Goal: Information Seeking & Learning: Find specific page/section

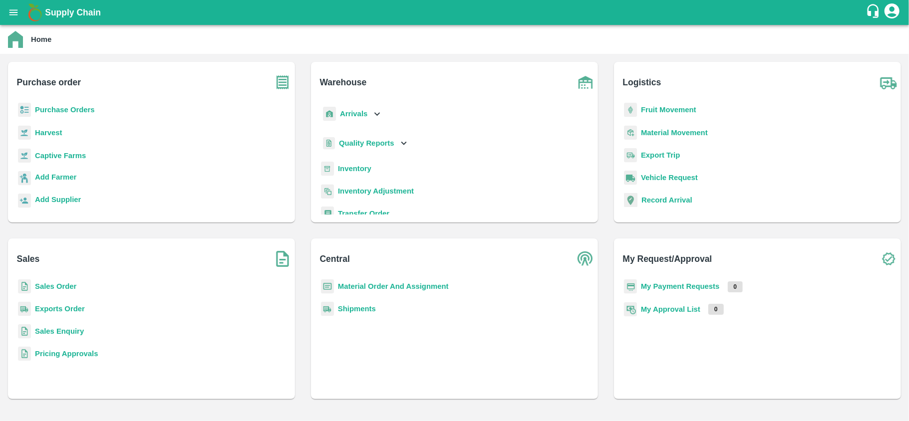
click at [82, 118] on div "Purchase Orders" at bounding box center [151, 114] width 271 height 22
click at [76, 114] on b "Purchase Orders" at bounding box center [65, 110] width 60 height 8
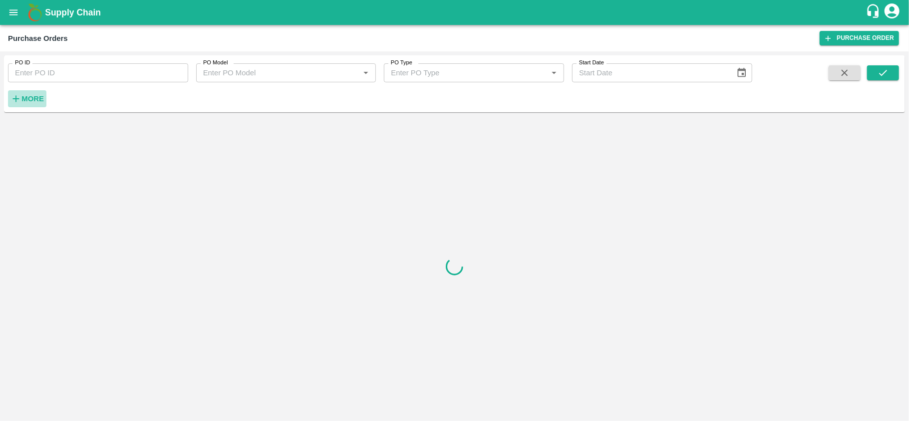
click at [40, 100] on strong "More" at bounding box center [32, 99] width 22 height 8
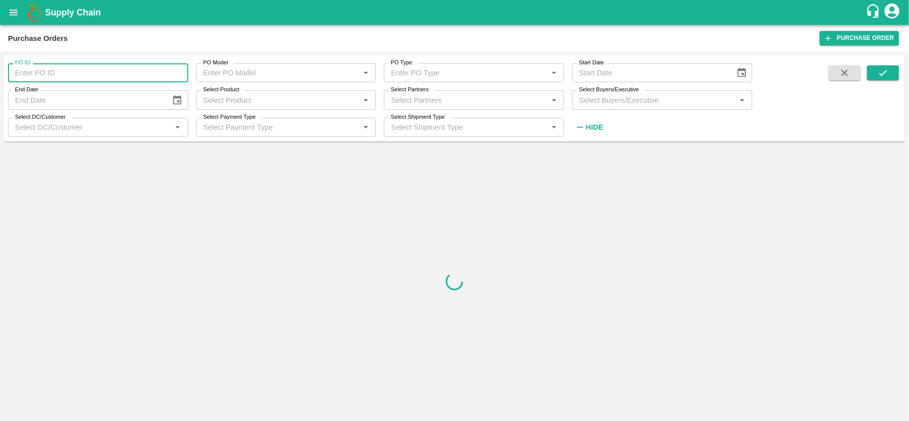
click at [55, 69] on input "PO ID" at bounding box center [98, 72] width 180 height 19
paste input "173787"
click at [881, 66] on button "submit" at bounding box center [883, 72] width 32 height 15
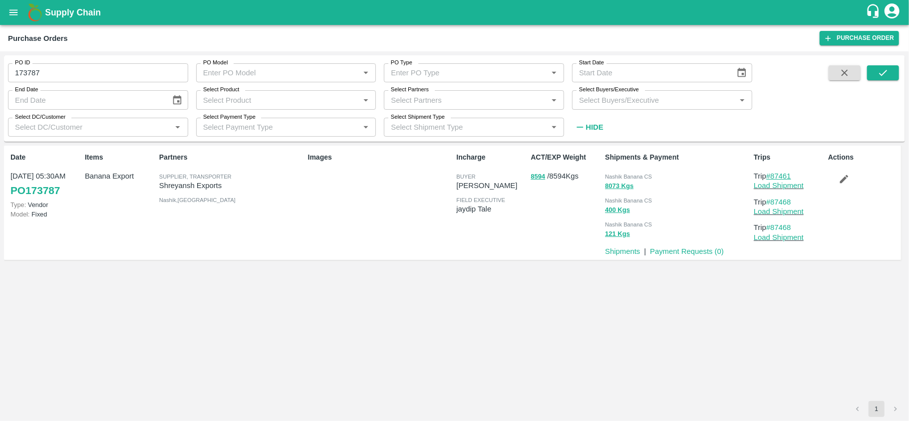
click at [787, 175] on link "#87461" at bounding box center [778, 176] width 25 height 8
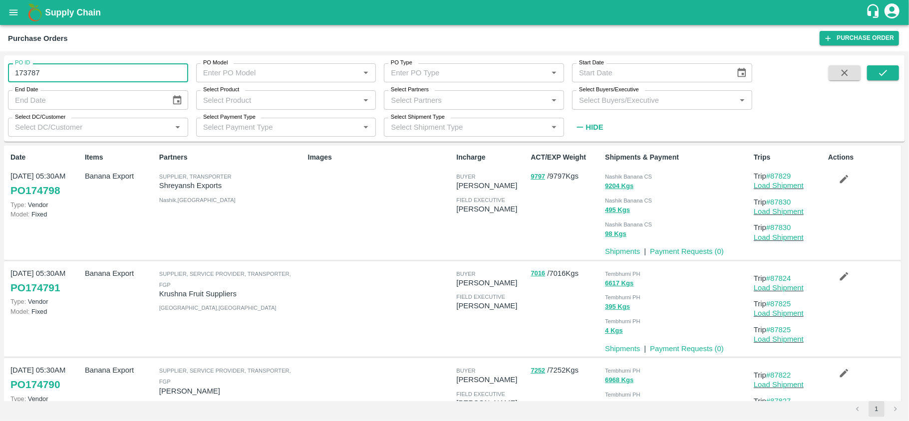
click at [63, 65] on input "173787" at bounding box center [98, 72] width 180 height 19
paste input "text"
type input "173003"
click at [885, 78] on icon "submit" at bounding box center [882, 72] width 11 height 11
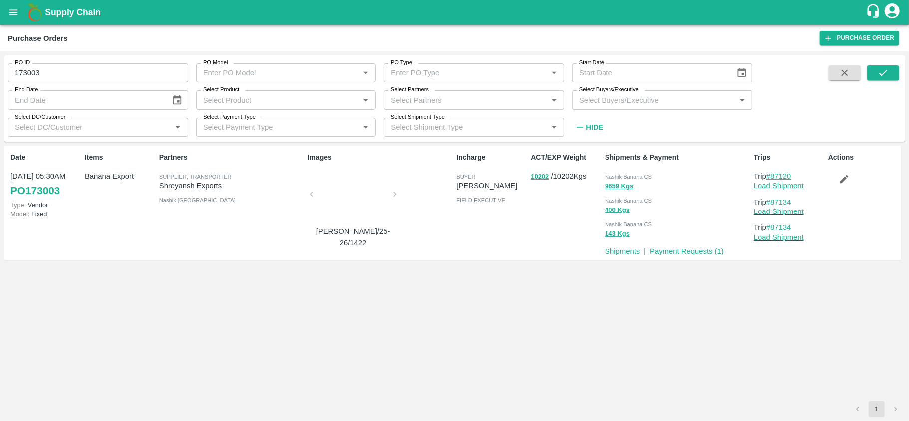
click at [783, 174] on link "#87120" at bounding box center [778, 176] width 25 height 8
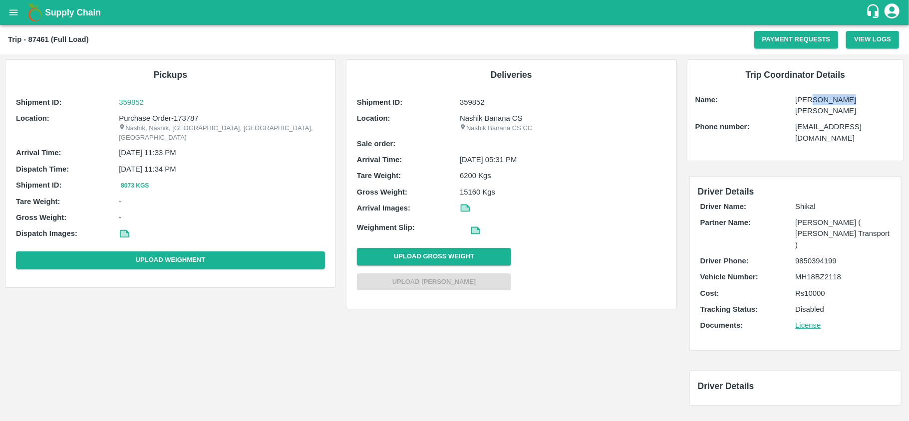
drag, startPoint x: 848, startPoint y: 102, endPoint x: 816, endPoint y: 98, distance: 32.1
click at [816, 98] on p "[PERSON_NAME] [PERSON_NAME]" at bounding box center [845, 105] width 100 height 22
drag, startPoint x: 865, startPoint y: 102, endPoint x: 800, endPoint y: 104, distance: 64.9
click at [800, 104] on p "[PERSON_NAME] [PERSON_NAME]" at bounding box center [845, 105] width 100 height 22
copy p "Umesh Rajendra"
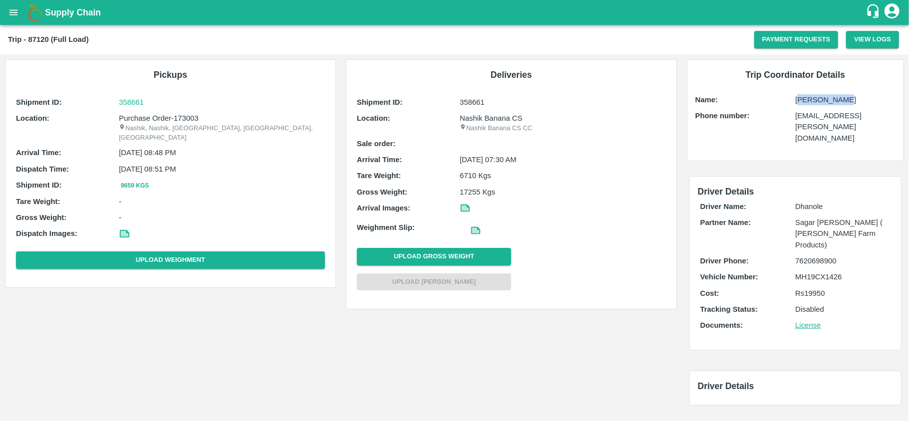
drag, startPoint x: 840, startPoint y: 100, endPoint x: 801, endPoint y: 103, distance: 39.5
click at [801, 103] on p "Akash Lokare" at bounding box center [845, 99] width 100 height 11
copy p "Akash Lokare"
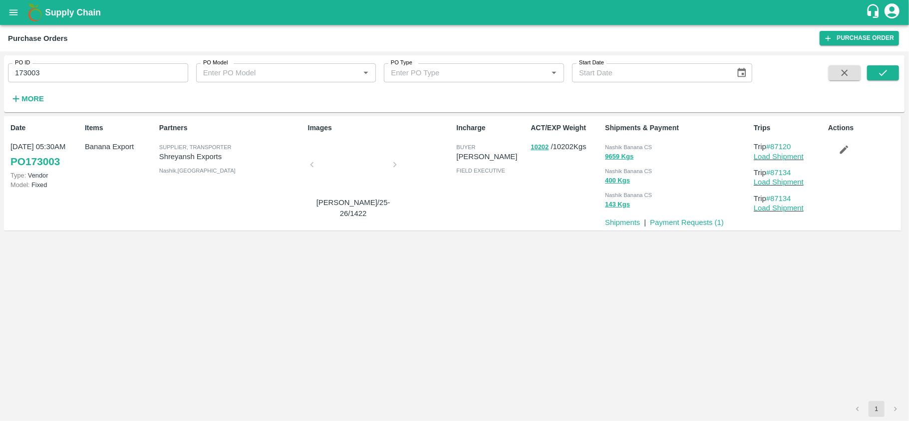
drag, startPoint x: 0, startPoint y: 0, endPoint x: 44, endPoint y: 68, distance: 81.5
click at [44, 68] on input "173003" at bounding box center [98, 72] width 180 height 19
paste input "text"
type input "170598"
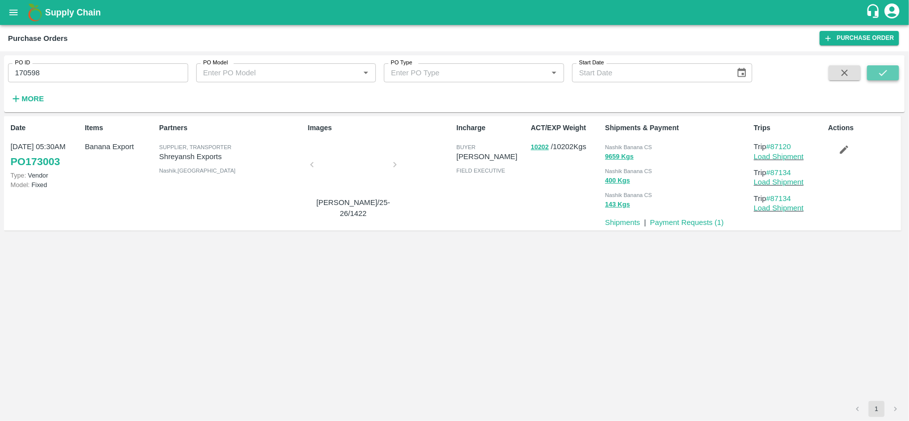
click at [869, 74] on button "submit" at bounding box center [883, 72] width 32 height 15
click at [791, 148] on link "#86591" at bounding box center [778, 147] width 25 height 8
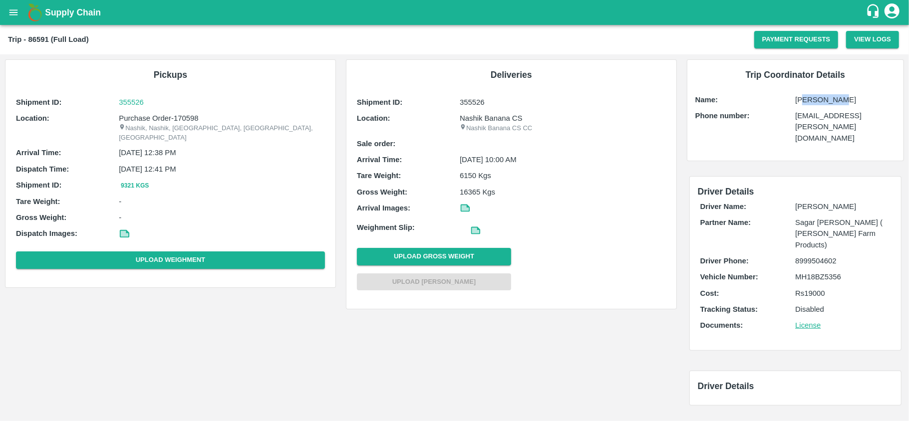
drag, startPoint x: 841, startPoint y: 101, endPoint x: 802, endPoint y: 104, distance: 39.0
click at [802, 104] on p "Akshay Nale" at bounding box center [845, 99] width 100 height 11
copy p "Akshay Nale"
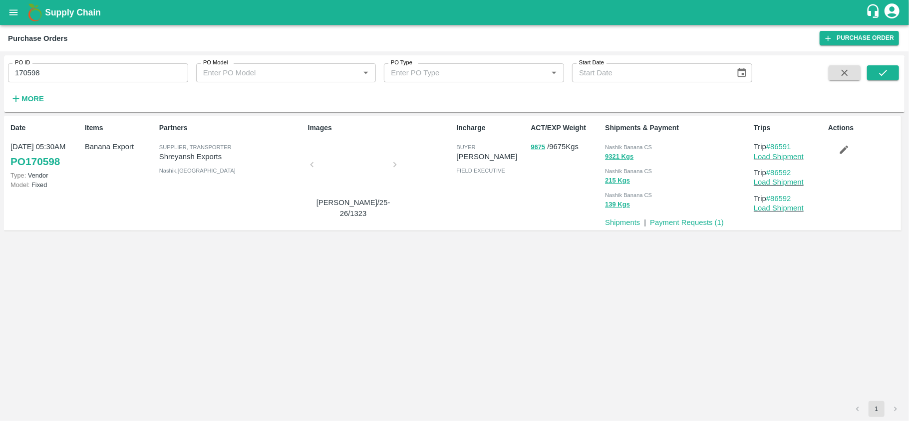
click at [24, 72] on input "170598" at bounding box center [98, 72] width 180 height 19
paste input "text"
click at [881, 73] on icon "submit" at bounding box center [882, 72] width 11 height 11
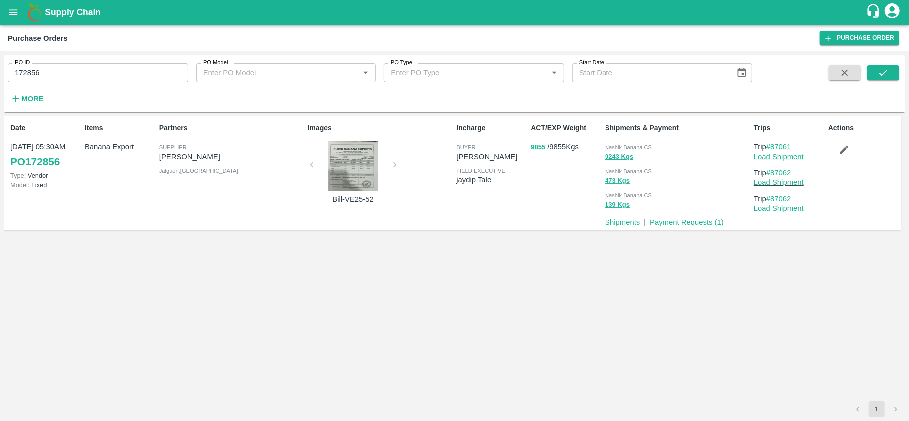
click at [779, 143] on link "#87061" at bounding box center [778, 147] width 25 height 8
click at [39, 76] on input "172856" at bounding box center [98, 72] width 180 height 19
paste input "text"
type input "172846"
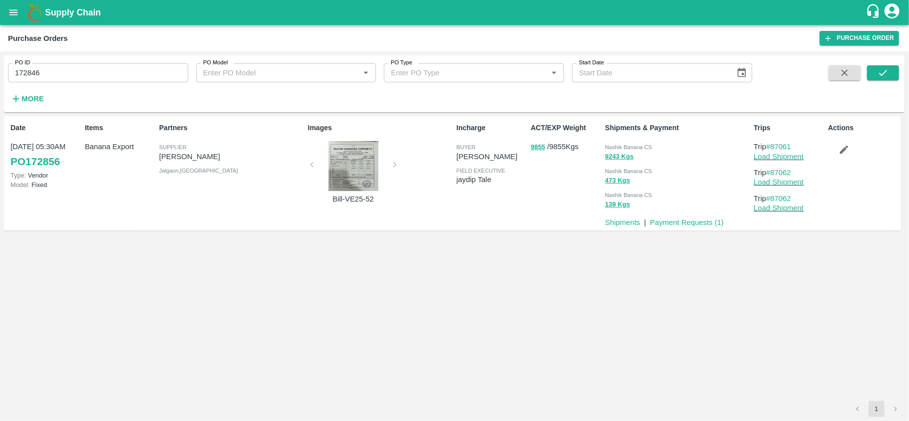
click at [901, 66] on div "PO ID 172846 PO ID PO Model PO Model   * PO Type PO Type   * Start Date Start D…" at bounding box center [454, 83] width 901 height 49
click at [890, 71] on button "submit" at bounding box center [883, 72] width 32 height 15
click at [777, 143] on link "#87049" at bounding box center [778, 147] width 25 height 8
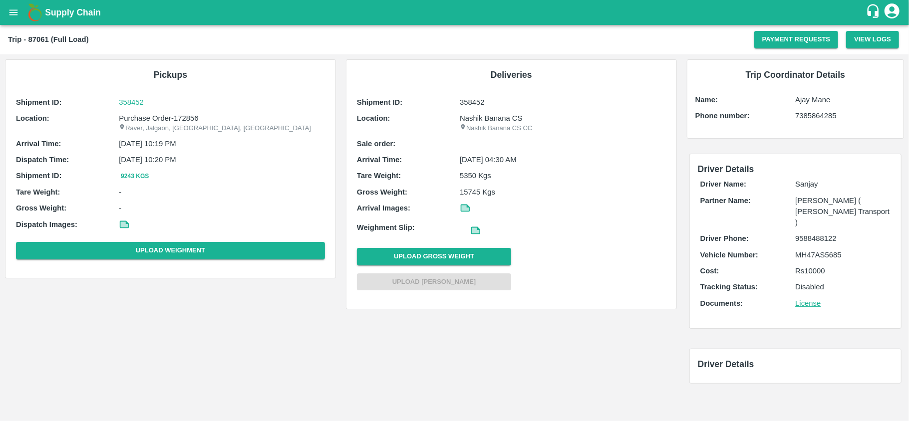
click at [817, 102] on p "Ajay Mane" at bounding box center [845, 99] width 100 height 11
copy p "Ajay Mane"
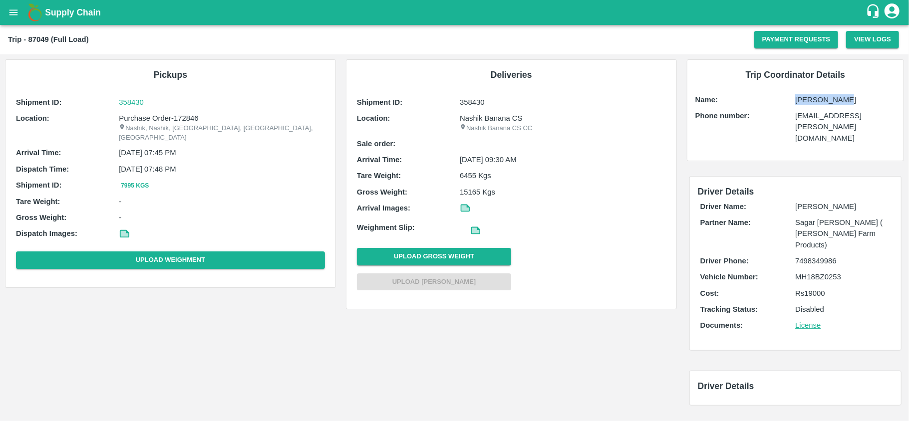
drag, startPoint x: 840, startPoint y: 104, endPoint x: 797, endPoint y: 102, distance: 43.5
click at [797, 102] on p "Akash Lokare" at bounding box center [845, 99] width 100 height 11
copy p "Akash Lokare"
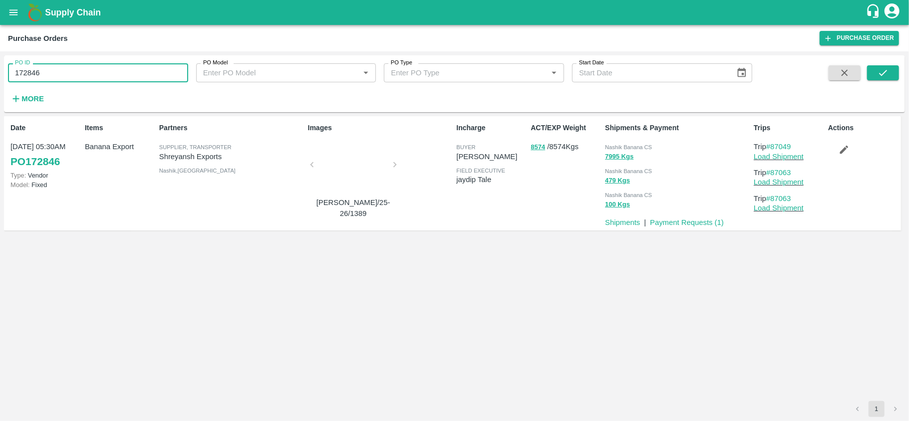
click at [47, 77] on input "172846" at bounding box center [98, 72] width 180 height 19
type input "172590"
click at [886, 76] on icon "submit" at bounding box center [882, 72] width 11 height 11
click at [785, 148] on link "#86964" at bounding box center [778, 147] width 25 height 8
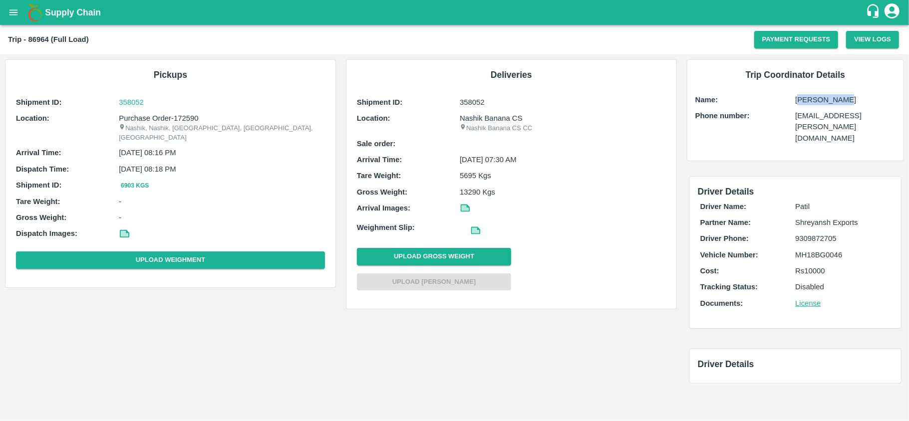
drag, startPoint x: 841, startPoint y: 100, endPoint x: 799, endPoint y: 99, distance: 42.4
click at [799, 99] on p "[PERSON_NAME]" at bounding box center [845, 99] width 100 height 11
copy p "[PERSON_NAME]"
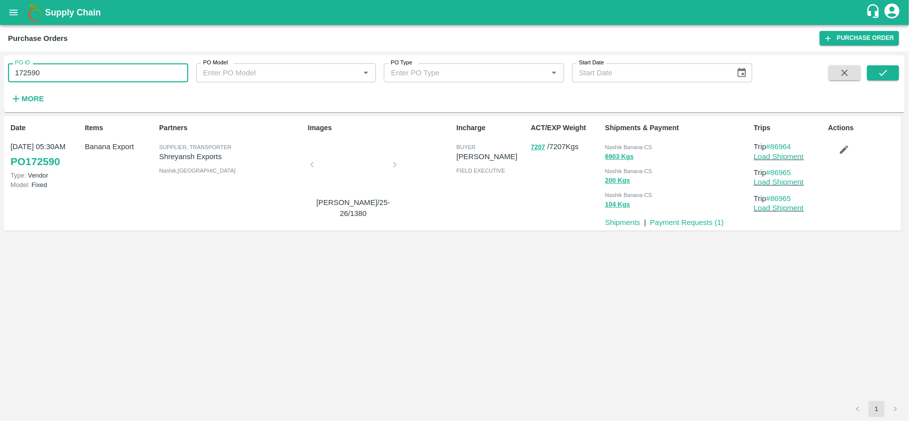
click at [58, 78] on input "172590" at bounding box center [98, 72] width 180 height 19
type input "172588"
click at [893, 77] on button "submit" at bounding box center [883, 72] width 32 height 15
click at [786, 150] on link "#86962" at bounding box center [778, 147] width 25 height 8
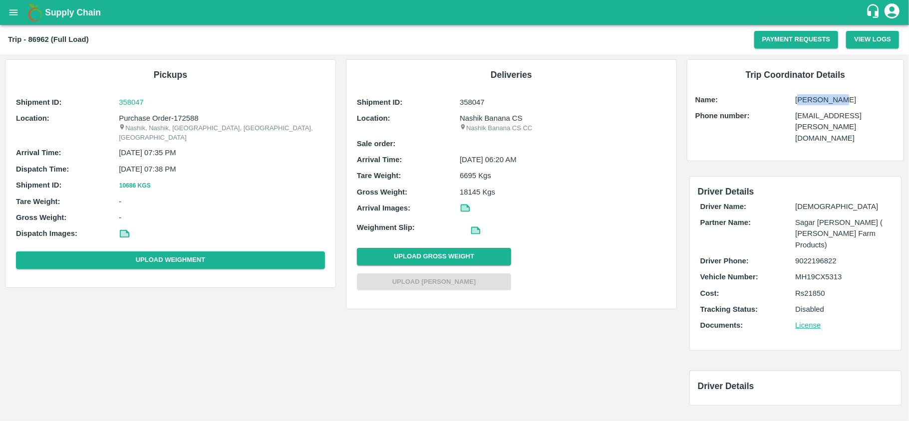
drag, startPoint x: 841, startPoint y: 104, endPoint x: 800, endPoint y: 102, distance: 40.9
click at [800, 102] on p "[PERSON_NAME]" at bounding box center [845, 99] width 100 height 11
copy p "[PERSON_NAME]"
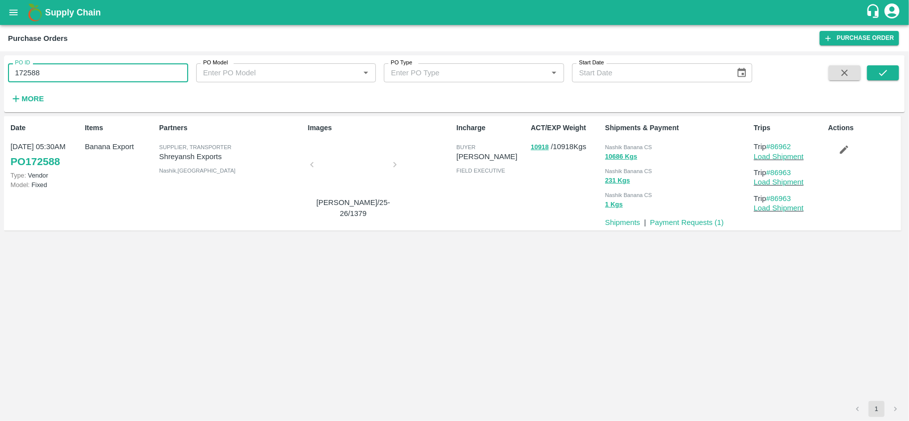
click at [70, 68] on input "172588" at bounding box center [98, 72] width 180 height 19
type input "172435"
click at [868, 80] on button "submit" at bounding box center [883, 72] width 32 height 15
click at [779, 148] on link "#86907" at bounding box center [778, 147] width 25 height 8
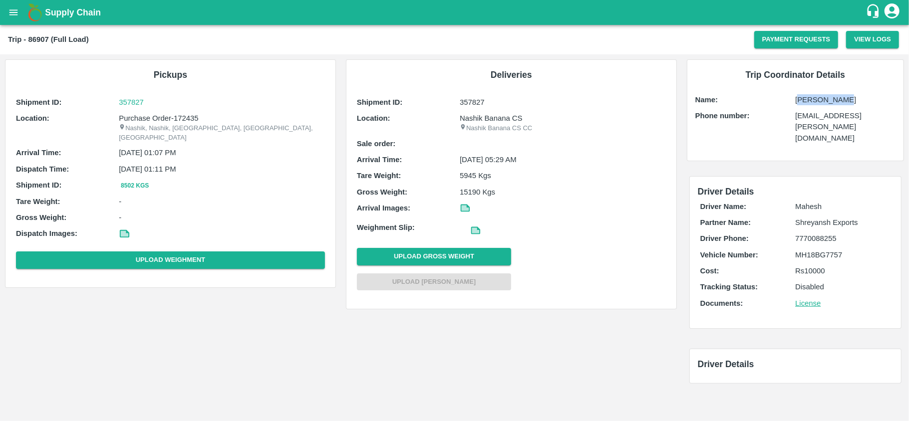
drag, startPoint x: 839, startPoint y: 103, endPoint x: 801, endPoint y: 102, distance: 37.9
click at [801, 102] on p "Akash Lokare" at bounding box center [845, 99] width 100 height 11
copy p "Akash Lokare"
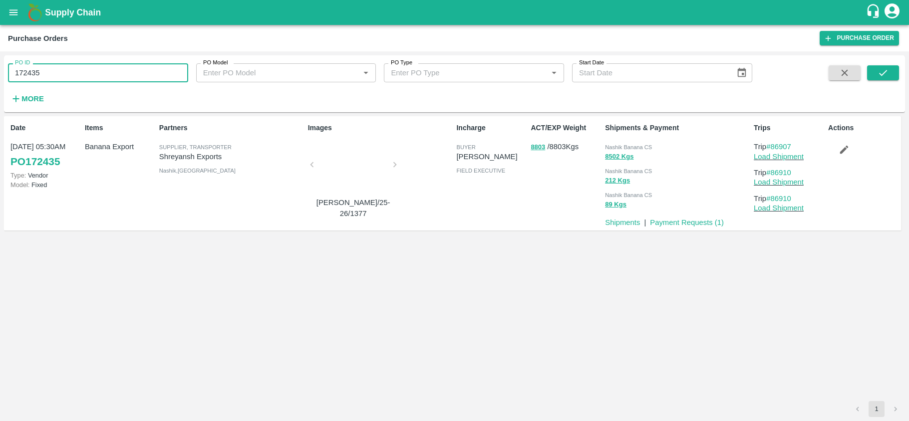
click at [72, 79] on input "172435" at bounding box center [98, 72] width 180 height 19
click at [895, 72] on button "submit" at bounding box center [883, 72] width 32 height 15
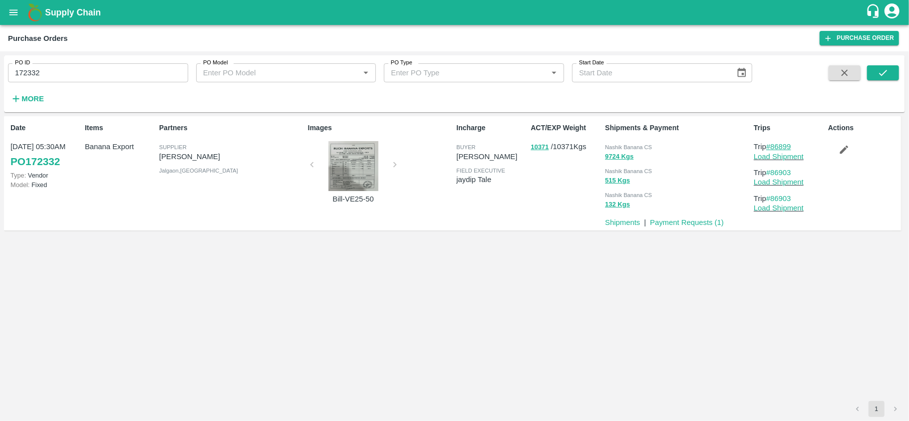
click at [779, 146] on link "#86899" at bounding box center [778, 147] width 25 height 8
click at [77, 78] on input "172332" at bounding box center [98, 72] width 180 height 19
paste input "text"
type input "172328"
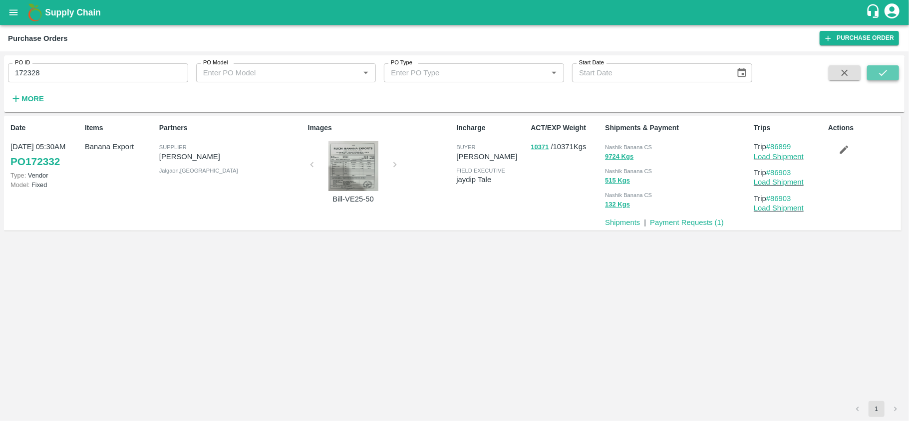
click at [884, 69] on icon "submit" at bounding box center [882, 72] width 11 height 11
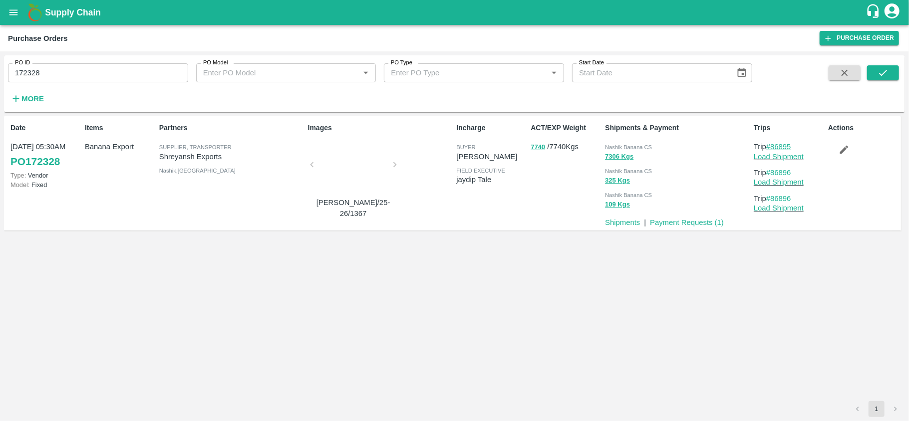
click at [776, 145] on link "#86895" at bounding box center [778, 147] width 25 height 8
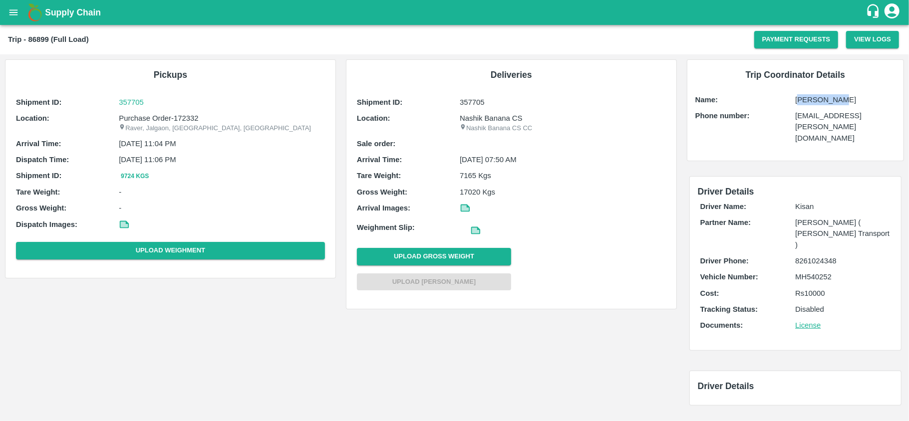
drag, startPoint x: 838, startPoint y: 101, endPoint x: 799, endPoint y: 104, distance: 39.6
click at [799, 104] on p "[PERSON_NAME]" at bounding box center [845, 99] width 100 height 11
copy p "[PERSON_NAME]"
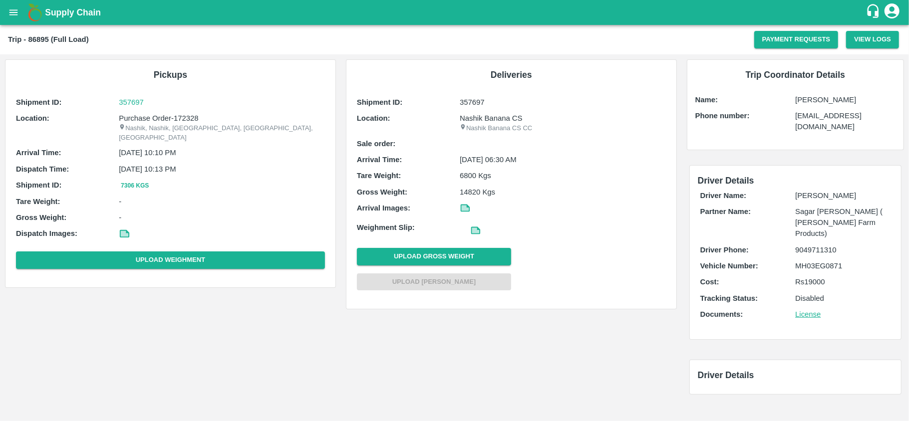
drag, startPoint x: 838, startPoint y: 105, endPoint x: 793, endPoint y: 102, distance: 45.0
click at [793, 102] on div "Name: [PERSON_NAME]" at bounding box center [795, 99] width 200 height 11
copy div "[PERSON_NAME]"
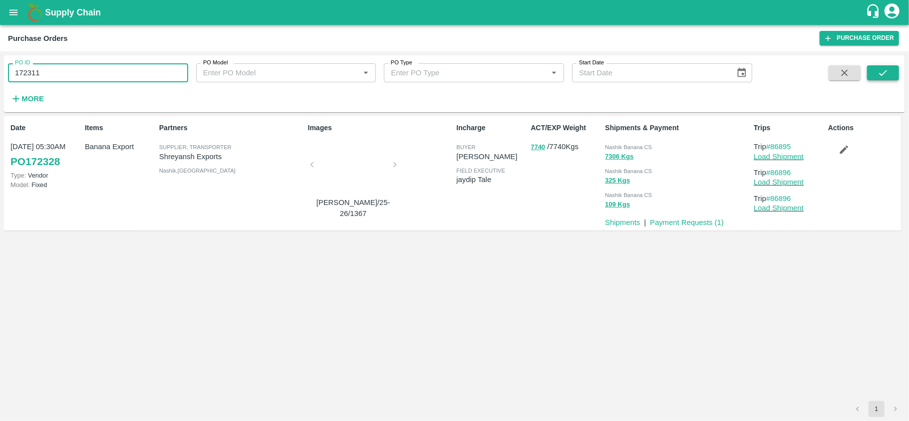
type input "172311"
click at [882, 68] on icon "submit" at bounding box center [882, 72] width 11 height 11
click at [777, 144] on link "#86885" at bounding box center [778, 147] width 25 height 8
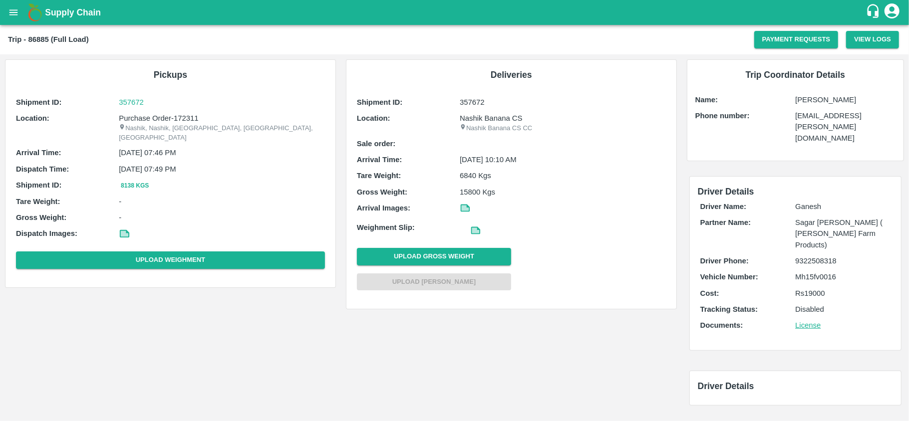
click at [813, 101] on p "Mahadev Gholap" at bounding box center [845, 99] width 100 height 11
copy p "Mahadev Gholap"
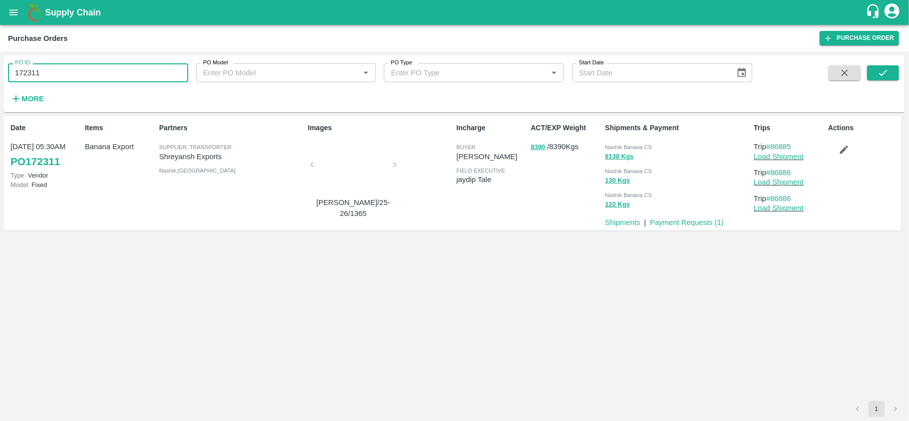
click at [44, 80] on input "172311" at bounding box center [98, 72] width 180 height 19
type input "172109"
click at [872, 64] on div "PO ID 172109 PO ID PO Model PO Model   * PO Type PO Type   * Start Date Start D…" at bounding box center [454, 83] width 901 height 49
click at [877, 74] on icon "submit" at bounding box center [882, 72] width 11 height 11
click at [785, 148] on link "#86844" at bounding box center [778, 147] width 25 height 8
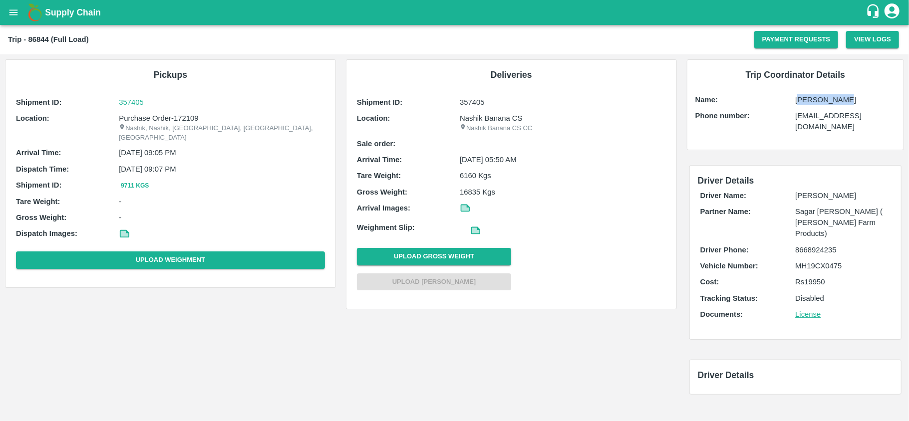
drag, startPoint x: 842, startPoint y: 98, endPoint x: 798, endPoint y: 100, distance: 44.0
click at [798, 100] on p "[PERSON_NAME]" at bounding box center [845, 99] width 100 height 11
copy p "[PERSON_NAME]"
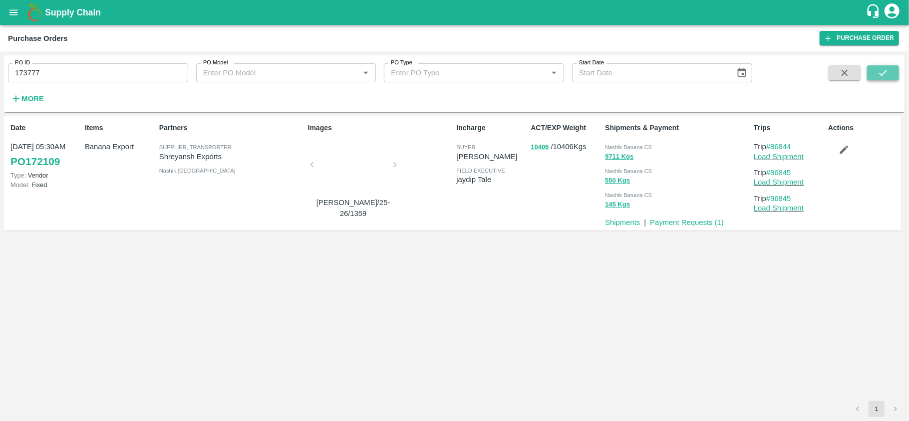
click at [874, 73] on button "submit" at bounding box center [883, 72] width 32 height 15
click at [769, 149] on link "#87435" at bounding box center [778, 147] width 25 height 8
click at [95, 70] on input "173777" at bounding box center [98, 72] width 180 height 19
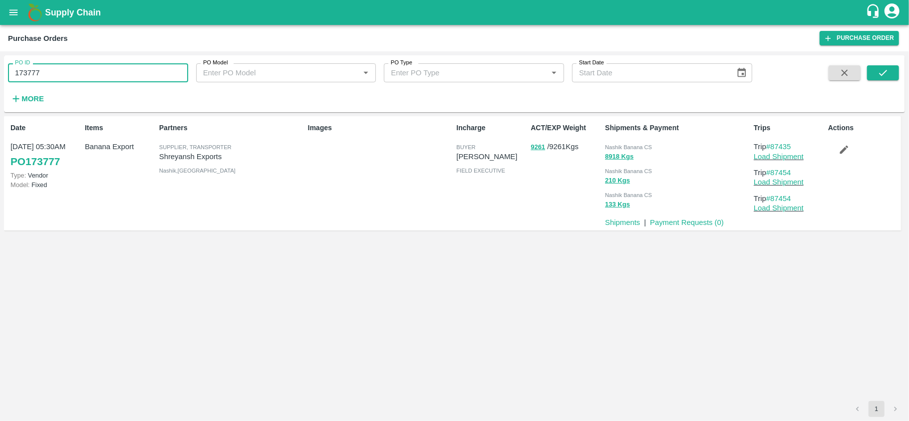
click at [95, 70] on input "173777" at bounding box center [98, 72] width 180 height 19
paste input "text"
type input "171887"
click at [890, 79] on button "submit" at bounding box center [883, 72] width 32 height 15
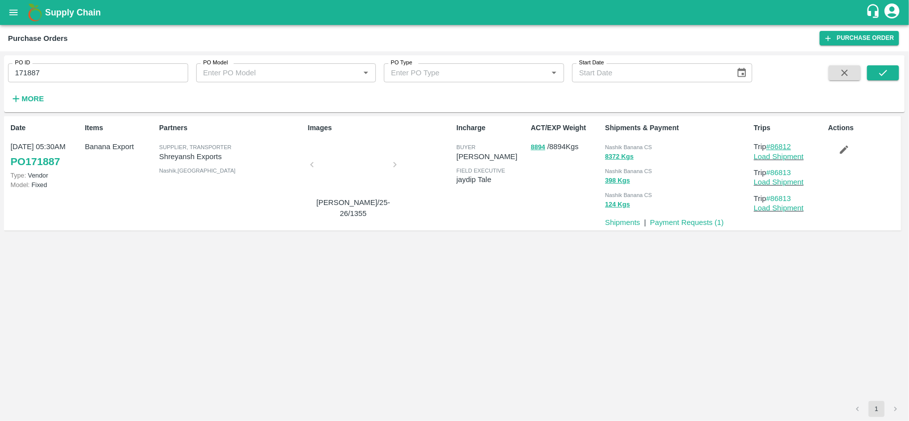
click at [787, 145] on link "#86812" at bounding box center [778, 147] width 25 height 8
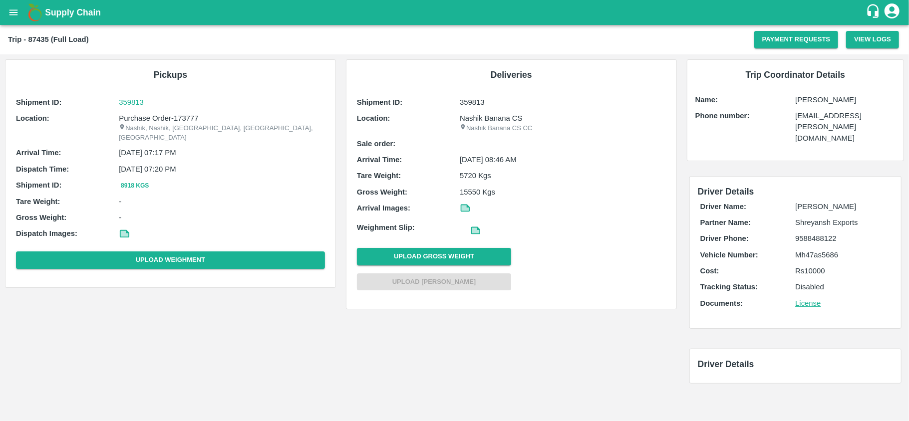
drag, startPoint x: 851, startPoint y: 102, endPoint x: 807, endPoint y: 101, distance: 44.4
click at [807, 101] on p "[PERSON_NAME]" at bounding box center [845, 99] width 100 height 11
copy p "[PERSON_NAME]"
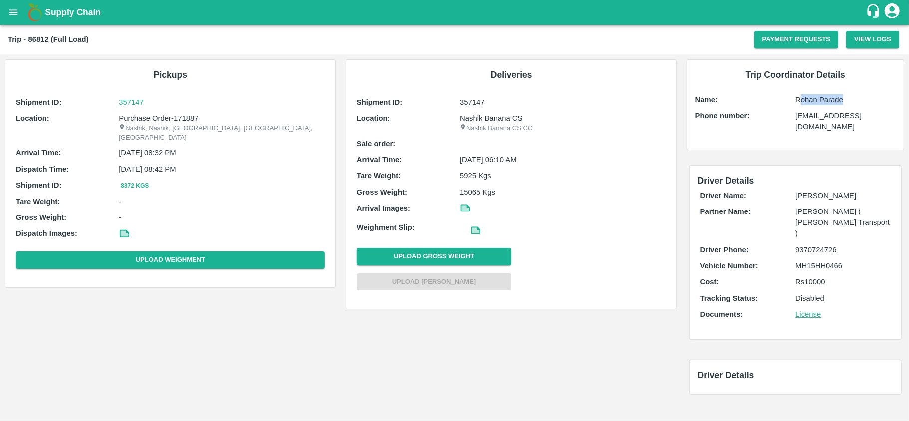
drag, startPoint x: 845, startPoint y: 102, endPoint x: 801, endPoint y: 102, distance: 43.9
click at [801, 102] on p "Rohan Parade" at bounding box center [845, 99] width 100 height 11
copy p "Rohan Parade"
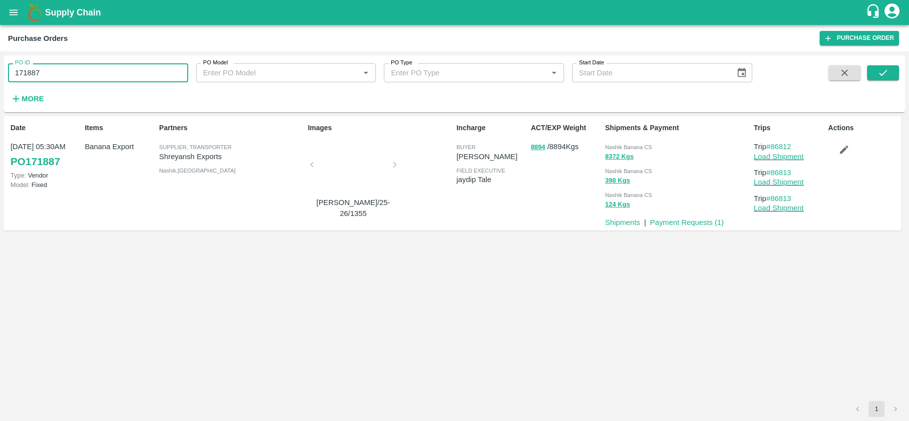
click at [63, 76] on input "171887" at bounding box center [98, 72] width 180 height 19
click at [875, 66] on button "submit" at bounding box center [883, 72] width 32 height 15
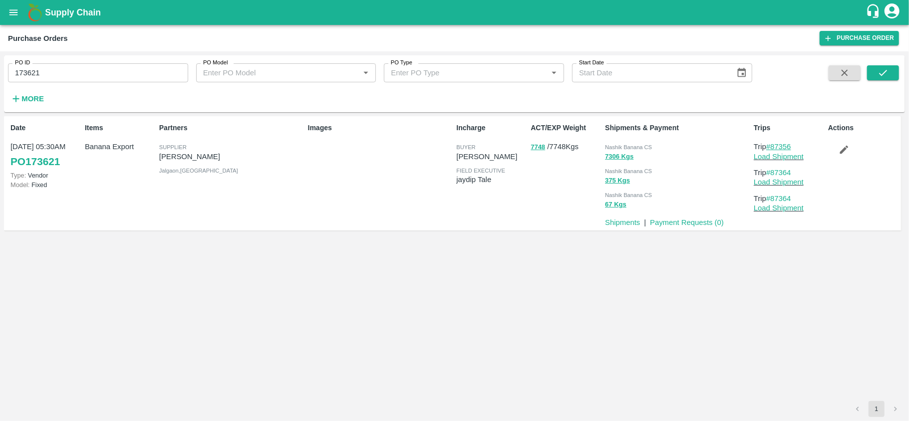
click at [787, 148] on link "#87356" at bounding box center [778, 147] width 25 height 8
click at [58, 73] on input "173621" at bounding box center [98, 72] width 180 height 19
paste input "text"
click at [884, 80] on button "submit" at bounding box center [883, 72] width 32 height 15
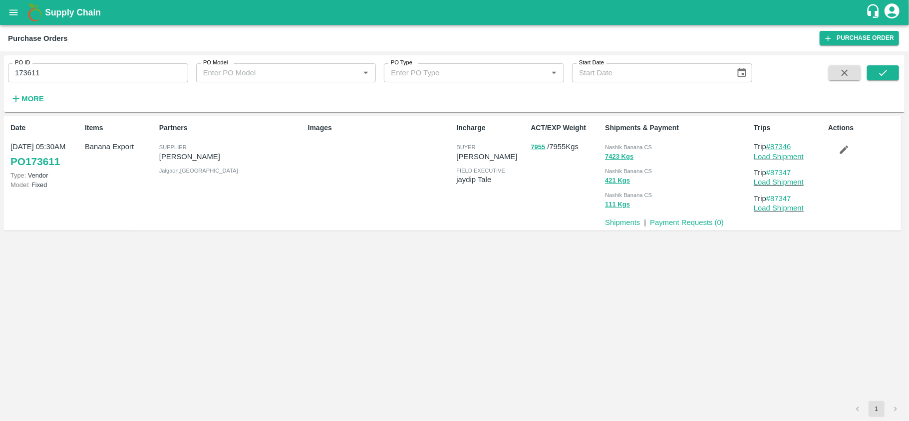
click at [791, 144] on link "#87346" at bounding box center [778, 147] width 25 height 8
click at [102, 76] on input "173611" at bounding box center [98, 72] width 180 height 19
paste input "text"
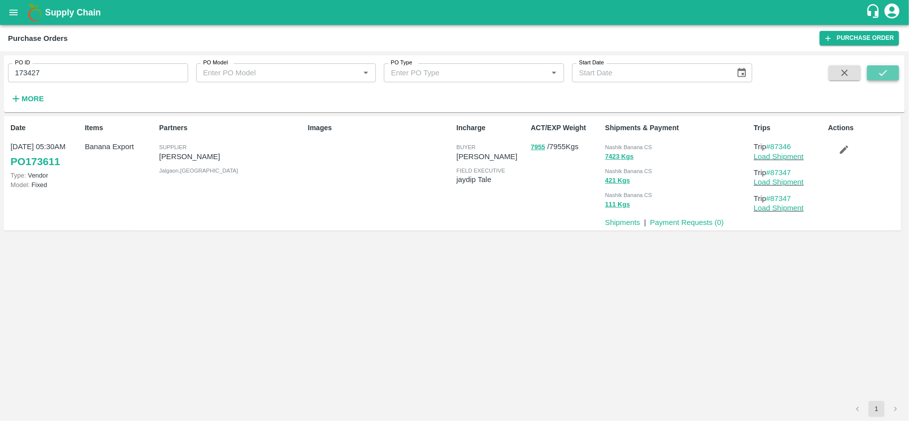
click at [887, 80] on button "submit" at bounding box center [883, 72] width 32 height 15
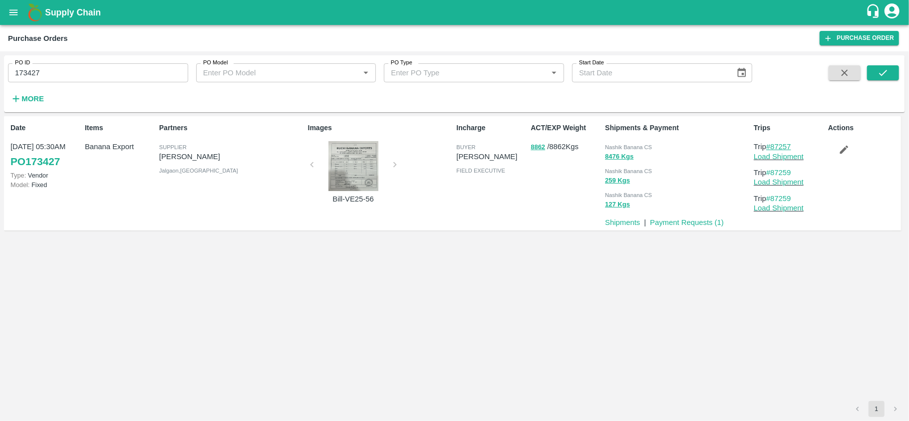
click at [788, 144] on link "#87257" at bounding box center [778, 147] width 25 height 8
click at [74, 77] on input "173427" at bounding box center [98, 72] width 180 height 19
paste input "text"
click at [895, 57] on div "PO ID 173411 PO ID PO Model PO Model   * PO Type PO Type   * Start Date Start D…" at bounding box center [454, 83] width 901 height 57
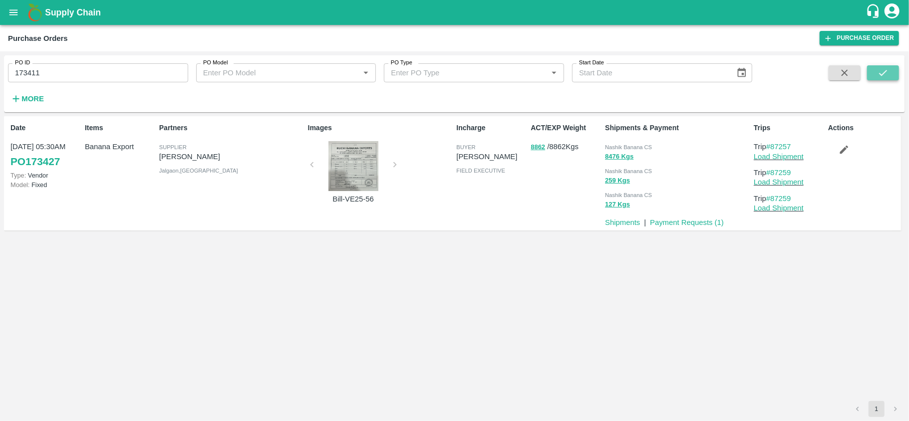
click at [885, 72] on icon "submit" at bounding box center [883, 73] width 8 height 6
click at [783, 148] on link "#87243" at bounding box center [778, 147] width 25 height 8
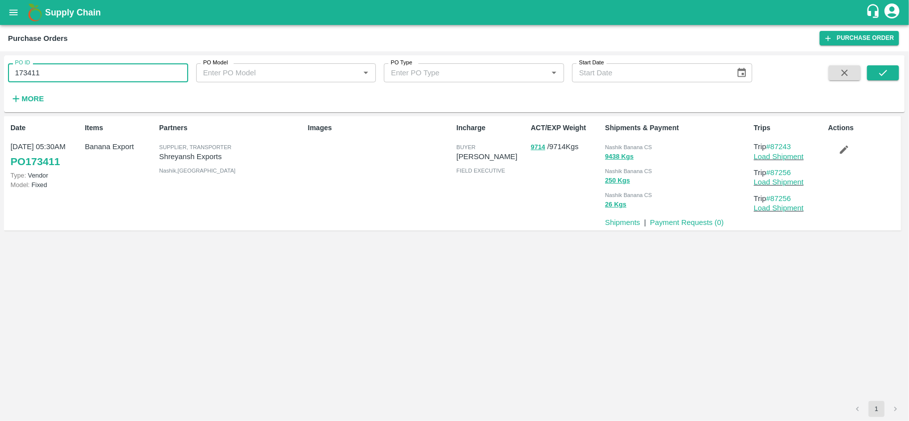
click at [126, 79] on input "173411" at bounding box center [98, 72] width 180 height 19
paste input "text"
click at [898, 78] on button "submit" at bounding box center [883, 72] width 32 height 15
click at [785, 149] on link "#87170" at bounding box center [778, 147] width 25 height 8
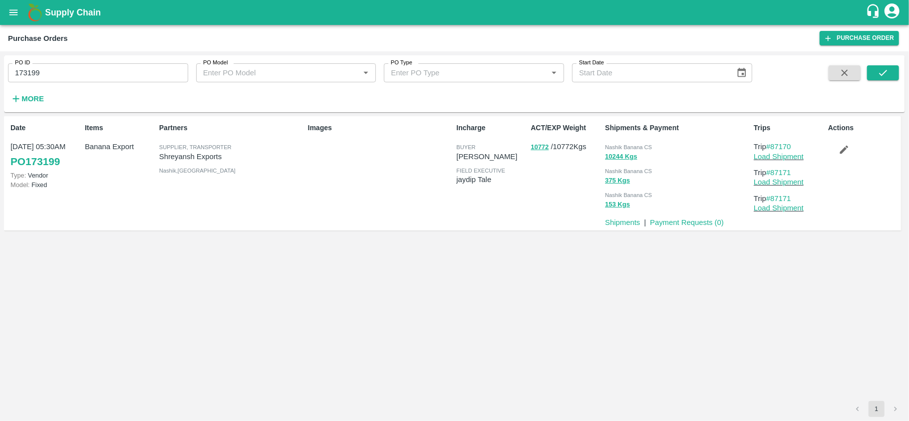
click at [43, 68] on input "173199" at bounding box center [98, 72] width 180 height 19
paste input "text"
click at [877, 75] on icon "submit" at bounding box center [882, 72] width 11 height 11
click at [779, 147] on link "#87168" at bounding box center [778, 147] width 25 height 8
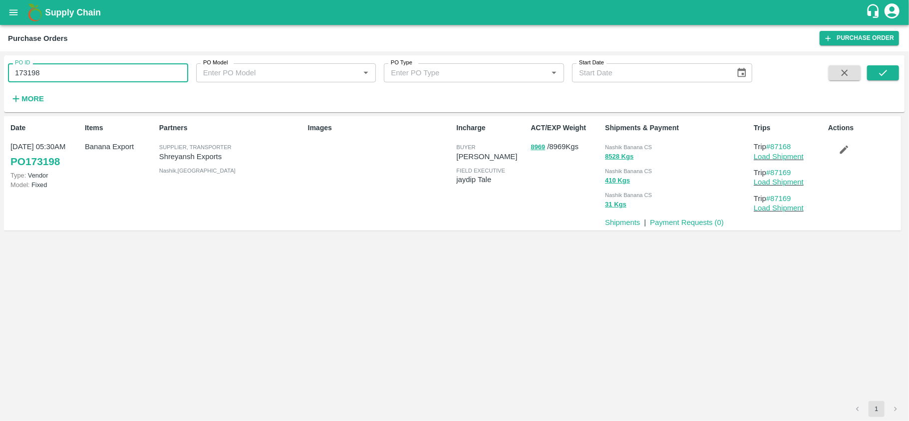
click at [37, 80] on input "173198" at bounding box center [98, 72] width 180 height 19
paste input "text"
click at [889, 75] on button "submit" at bounding box center [883, 72] width 32 height 15
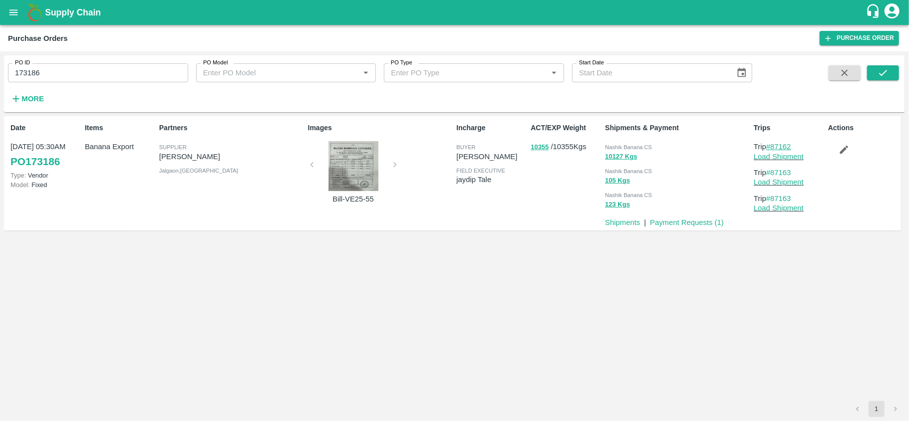
click at [777, 149] on link "#87162" at bounding box center [778, 147] width 25 height 8
click at [57, 74] on input "173186" at bounding box center [98, 72] width 180 height 19
paste input "text"
type input "170739"
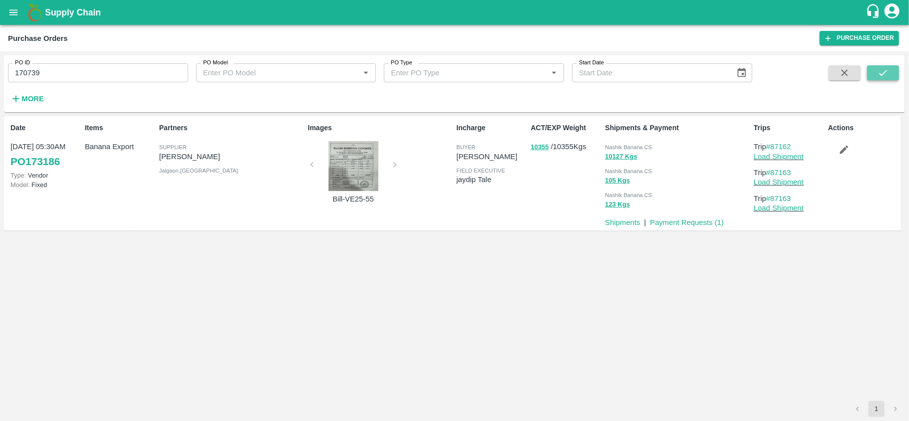
click at [889, 73] on button "submit" at bounding box center [883, 72] width 32 height 15
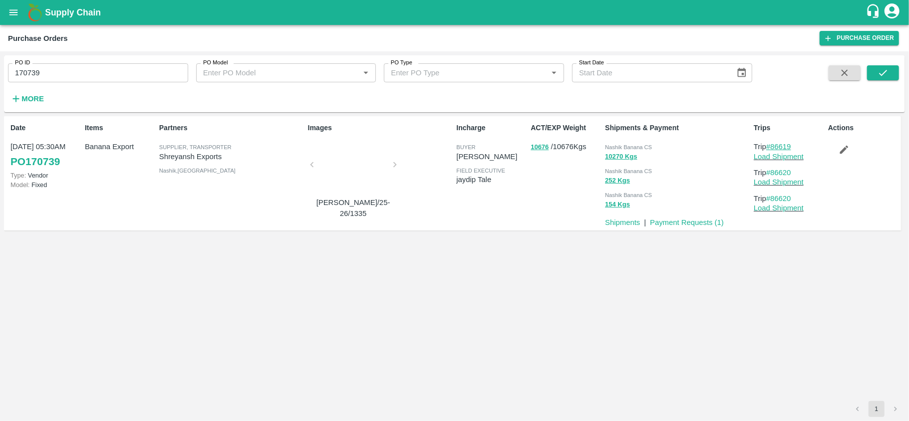
click at [787, 149] on link "#86619" at bounding box center [778, 147] width 25 height 8
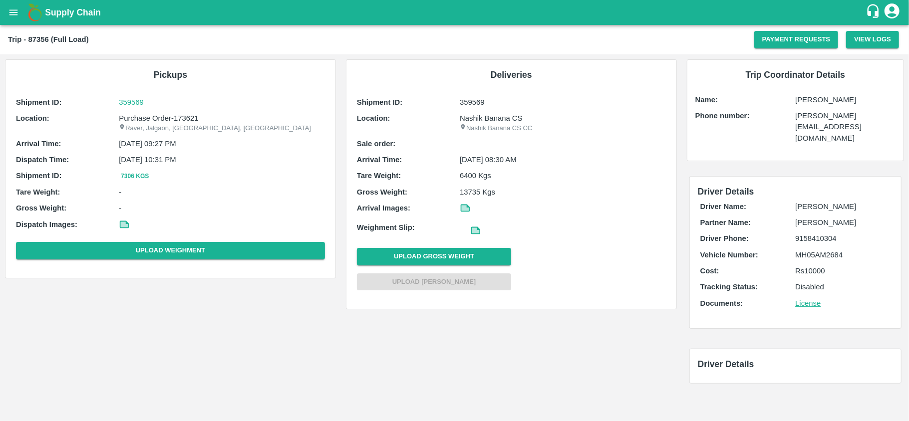
drag, startPoint x: 851, startPoint y: 99, endPoint x: 802, endPoint y: 99, distance: 48.9
click at [802, 99] on p "[PERSON_NAME]" at bounding box center [845, 99] width 100 height 11
copy p "[PERSON_NAME]"
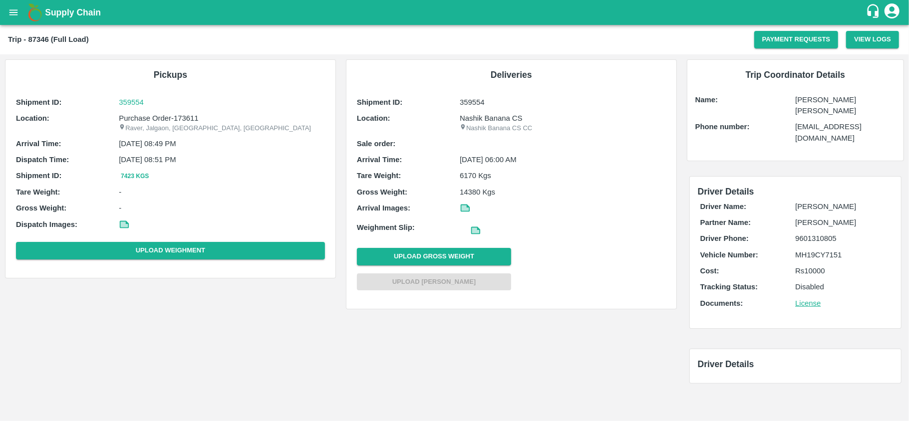
click at [843, 96] on p "Umesh Rajendra" at bounding box center [845, 105] width 100 height 22
copy p "Umesh Rajendra"
click at [808, 102] on p "Ajay Rathod" at bounding box center [845, 99] width 100 height 11
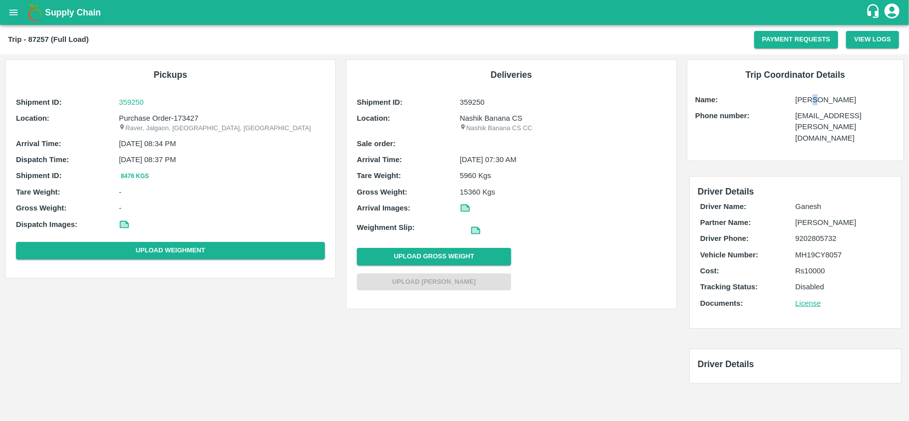
click at [808, 102] on p "Ajay Rathod" at bounding box center [845, 99] width 100 height 11
copy p "Ajay Rathod"
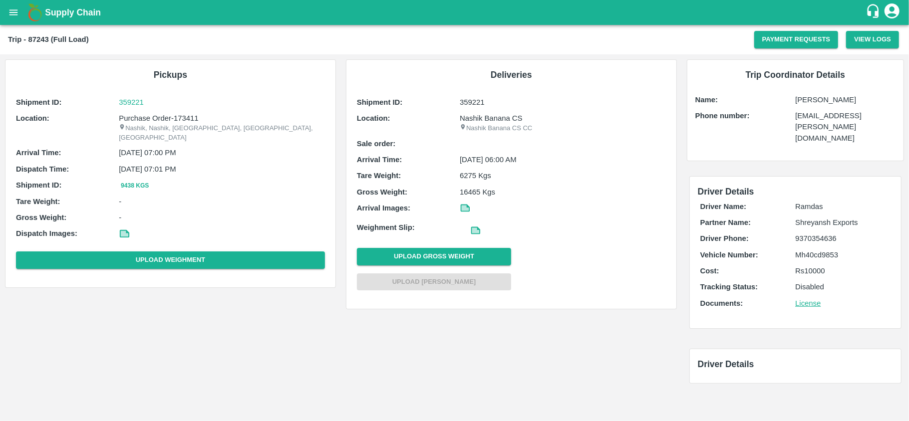
click at [816, 106] on div "Trip Coordinator Details Name: [PERSON_NAME] Phone number: [EMAIL_ADDRESS][PERS…" at bounding box center [795, 110] width 216 height 101
click at [821, 100] on p "[PERSON_NAME]" at bounding box center [845, 99] width 100 height 11
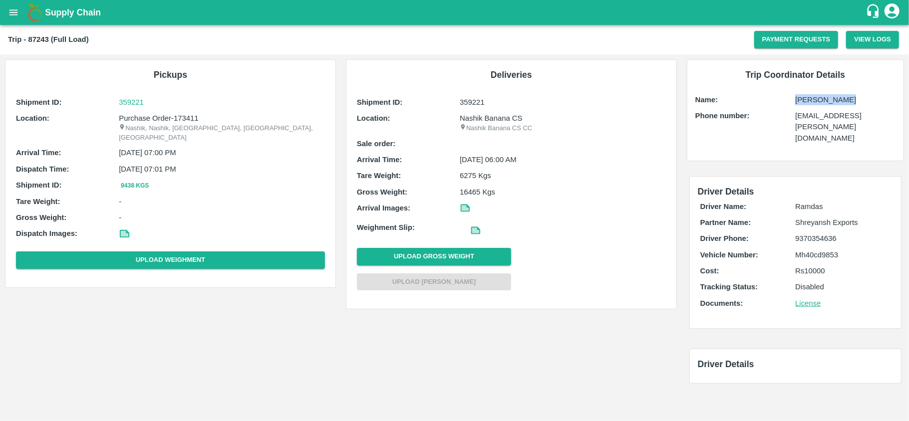
copy p "[PERSON_NAME]"
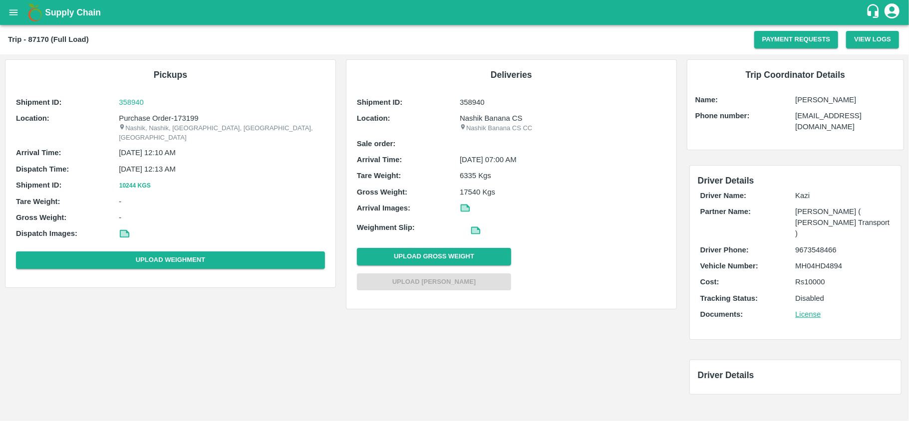
click at [822, 99] on p "[PERSON_NAME]" at bounding box center [845, 99] width 100 height 11
copy p "[PERSON_NAME]"
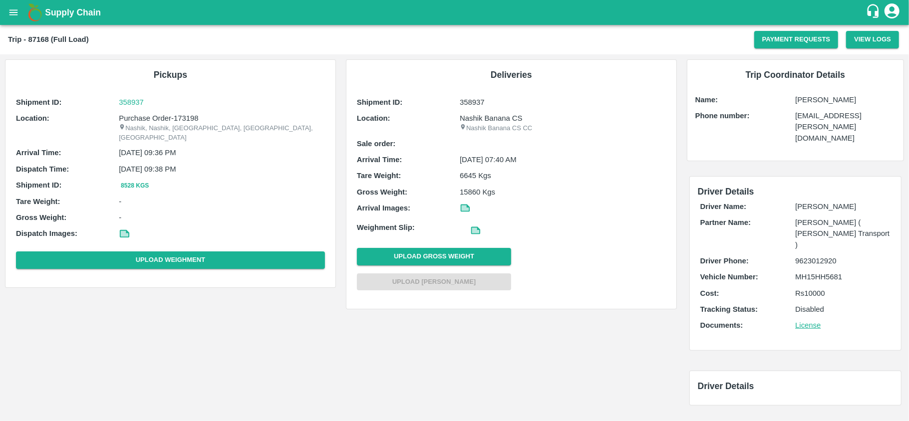
click at [813, 108] on div "Trip Coordinator Details Name: [PERSON_NAME] Phone number: [PERSON_NAME][EMAIL_…" at bounding box center [795, 110] width 216 height 101
click at [811, 104] on p "[PERSON_NAME]" at bounding box center [845, 99] width 100 height 11
click at [810, 106] on div "Trip Coordinator Details Name: [PERSON_NAME] Phone number: [PERSON_NAME][EMAIL_…" at bounding box center [795, 110] width 216 height 101
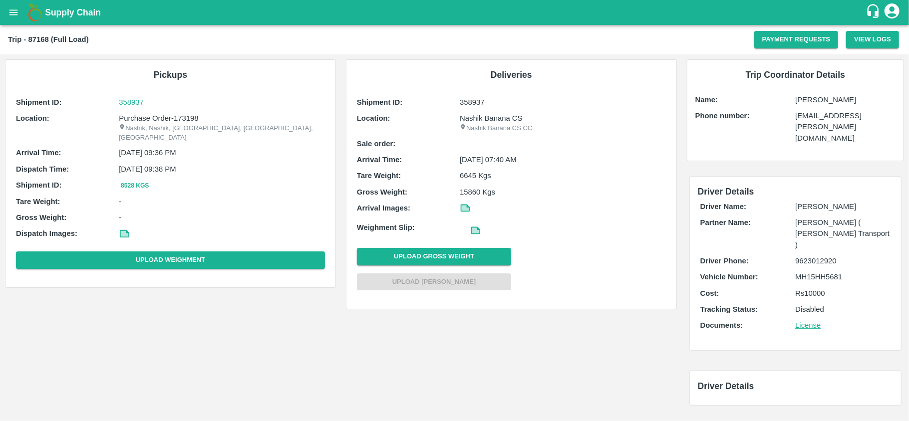
click at [808, 94] on p "[PERSON_NAME]" at bounding box center [845, 99] width 100 height 11
copy p "[PERSON_NAME]"
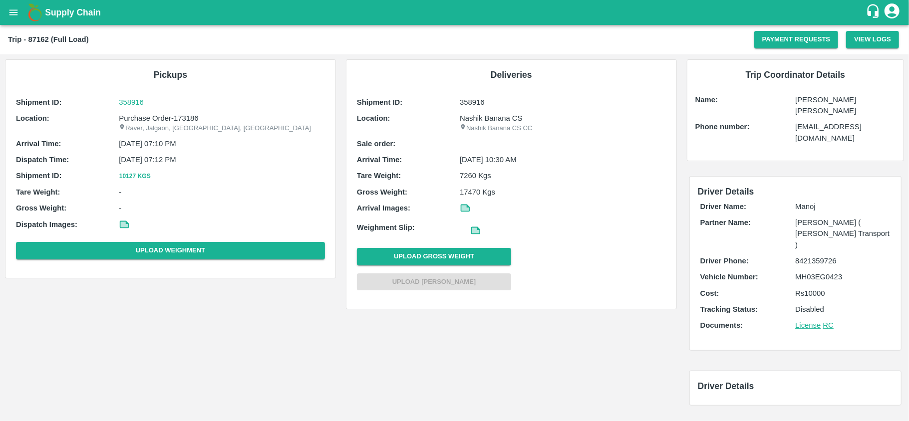
click at [828, 104] on p "[PERSON_NAME] [PERSON_NAME]" at bounding box center [845, 105] width 100 height 22
copy p "[PERSON_NAME] [PERSON_NAME]"
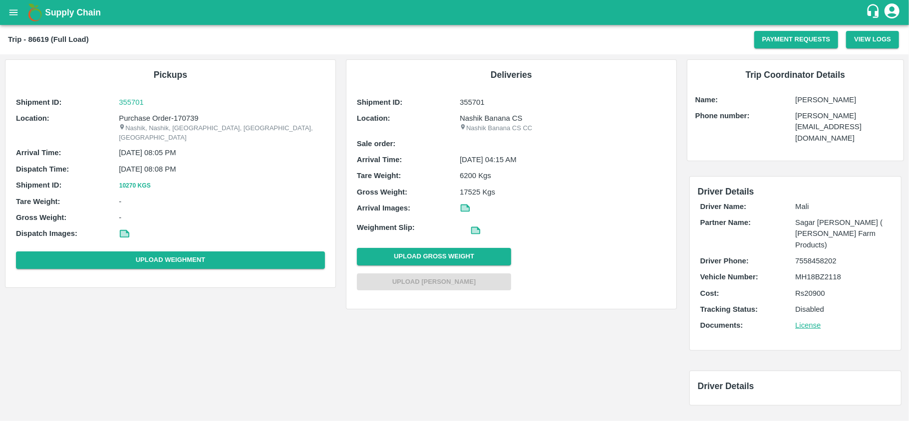
click at [831, 93] on div "Trip Coordinator Details Name: [PERSON_NAME] Phone number: [PERSON_NAME][EMAIL_…" at bounding box center [795, 110] width 216 height 101
click at [831, 93] on div "Trip Coordinator Details Name: Dattatray Hande Phone number: dattatray.abasaheb…" at bounding box center [795, 110] width 216 height 101
copy p "Dattatray Hande"
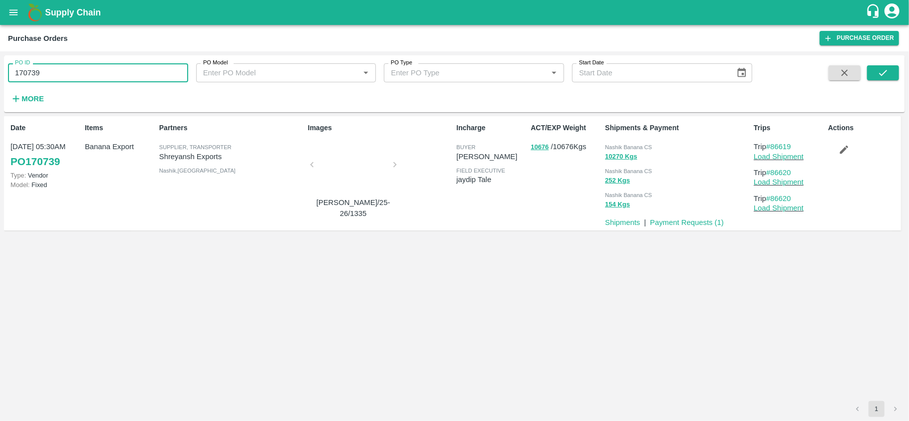
click at [36, 72] on input "170739" at bounding box center [98, 72] width 180 height 19
type input "173010"
click at [895, 74] on button "submit" at bounding box center [883, 72] width 32 height 15
click at [791, 148] on link "#87133" at bounding box center [778, 147] width 25 height 8
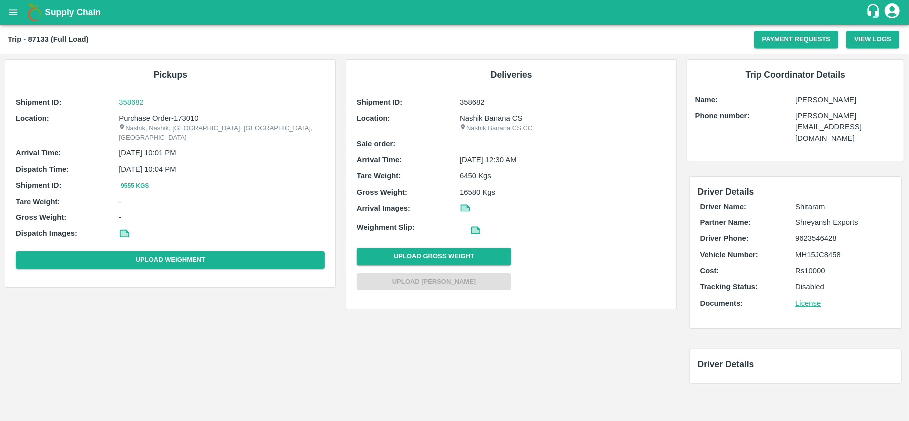
click at [819, 104] on p "[PERSON_NAME]" at bounding box center [845, 99] width 100 height 11
click at [819, 106] on div "Trip Coordinator Details Name: [PERSON_NAME] Phone number: [PERSON_NAME][EMAIL_…" at bounding box center [795, 110] width 216 height 101
click at [819, 94] on p "[PERSON_NAME]" at bounding box center [845, 99] width 100 height 11
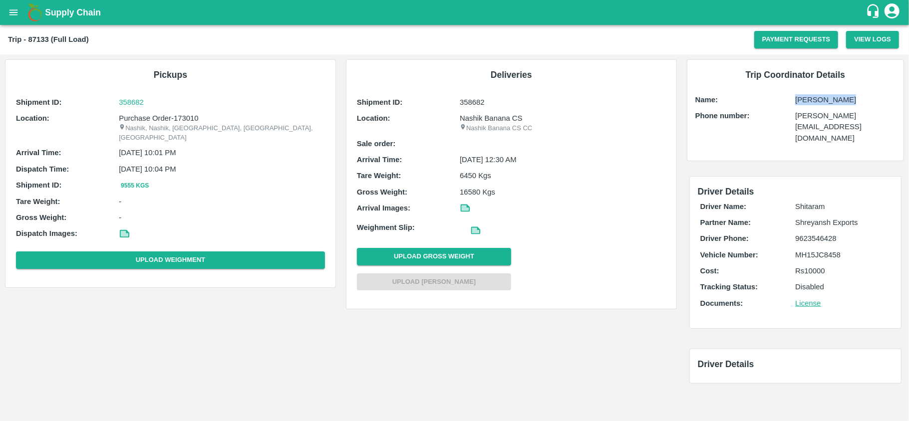
click at [819, 94] on p "[PERSON_NAME]" at bounding box center [845, 99] width 100 height 11
copy p "Shubham Lakshe"
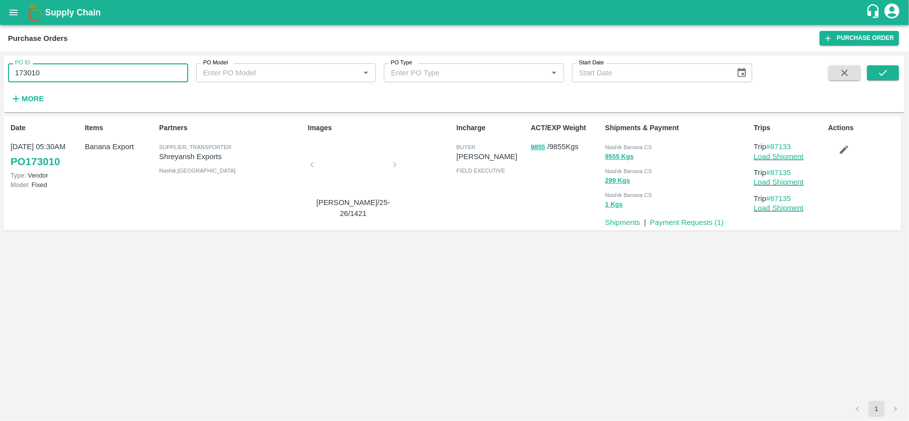
click at [18, 74] on input "173010" at bounding box center [98, 72] width 180 height 19
paste input "text"
click at [892, 72] on button "submit" at bounding box center [883, 72] width 32 height 15
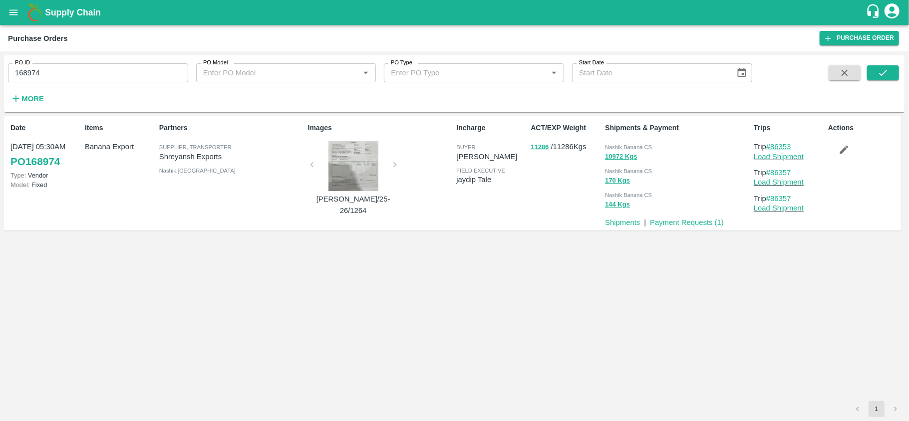
click at [789, 146] on link "#86353" at bounding box center [778, 147] width 25 height 8
click at [23, 72] on input "168974" at bounding box center [98, 72] width 180 height 19
paste input "text"
click at [882, 60] on div "PO ID 168951 PO ID PO Model PO Model   * PO Type PO Type   * Start Date Start D…" at bounding box center [454, 83] width 901 height 49
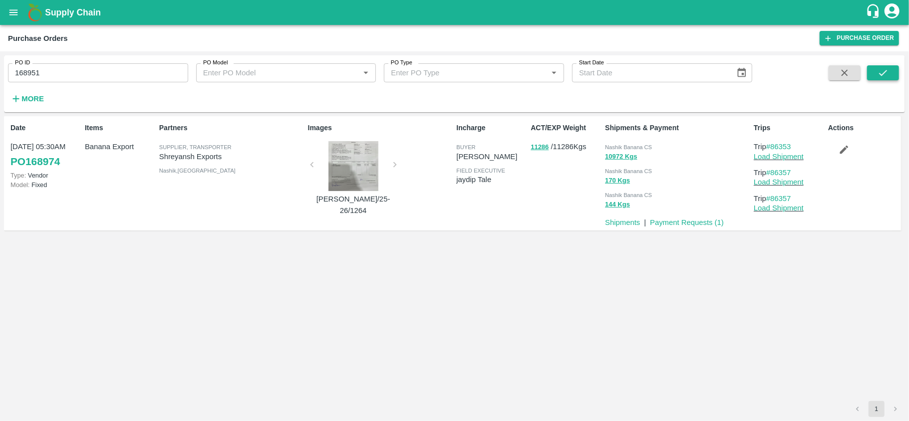
click at [877, 72] on icon "submit" at bounding box center [882, 72] width 11 height 11
click at [783, 147] on link "#86350" at bounding box center [778, 147] width 25 height 8
click at [69, 84] on div "PO ID 168951 PO ID PO Model PO Model   * PO Type PO Type   * Start Date Start D…" at bounding box center [376, 81] width 752 height 52
click at [53, 76] on input "168951" at bounding box center [98, 72] width 180 height 19
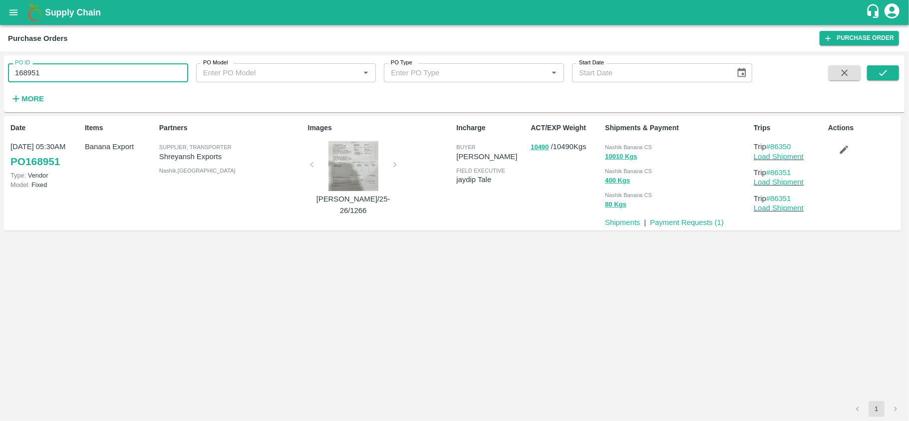
click at [53, 76] on input "168951" at bounding box center [98, 72] width 180 height 19
paste input "text"
type input "168742"
click at [887, 74] on icon "submit" at bounding box center [882, 72] width 11 height 11
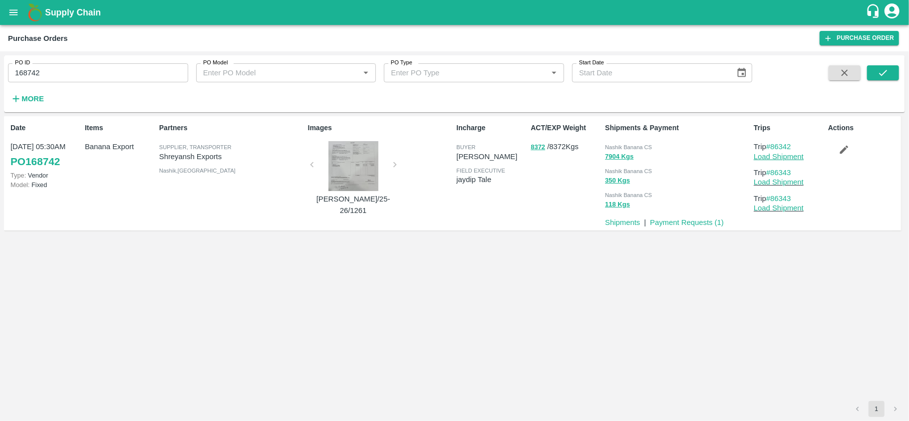
click at [776, 153] on link "Load Shipment" at bounding box center [778, 157] width 50 height 8
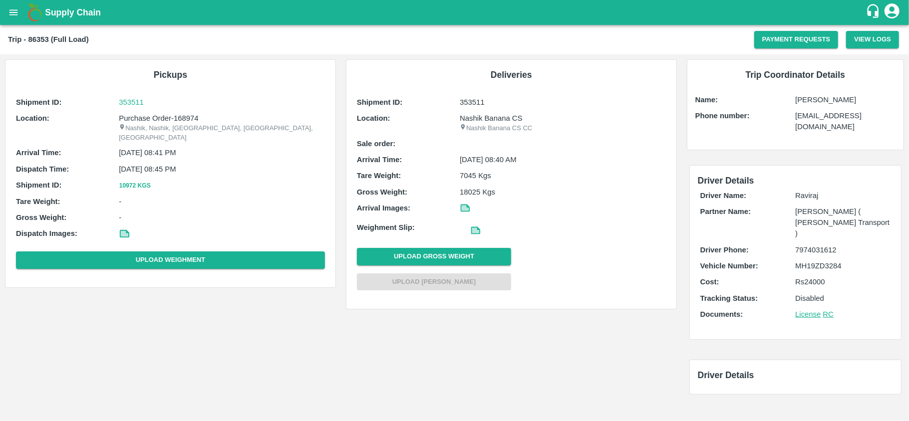
click at [827, 102] on p "[PERSON_NAME]" at bounding box center [845, 99] width 100 height 11
copy p "[PERSON_NAME]"
click at [814, 95] on p "[PERSON_NAME]" at bounding box center [845, 99] width 100 height 11
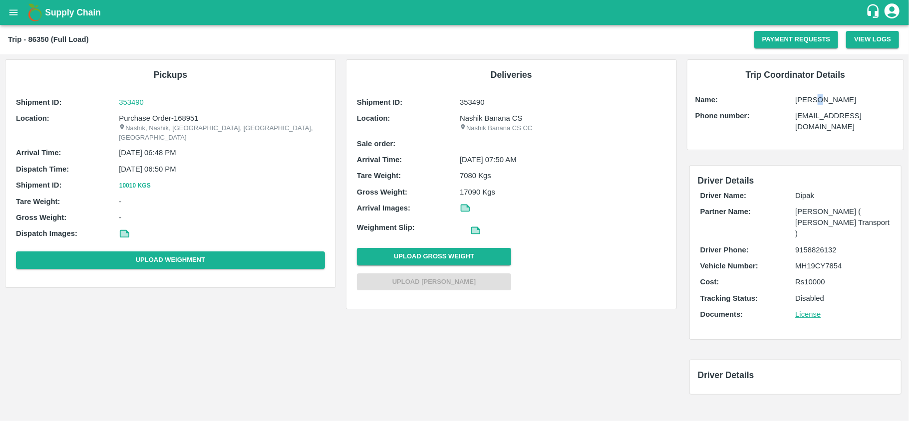
click at [814, 95] on p "[PERSON_NAME]" at bounding box center [845, 99] width 100 height 11
copy p "[PERSON_NAME]"
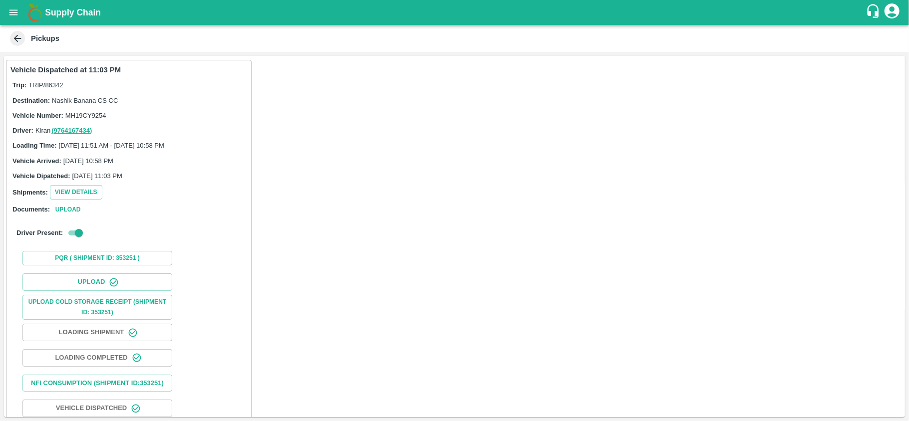
click at [18, 47] on div "Pickups" at bounding box center [454, 38] width 909 height 27
click at [16, 42] on icon at bounding box center [17, 38] width 11 height 11
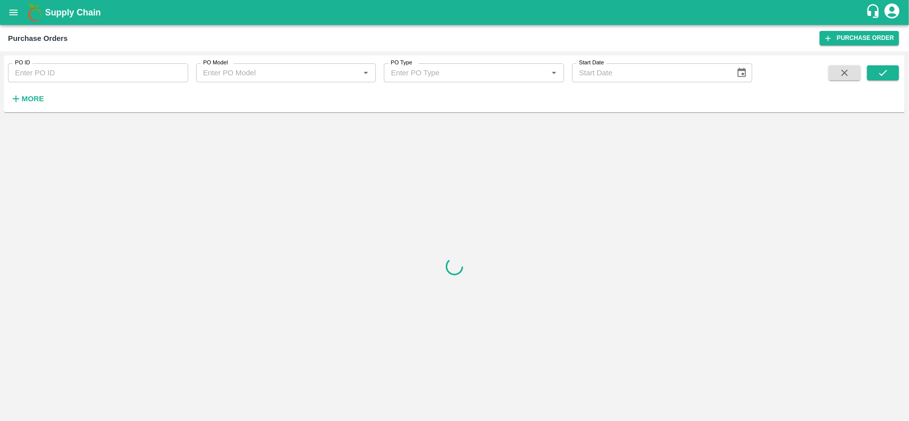
click at [122, 60] on div "PO ID PO ID" at bounding box center [94, 68] width 188 height 27
click at [101, 78] on input "PO ID" at bounding box center [98, 72] width 180 height 19
paste input "168742"
click at [882, 78] on icon "submit" at bounding box center [882, 72] width 11 height 11
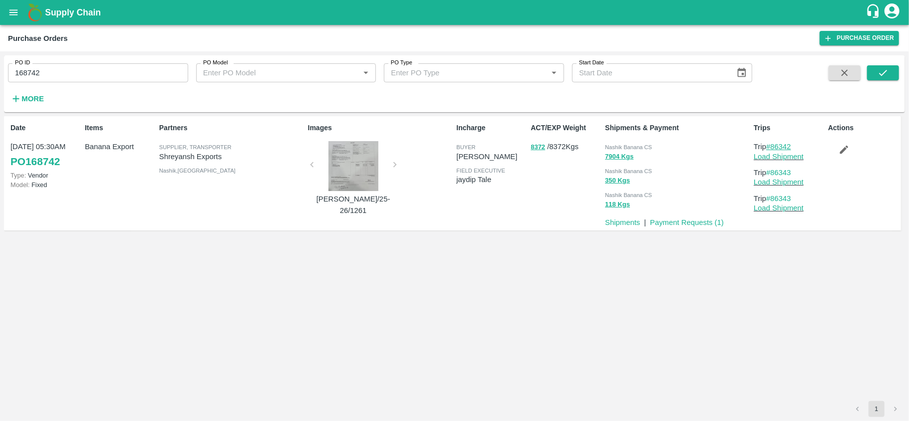
click at [788, 144] on link "#86342" at bounding box center [778, 147] width 25 height 8
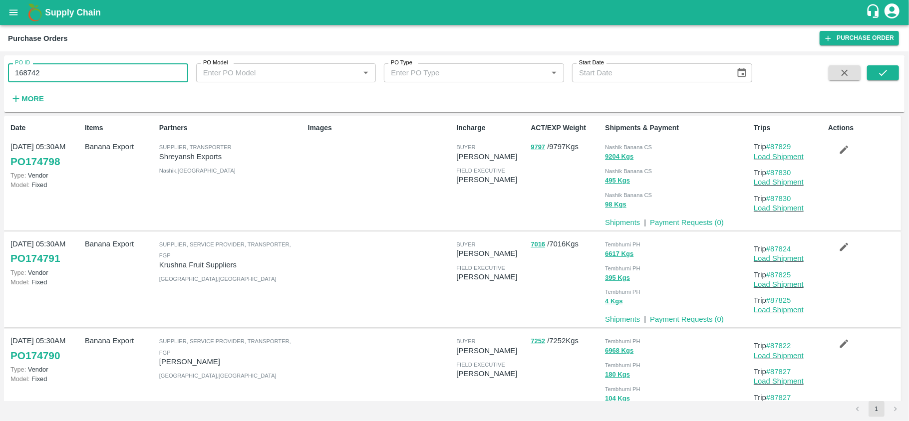
click at [78, 72] on input "168742" at bounding box center [98, 72] width 180 height 19
paste input "text"
click at [881, 63] on div "PO ID 167164 PO ID PO Model PO Model   * PO Type PO Type   * Start Date Start D…" at bounding box center [454, 83] width 901 height 49
click at [882, 72] on icon "submit" at bounding box center [882, 72] width 11 height 11
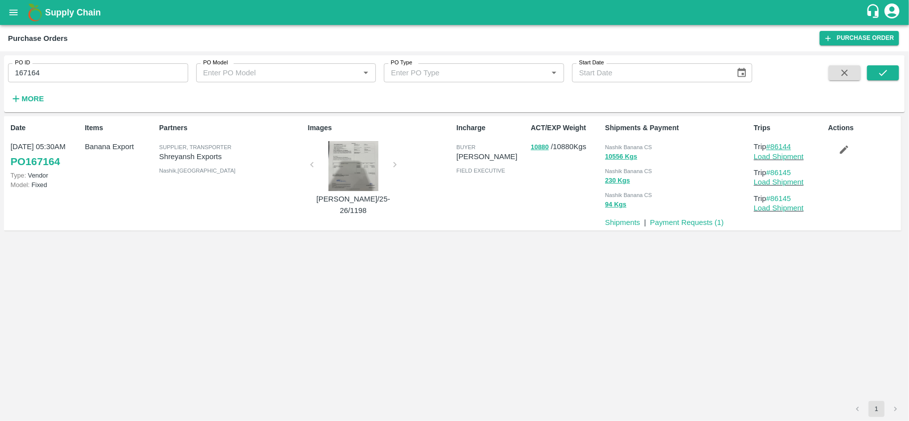
click at [779, 148] on link "#86144" at bounding box center [778, 147] width 25 height 8
click at [25, 64] on label "PO ID" at bounding box center [22, 63] width 15 height 8
click at [25, 64] on input "167164" at bounding box center [98, 72] width 180 height 19
click at [25, 64] on label "PO ID" at bounding box center [22, 63] width 15 height 8
click at [25, 64] on input "167164" at bounding box center [98, 72] width 180 height 19
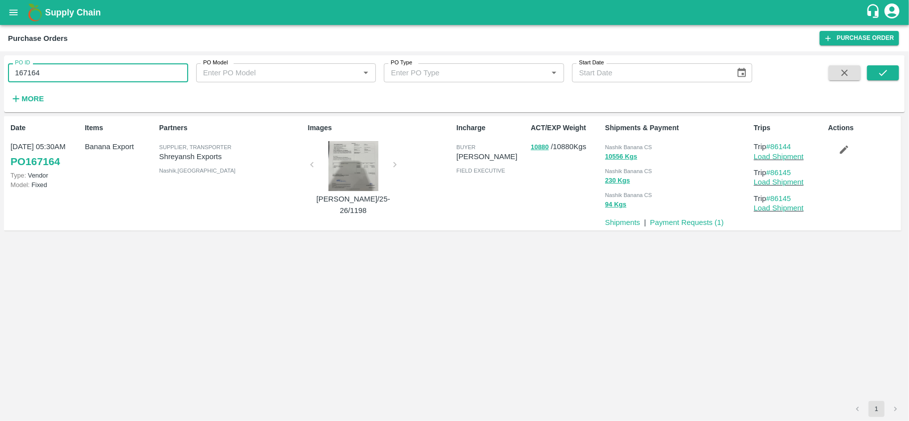
click at [32, 73] on input "167164" at bounding box center [98, 72] width 180 height 19
paste input "text"
type input "172982"
click at [885, 79] on button "submit" at bounding box center [883, 72] width 32 height 15
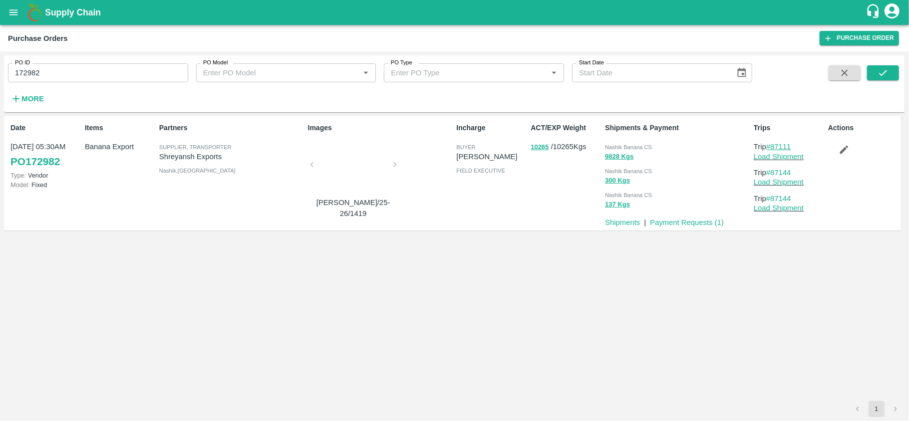
click at [783, 148] on link "#87111" at bounding box center [778, 147] width 25 height 8
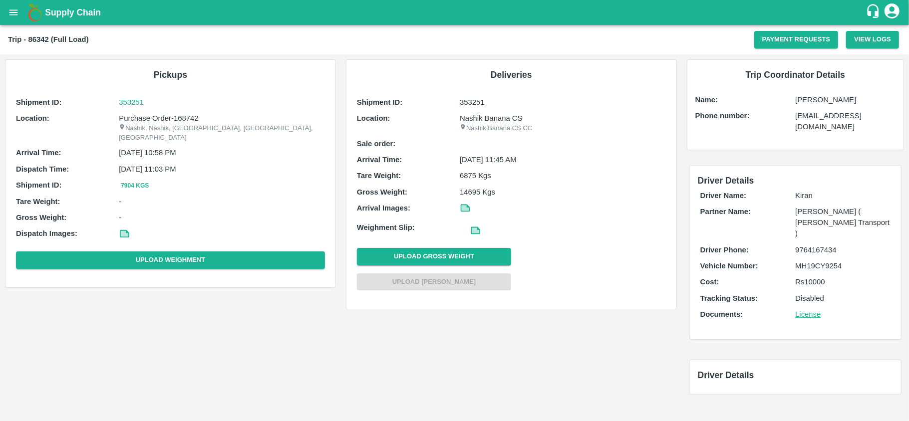
click at [813, 100] on p "[PERSON_NAME]" at bounding box center [845, 99] width 100 height 11
copy p "[PERSON_NAME]"
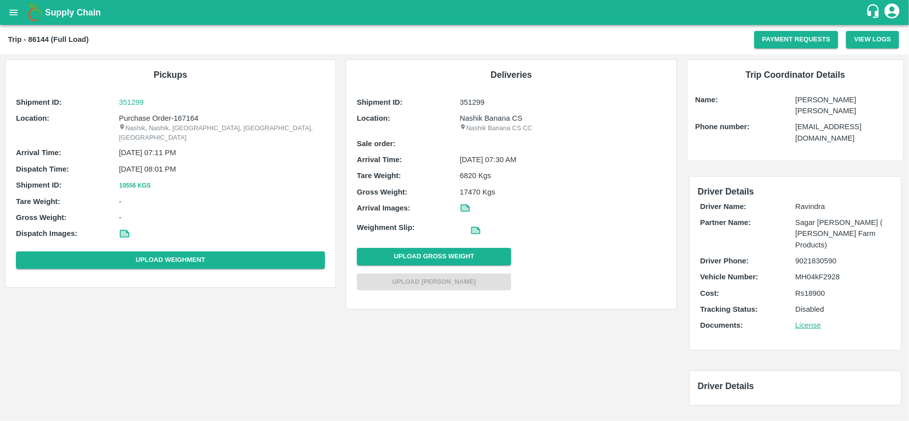
click at [827, 96] on p "Umesh Rajendra" at bounding box center [845, 105] width 100 height 22
copy p "Umesh Rajendra"
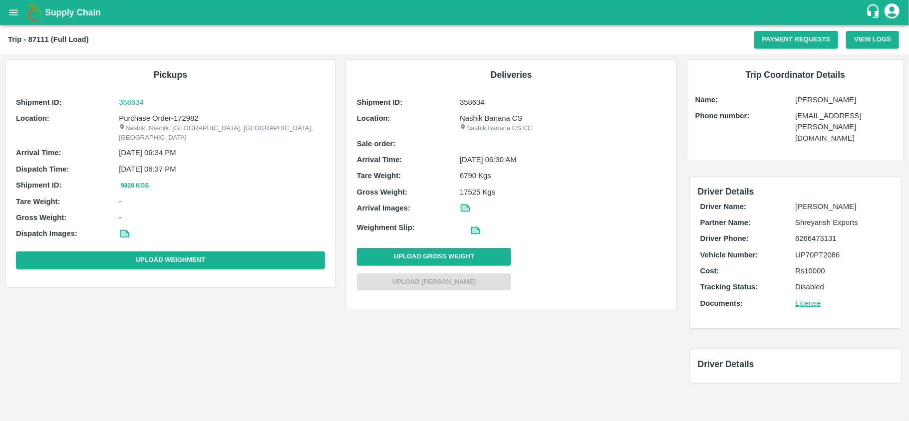
click at [808, 100] on p "[PERSON_NAME]" at bounding box center [845, 99] width 100 height 11
copy p "[PERSON_NAME]"
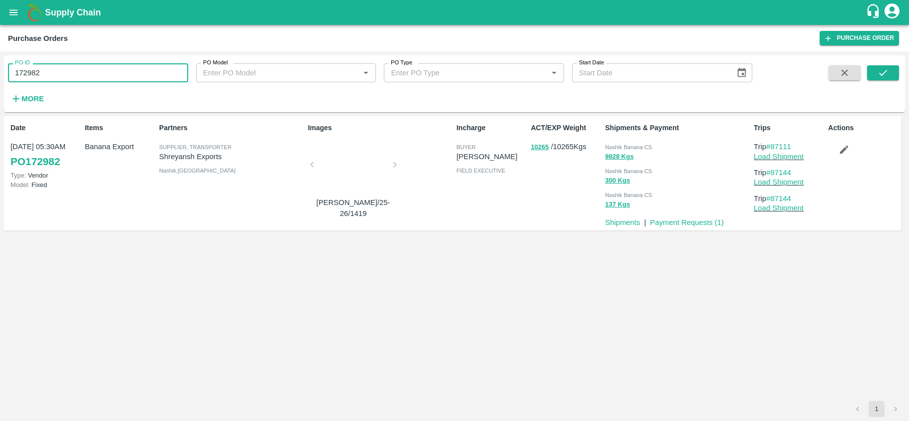
click at [55, 71] on input "172982" at bounding box center [98, 72] width 180 height 19
type input "172974"
click at [891, 70] on button "submit" at bounding box center [883, 72] width 32 height 15
click at [773, 146] on link "#87109" at bounding box center [778, 147] width 25 height 8
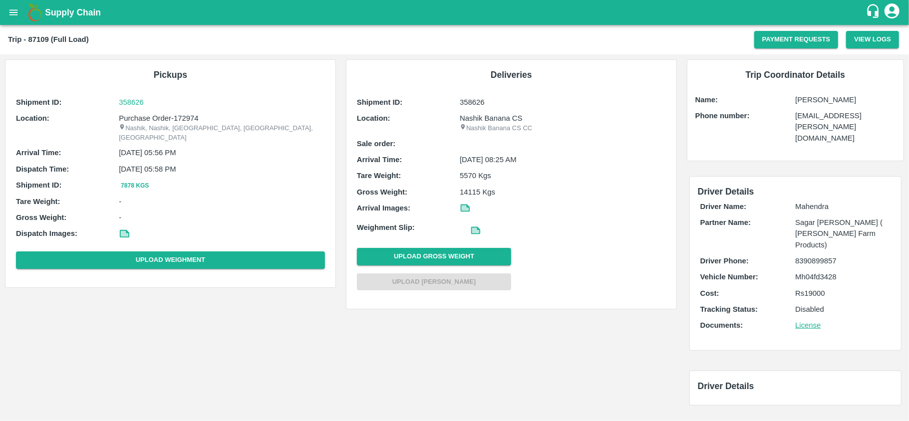
click at [831, 99] on p "Mahadev Gholap" at bounding box center [845, 99] width 100 height 11
copy p "Mahadev Gholap"
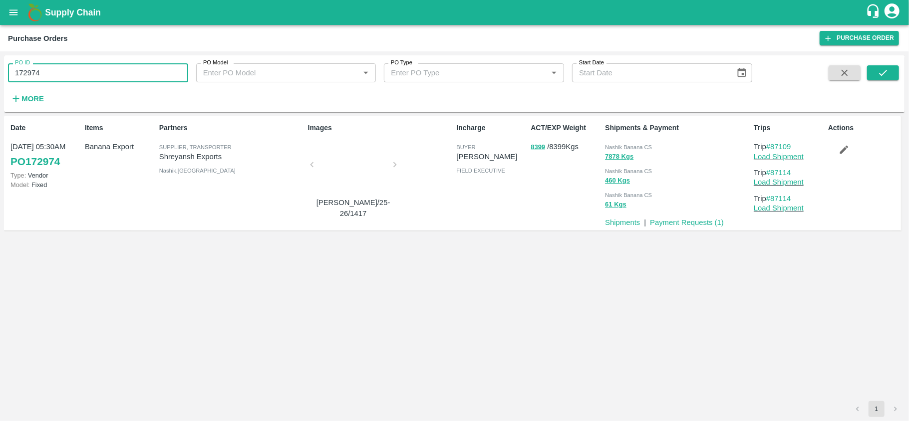
click at [84, 72] on input "172974" at bounding box center [98, 72] width 180 height 19
click at [883, 74] on icon "submit" at bounding box center [882, 72] width 11 height 11
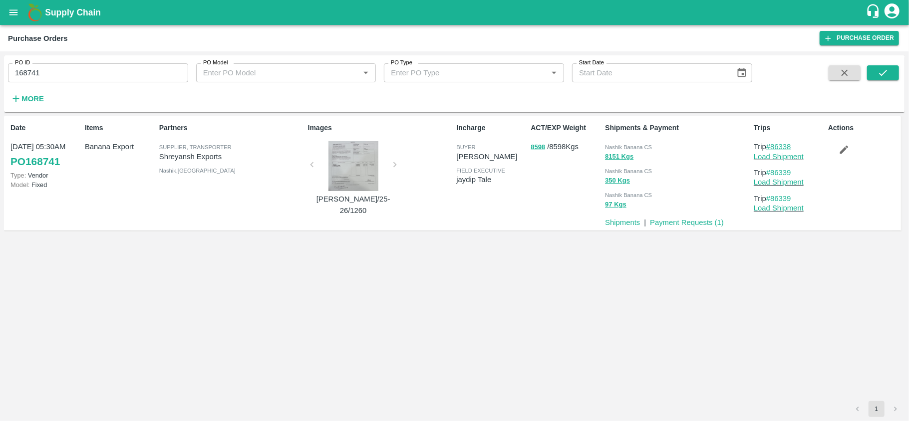
click at [785, 148] on link "#86338" at bounding box center [778, 147] width 25 height 8
click at [52, 78] on input "168741" at bounding box center [98, 72] width 180 height 19
paste input "text"
click at [889, 75] on button "submit" at bounding box center [883, 72] width 32 height 15
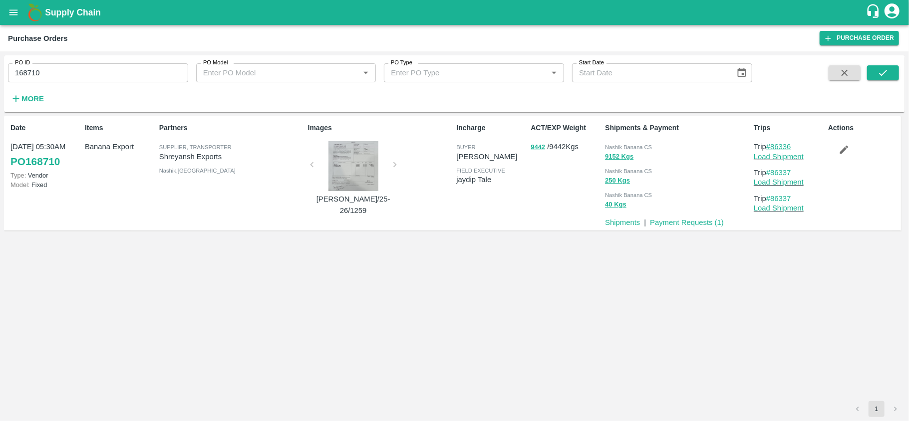
click at [775, 149] on link "#86336" at bounding box center [778, 147] width 25 height 8
click at [28, 76] on input "168710" at bounding box center [98, 72] width 180 height 19
paste input "text"
click at [892, 73] on button "submit" at bounding box center [883, 72] width 32 height 15
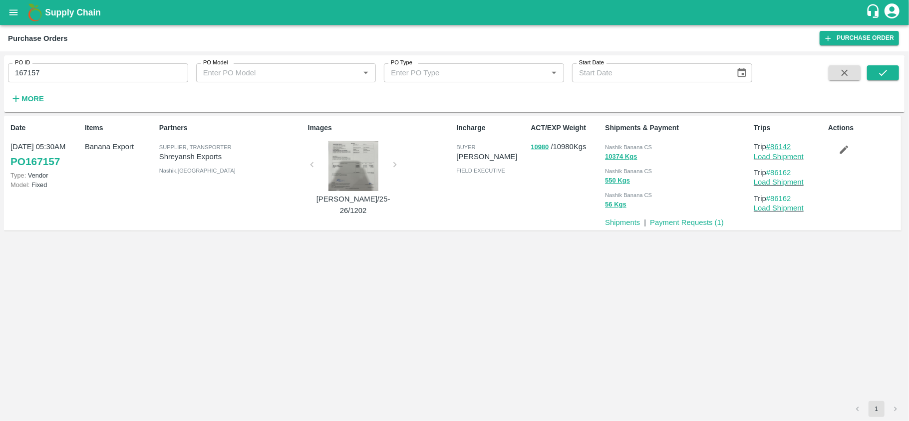
click at [785, 146] on link "#86142" at bounding box center [778, 147] width 25 height 8
click at [58, 72] on input "167157" at bounding box center [98, 72] width 180 height 19
paste input "text"
click at [895, 71] on button "submit" at bounding box center [883, 72] width 32 height 15
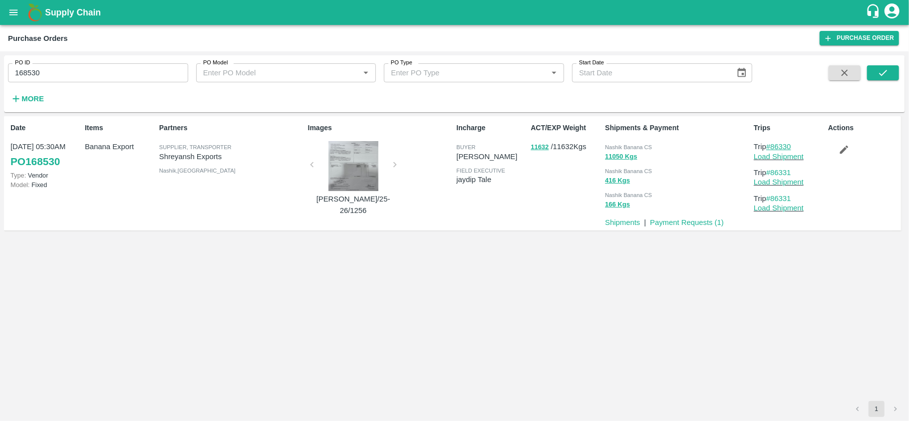
click at [785, 146] on link "#86330" at bounding box center [778, 147] width 25 height 8
click at [35, 66] on input "168530" at bounding box center [98, 72] width 180 height 19
paste input "text"
click at [888, 84] on span at bounding box center [883, 85] width 32 height 41
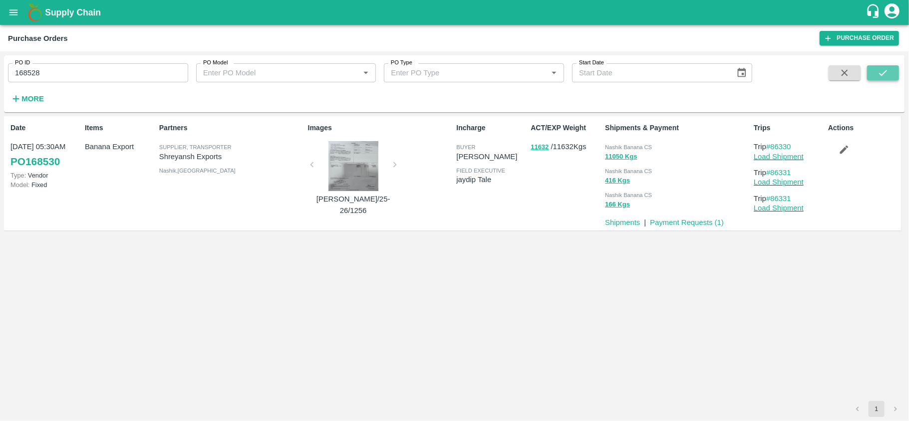
click at [884, 79] on button "submit" at bounding box center [883, 72] width 32 height 15
click at [778, 150] on link "#86329" at bounding box center [778, 147] width 25 height 8
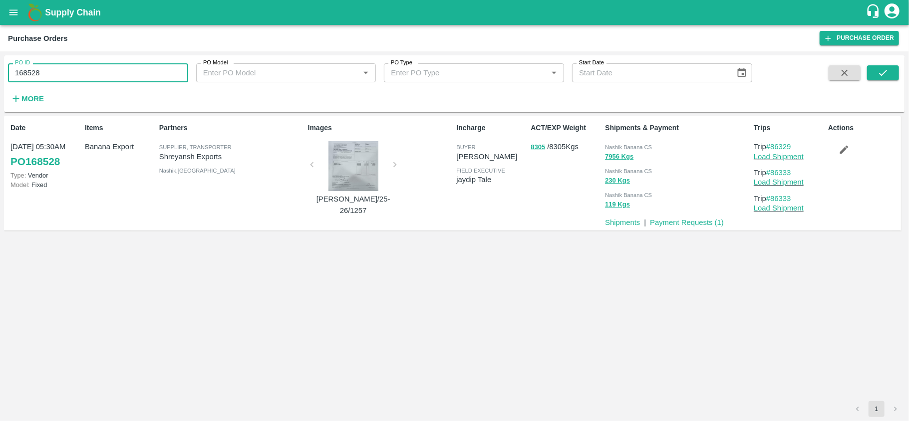
click at [61, 67] on input "168528" at bounding box center [98, 72] width 180 height 19
paste input "text"
click at [877, 72] on icon "submit" at bounding box center [882, 72] width 11 height 11
click at [784, 146] on link "#86327" at bounding box center [778, 147] width 25 height 8
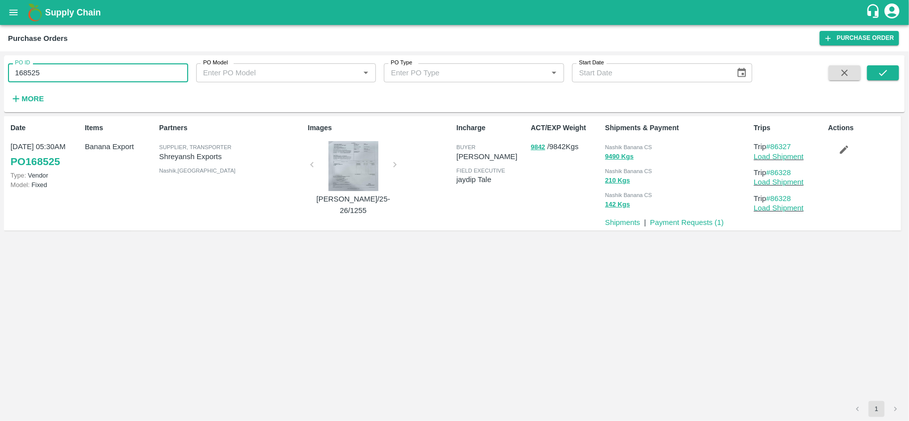
click at [63, 74] on input "168525" at bounding box center [98, 72] width 180 height 19
paste input "text"
type input "170488"
click at [893, 73] on button "submit" at bounding box center [883, 72] width 32 height 15
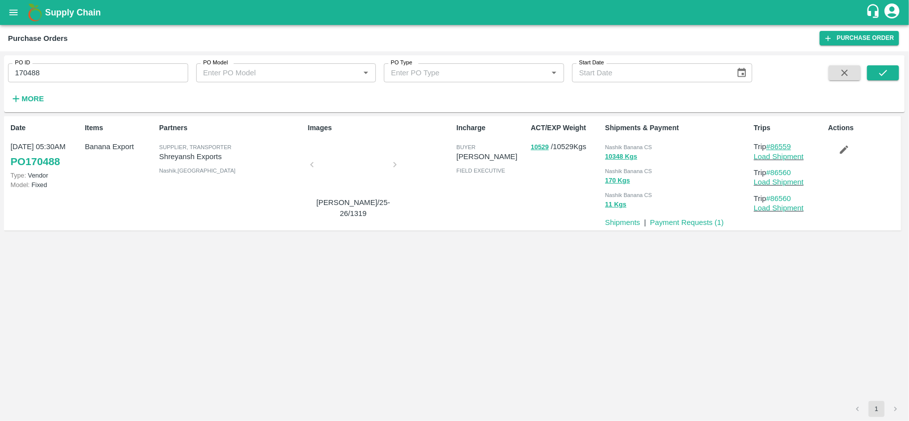
click at [781, 147] on link "#86559" at bounding box center [778, 147] width 25 height 8
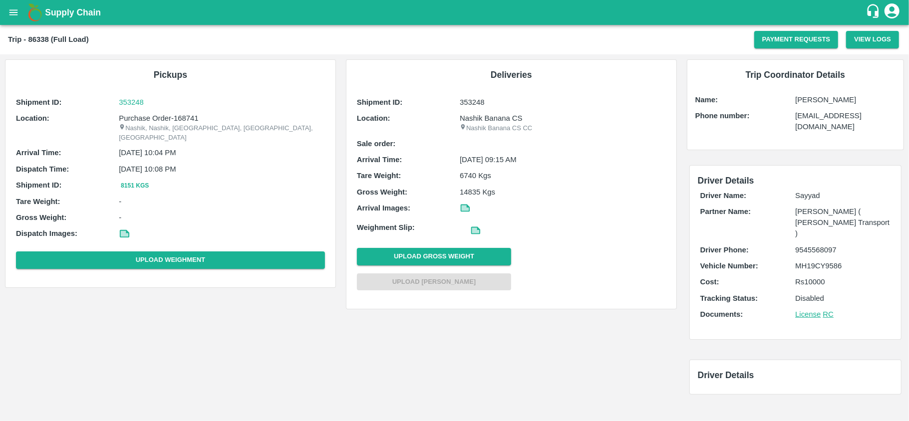
click at [829, 100] on p "Rahul Shinde" at bounding box center [845, 99] width 100 height 11
copy p "Rahul Shinde"
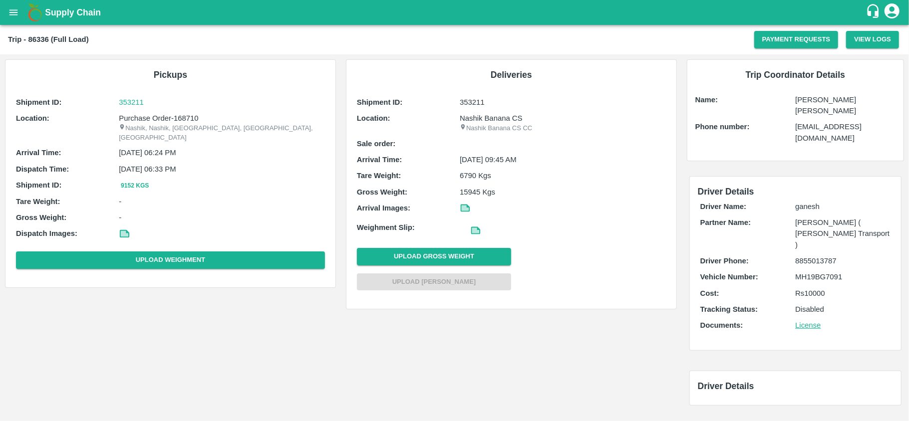
click at [811, 101] on p "Umesh Rajendra" at bounding box center [845, 105] width 100 height 22
copy p "Umesh Rajendra"
click at [822, 105] on p "[PERSON_NAME]" at bounding box center [845, 99] width 100 height 11
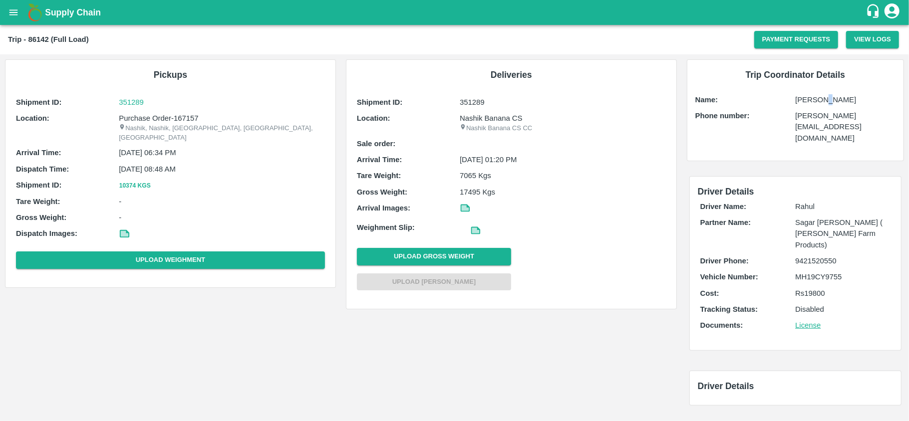
click at [822, 105] on p "[PERSON_NAME]" at bounding box center [845, 99] width 100 height 11
click at [822, 105] on p "Vaibhav Yadav" at bounding box center [845, 99] width 100 height 11
copy p "Vaibhav Yadav"
click at [807, 102] on p "[PERSON_NAME]" at bounding box center [845, 99] width 100 height 11
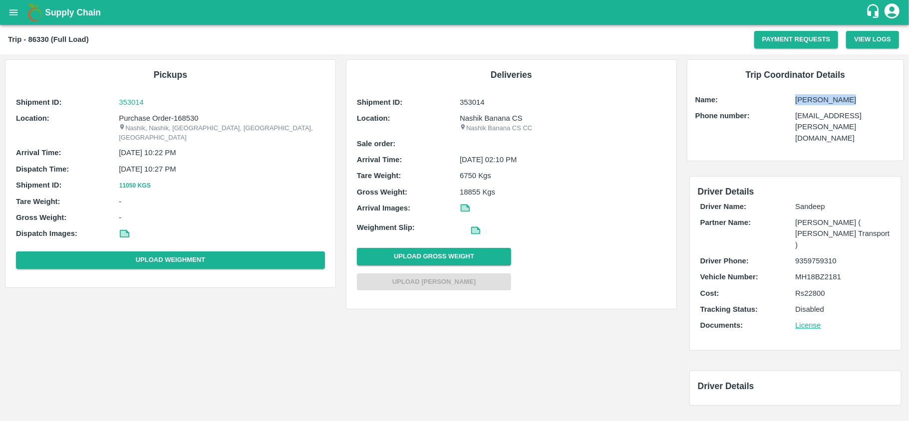
click at [807, 102] on p "[PERSON_NAME]" at bounding box center [845, 99] width 100 height 11
copy p "[PERSON_NAME]"
click at [829, 98] on p "Umesh Rajendra" at bounding box center [845, 105] width 100 height 22
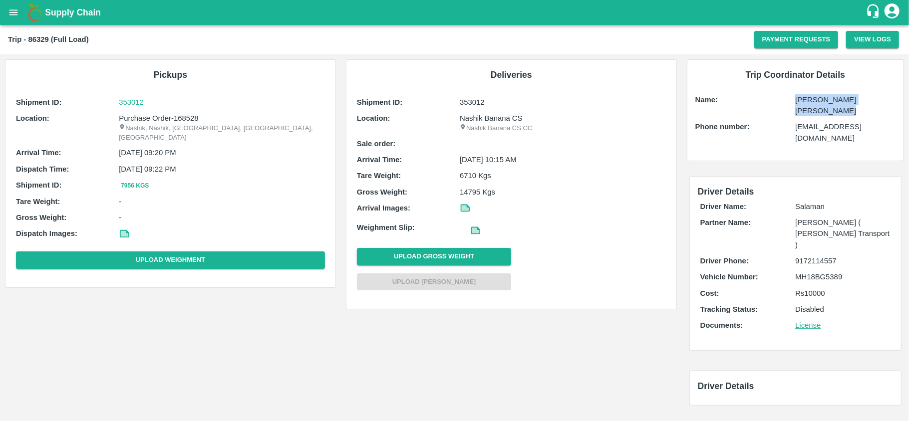
copy p "Umesh Rajendra"
click at [833, 103] on p "[PERSON_NAME]" at bounding box center [845, 99] width 100 height 11
click at [833, 103] on p "Shubham Lakshe" at bounding box center [845, 99] width 100 height 11
copy p "Shubham Lakshe"
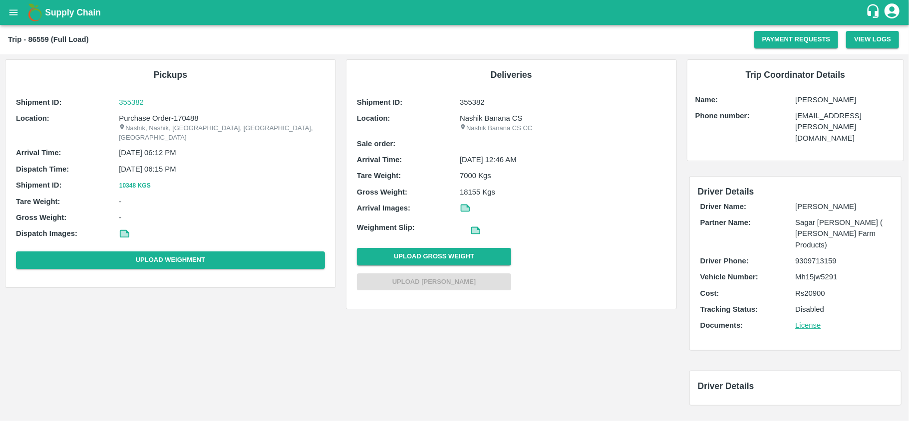
click at [811, 101] on p "[PERSON_NAME]" at bounding box center [845, 99] width 100 height 11
click at [811, 101] on p "Mahadev Gholap" at bounding box center [845, 99] width 100 height 11
copy p "Mahadev Gholap"
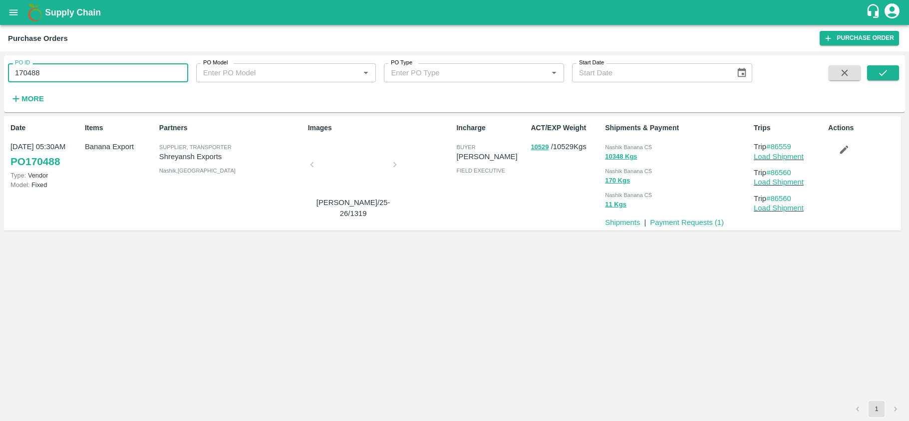
click at [48, 72] on input "170488" at bounding box center [98, 72] width 180 height 19
type input "170259"
click at [884, 72] on icon "submit" at bounding box center [883, 73] width 8 height 6
click at [782, 147] on link "#86536" at bounding box center [778, 147] width 25 height 8
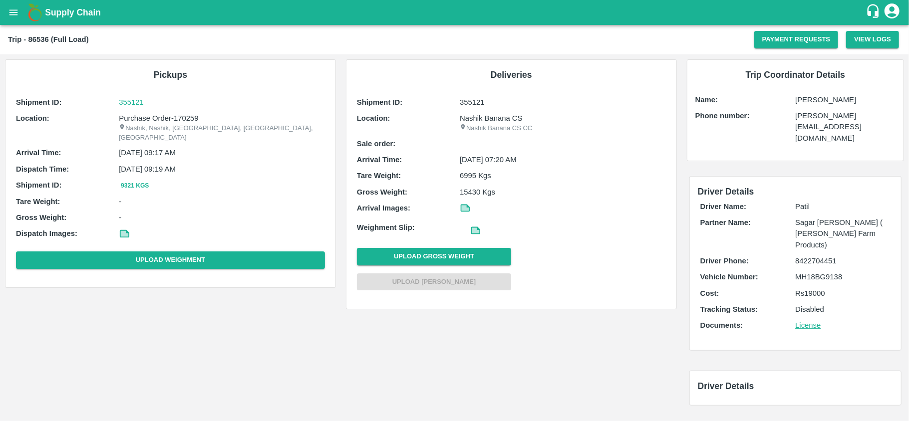
click at [811, 100] on p "[PERSON_NAME]" at bounding box center [845, 99] width 100 height 11
click at [811, 101] on p "[PERSON_NAME]" at bounding box center [845, 99] width 100 height 11
copy p "[PERSON_NAME]"
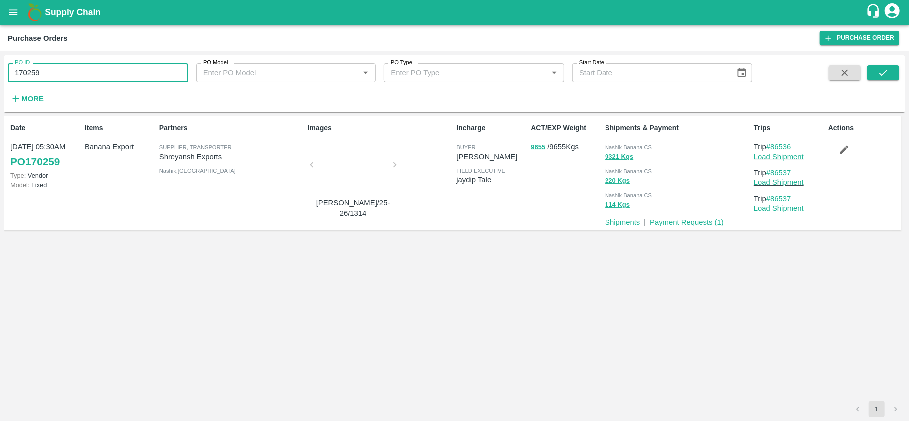
click at [84, 71] on input "170259" at bounding box center [98, 72] width 180 height 19
type input "172597"
click at [877, 77] on icon "submit" at bounding box center [882, 72] width 11 height 11
click at [789, 148] on link "#86968" at bounding box center [778, 147] width 25 height 8
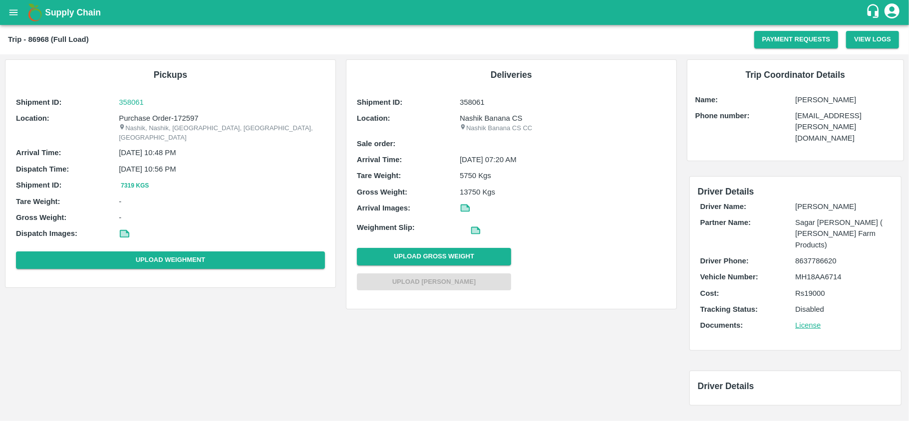
click at [801, 102] on p "[PERSON_NAME]" at bounding box center [845, 99] width 100 height 11
copy p "[PERSON_NAME]"
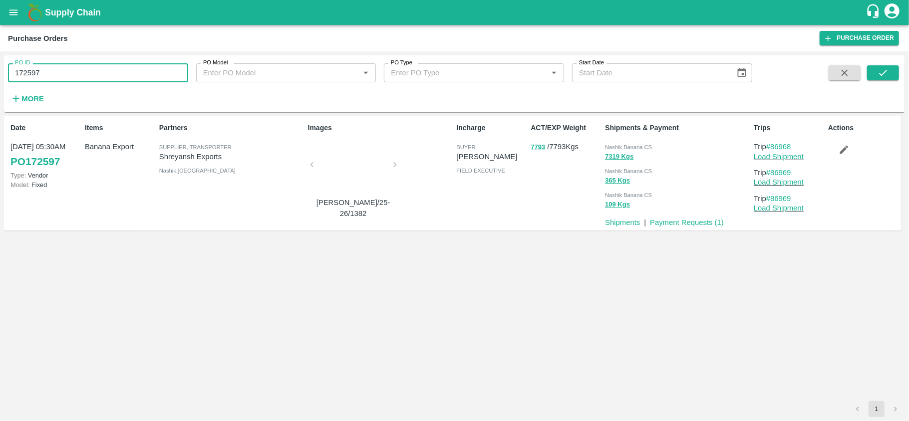
click at [50, 67] on input "172597" at bounding box center [98, 72] width 180 height 19
type input "170253"
click at [877, 76] on icon "submit" at bounding box center [882, 72] width 11 height 11
click at [781, 148] on link "#86524" at bounding box center [778, 147] width 25 height 8
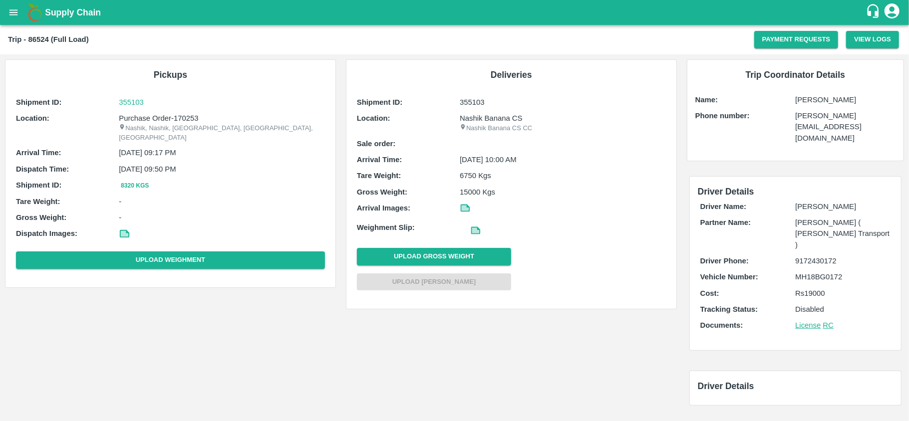
click at [811, 100] on p "[PERSON_NAME]" at bounding box center [845, 99] width 100 height 11
click at [811, 100] on p "Shubham Lakshe" at bounding box center [845, 99] width 100 height 11
copy p "Shubham Lakshe"
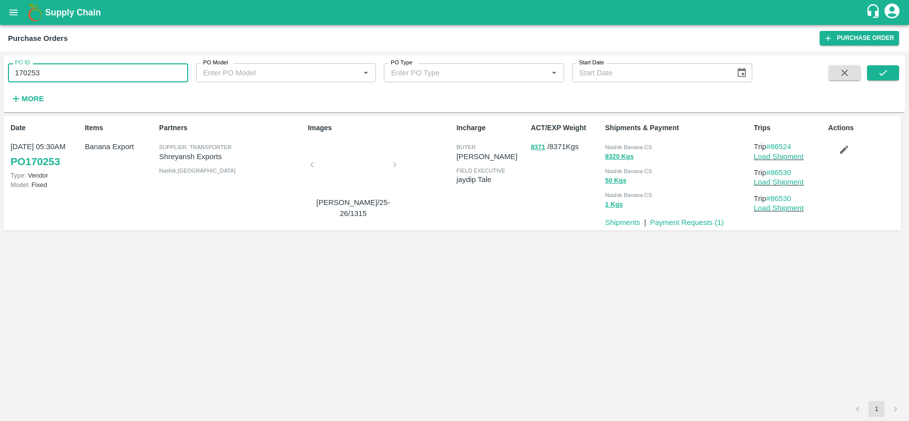
click at [74, 73] on input "170253" at bounding box center [98, 72] width 180 height 19
type input "170250"
click at [879, 74] on icon "submit" at bounding box center [882, 72] width 11 height 11
click at [787, 147] on link "#86521" at bounding box center [778, 147] width 25 height 8
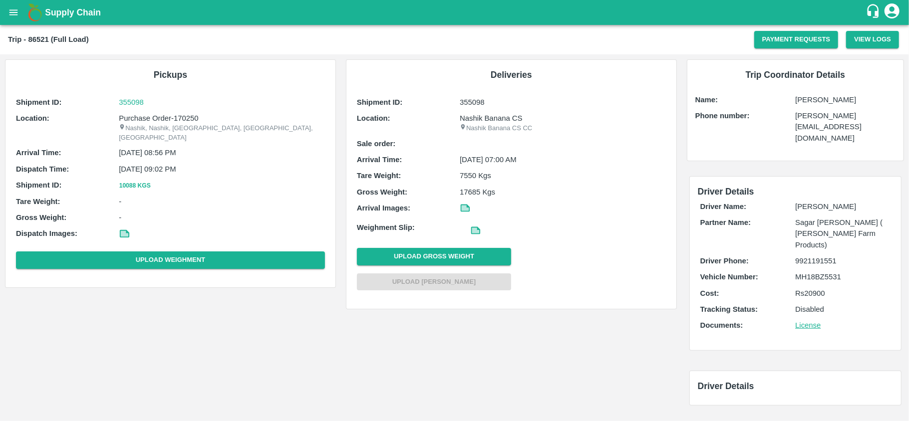
click at [836, 96] on p "[PERSON_NAME]" at bounding box center [845, 99] width 100 height 11
copy p "[PERSON_NAME]"
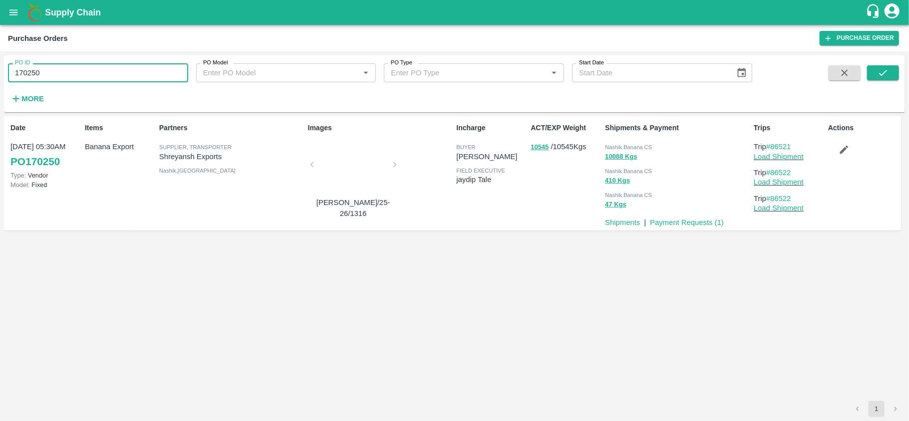
click at [86, 82] on input "170250" at bounding box center [98, 72] width 180 height 19
paste input "text"
type input "170187"
click at [877, 74] on icon "submit" at bounding box center [882, 72] width 11 height 11
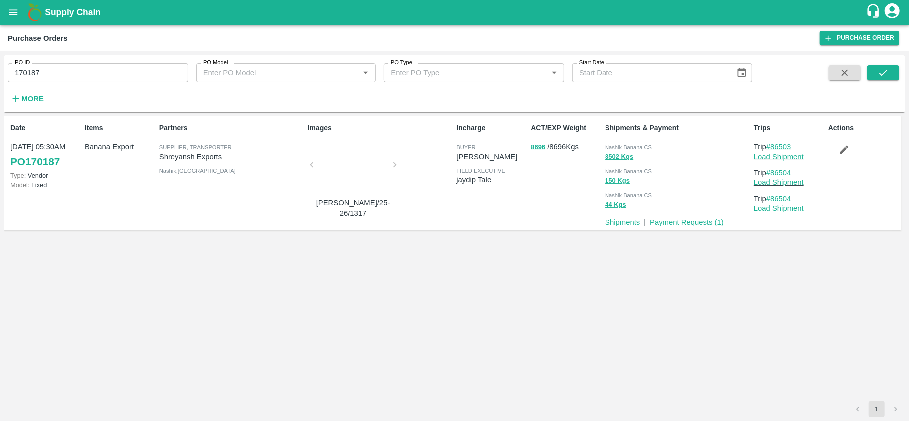
click at [781, 146] on link "#86503" at bounding box center [778, 147] width 25 height 8
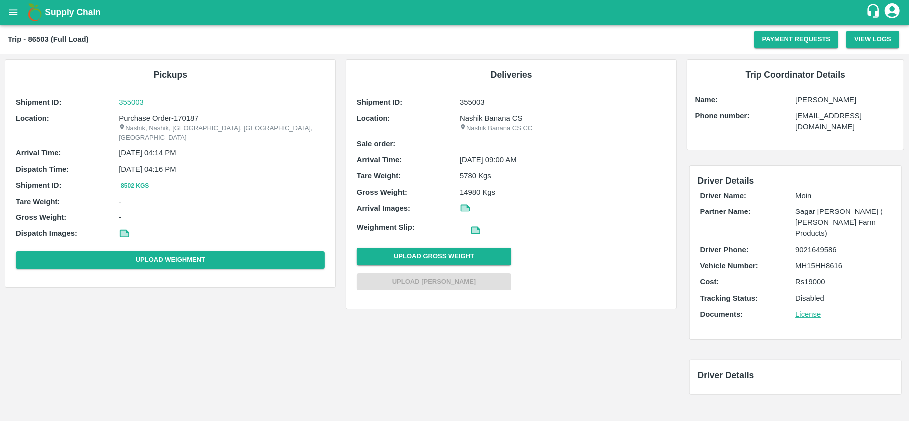
click at [809, 104] on p "[PERSON_NAME]" at bounding box center [845, 99] width 100 height 11
copy p "[PERSON_NAME]"
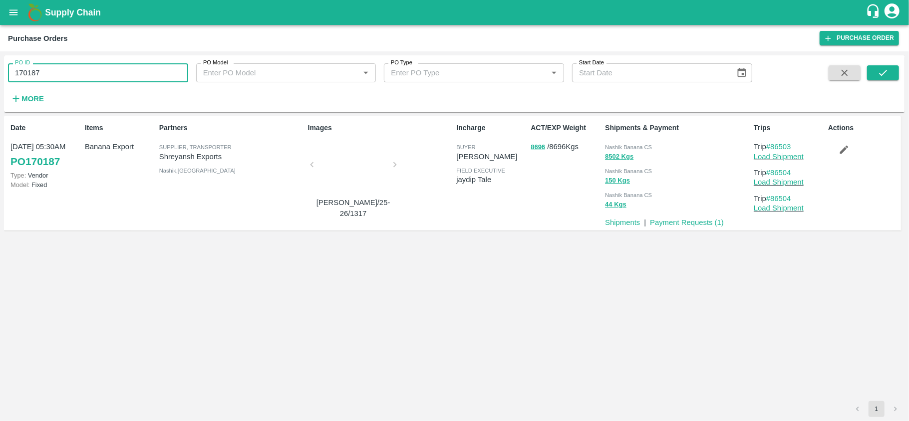
click at [40, 66] on input "170187" at bounding box center [98, 72] width 180 height 19
click at [887, 64] on div "PO ID 166904 PO ID PO Model PO Model   * PO Type PO Type   * Start Date Start D…" at bounding box center [454, 83] width 901 height 49
click at [881, 74] on icon "submit" at bounding box center [882, 72] width 11 height 11
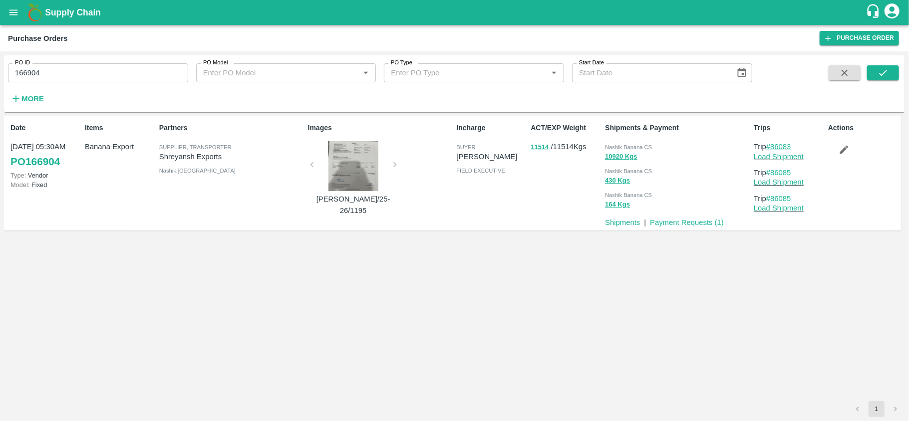
click at [779, 143] on link "#86083" at bounding box center [778, 147] width 25 height 8
click at [84, 60] on div "PO ID 166904 PO ID" at bounding box center [94, 68] width 188 height 27
click at [55, 68] on input "166904" at bounding box center [98, 72] width 180 height 19
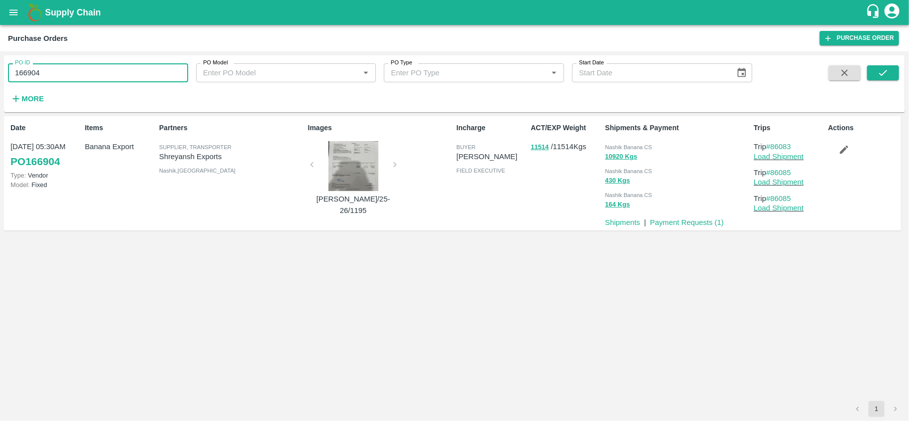
paste input "text"
type input "172315"
click at [875, 80] on button "submit" at bounding box center [883, 72] width 32 height 15
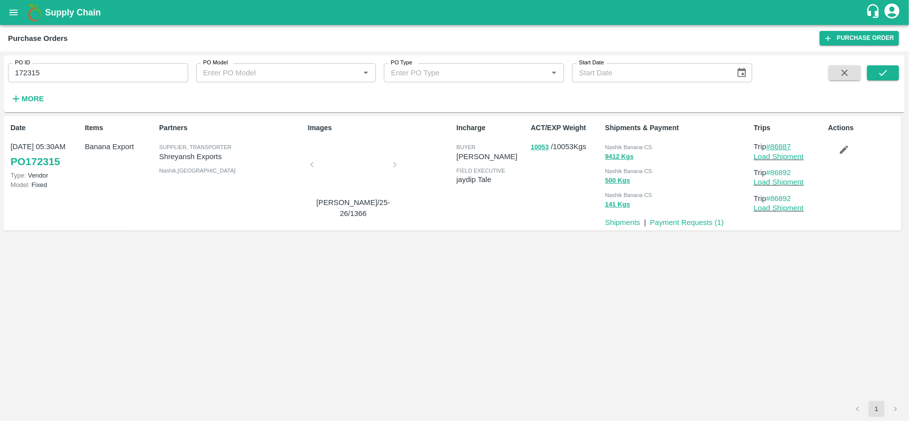
click at [775, 147] on link "#86887" at bounding box center [778, 147] width 25 height 8
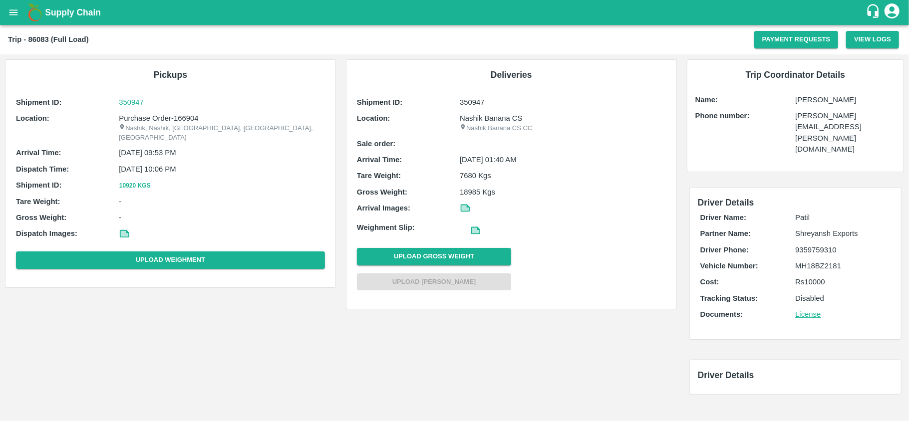
click at [802, 103] on p "[PERSON_NAME]" at bounding box center [845, 99] width 100 height 11
copy p "[PERSON_NAME]"
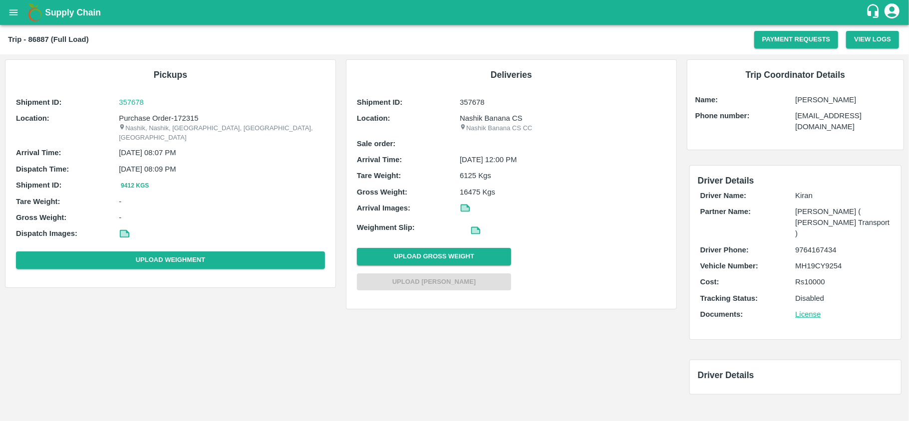
click at [829, 105] on p "[PERSON_NAME]" at bounding box center [845, 99] width 100 height 11
copy p "[PERSON_NAME]"
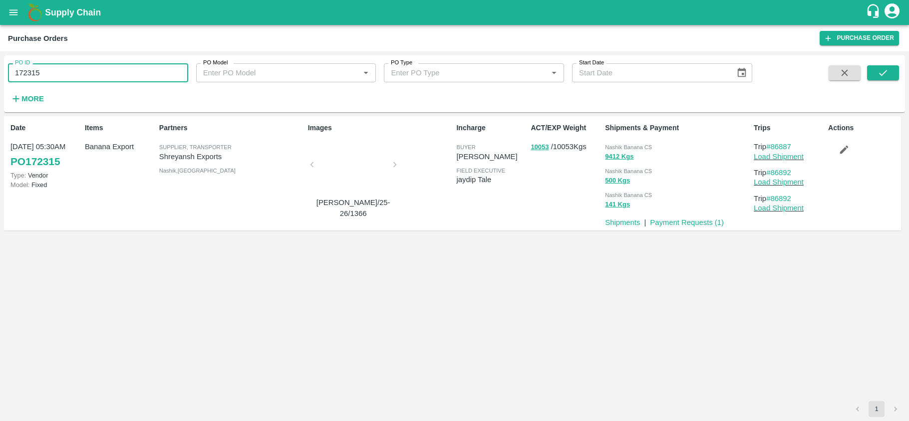
click at [76, 80] on input "172315" at bounding box center [98, 72] width 180 height 19
click at [885, 76] on icon "submit" at bounding box center [882, 72] width 11 height 11
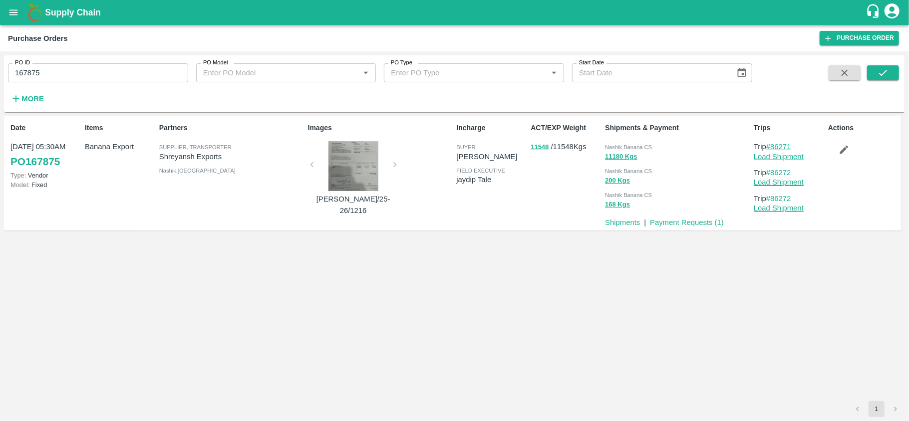
click at [783, 147] on link "#86271" at bounding box center [778, 147] width 25 height 8
click at [62, 65] on input "167875" at bounding box center [98, 72] width 180 height 19
paste input "text"
type input "172117"
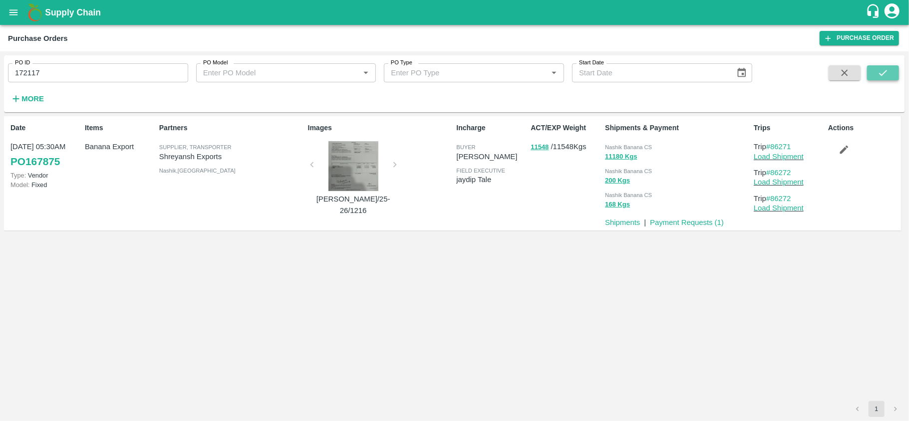
click at [883, 75] on icon "submit" at bounding box center [882, 72] width 11 height 11
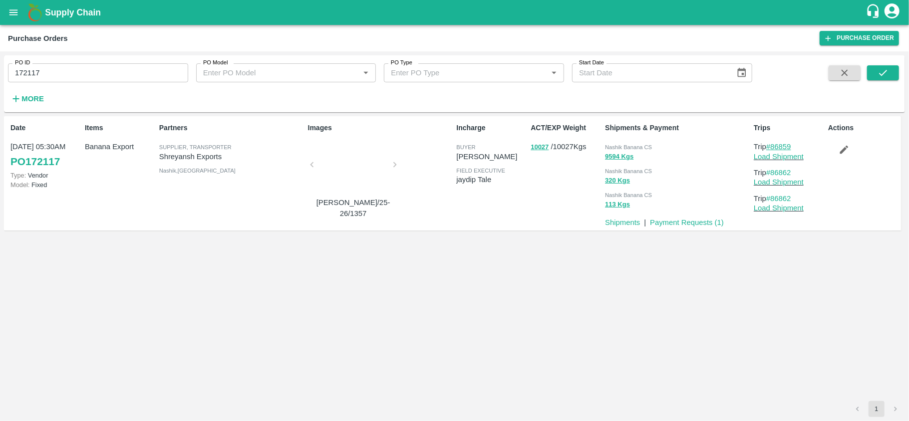
click at [790, 150] on link "#86859" at bounding box center [778, 147] width 25 height 8
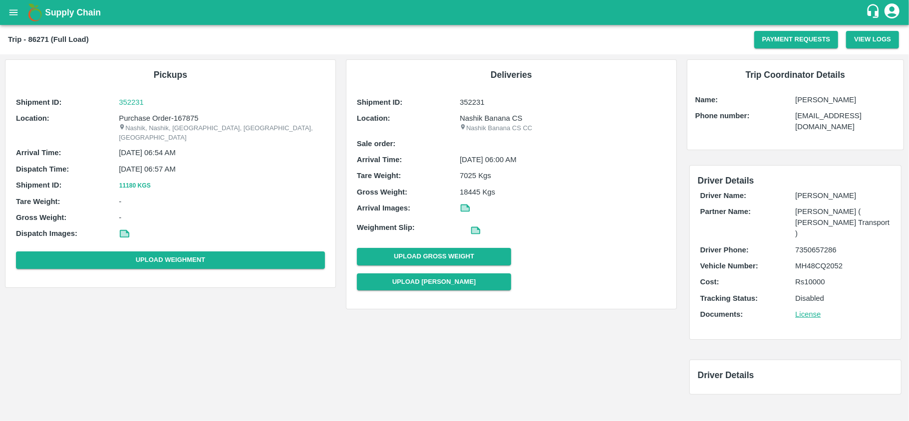
click at [821, 95] on p "[PERSON_NAME]" at bounding box center [845, 99] width 100 height 11
copy p "[PERSON_NAME]"
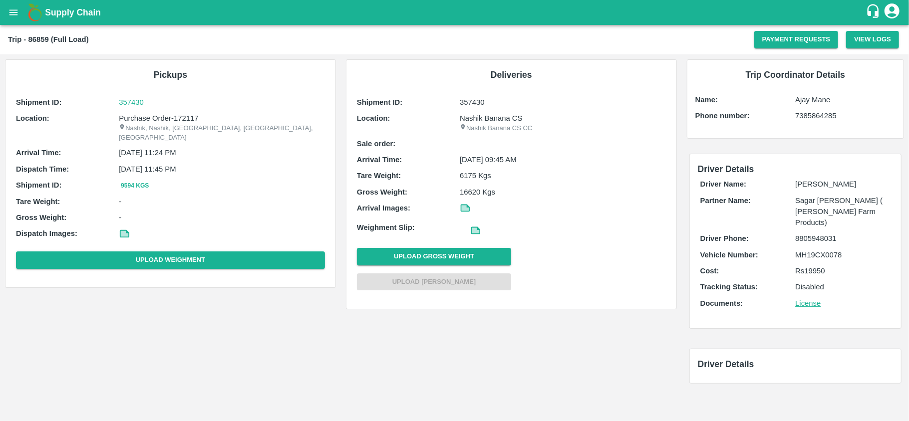
click at [813, 101] on p "Ajay Mane" at bounding box center [845, 99] width 100 height 11
copy p "Ajay Mane"
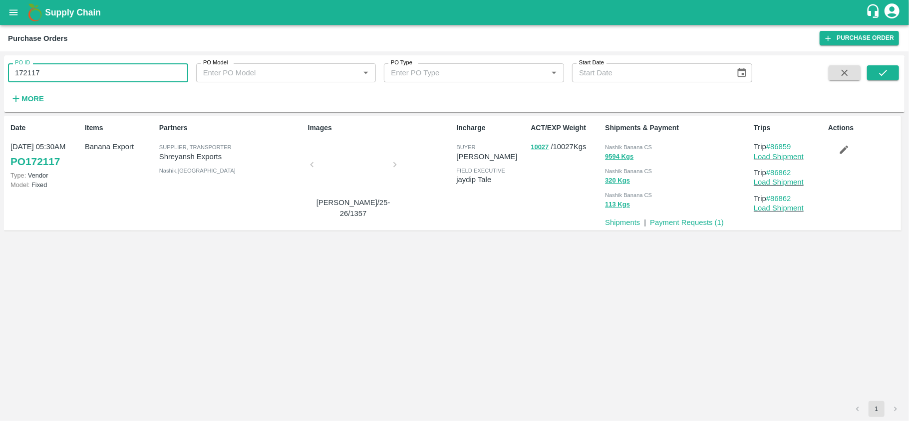
click at [48, 72] on input "172117" at bounding box center [98, 72] width 180 height 19
type input "172113"
click at [879, 73] on icon "submit" at bounding box center [883, 73] width 8 height 6
click at [781, 147] on link "#86850" at bounding box center [778, 147] width 25 height 8
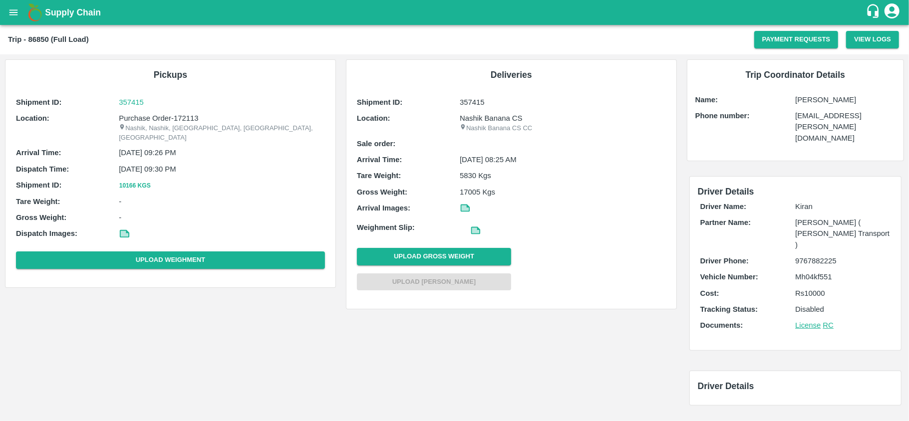
click at [816, 100] on p "[PERSON_NAME]" at bounding box center [845, 99] width 100 height 11
click at [816, 100] on p "Mahadev Gholap" at bounding box center [845, 99] width 100 height 11
copy p "Mahadev Gholap"
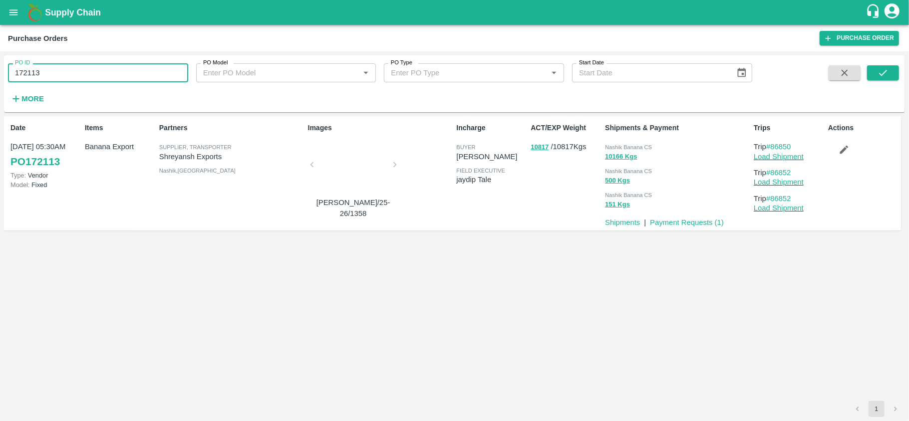
click at [38, 68] on input "172113" at bounding box center [98, 72] width 180 height 19
type input "171886"
click at [870, 72] on button "submit" at bounding box center [883, 72] width 32 height 15
click at [777, 144] on link "#86811" at bounding box center [778, 147] width 25 height 8
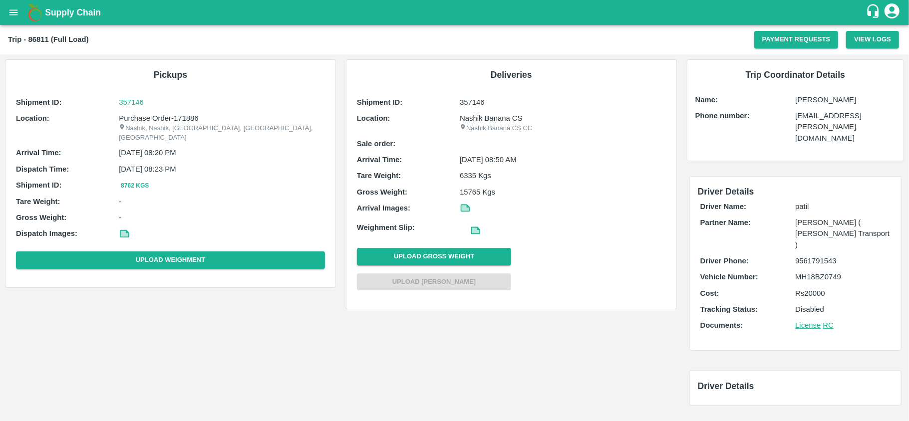
click at [809, 100] on p "[PERSON_NAME]" at bounding box center [845, 99] width 100 height 11
copy p "[PERSON_NAME]"
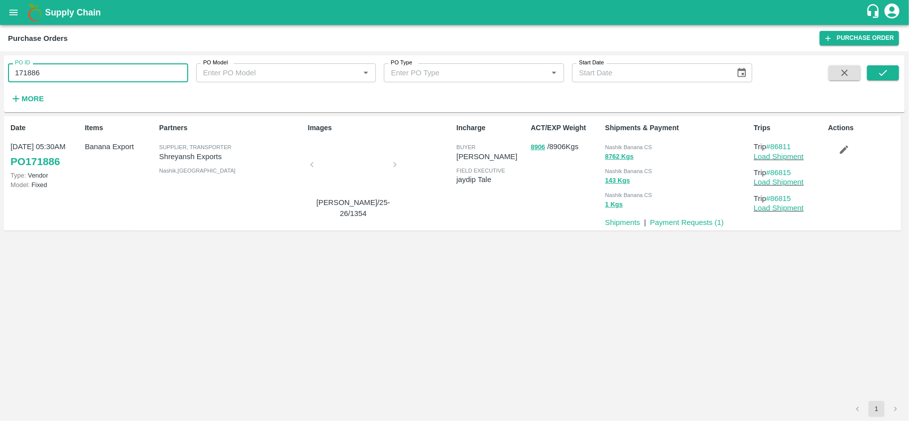
drag, startPoint x: 0, startPoint y: 0, endPoint x: 66, endPoint y: 78, distance: 102.3
click at [66, 78] on input "171886" at bounding box center [98, 72] width 180 height 19
click at [875, 74] on button "submit" at bounding box center [883, 72] width 32 height 15
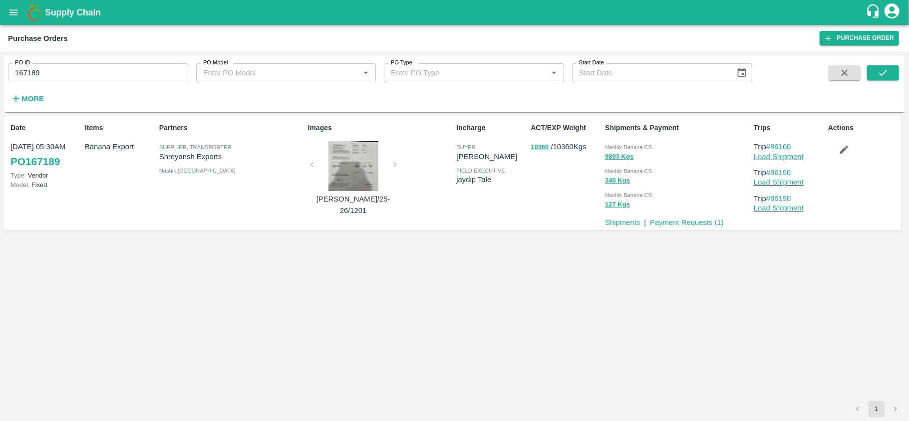
click at [795, 148] on p "Trip #86160" at bounding box center [788, 146] width 70 height 11
click at [783, 146] on link "#86160" at bounding box center [778, 147] width 25 height 8
click at [98, 84] on div "PO ID 167189 PO ID PO Model PO Model   * PO Type PO Type   * Start Date Start D…" at bounding box center [376, 81] width 752 height 52
click at [57, 75] on input "167189" at bounding box center [98, 72] width 180 height 19
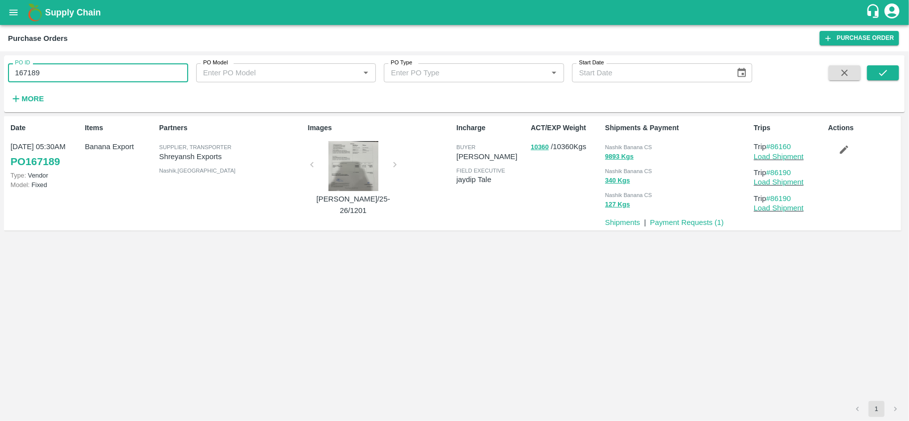
paste input "text"
click at [886, 76] on icon "submit" at bounding box center [882, 72] width 11 height 11
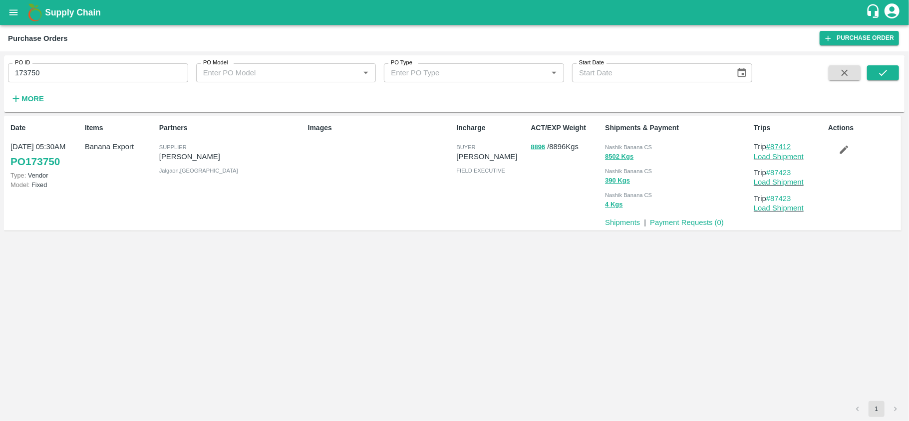
click at [785, 148] on link "#87412" at bounding box center [778, 147] width 25 height 8
click at [107, 73] on input "173750" at bounding box center [98, 72] width 180 height 19
paste input "text"
click at [882, 86] on span at bounding box center [883, 85] width 32 height 41
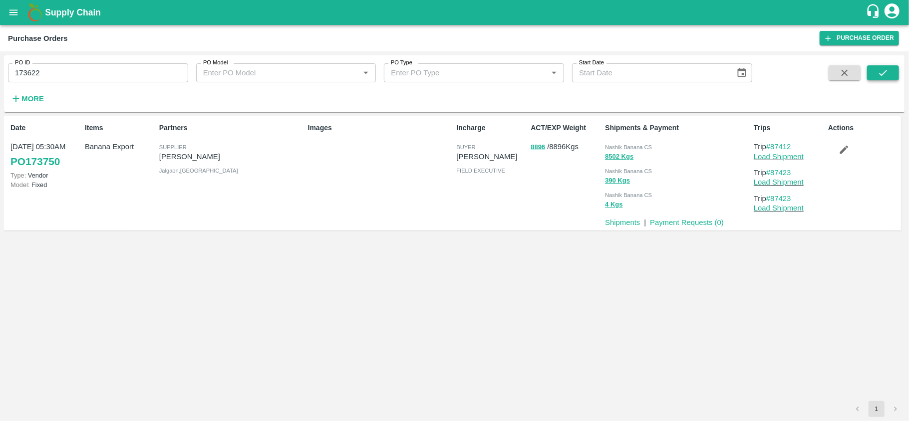
click at [877, 73] on icon "submit" at bounding box center [882, 72] width 11 height 11
click at [788, 145] on link "#87358" at bounding box center [778, 147] width 25 height 8
click at [38, 74] on input "173622" at bounding box center [98, 72] width 180 height 19
paste input "text"
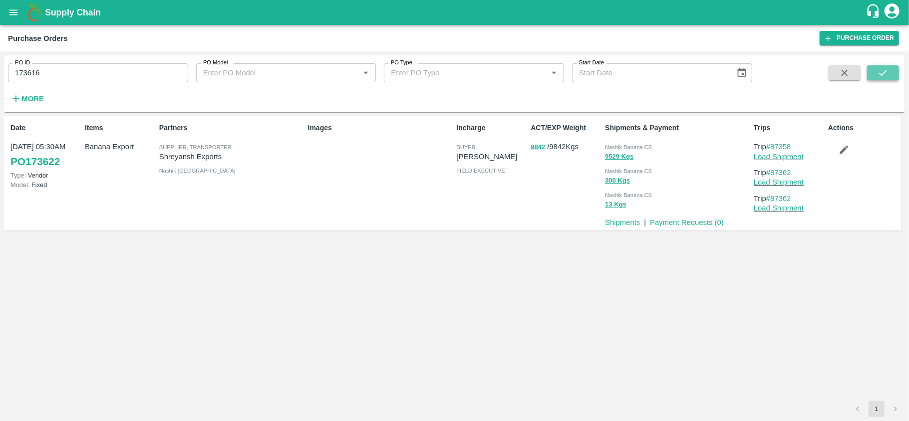
click at [882, 76] on icon "submit" at bounding box center [882, 72] width 11 height 11
click at [777, 148] on link "#87349" at bounding box center [778, 147] width 25 height 8
click at [36, 68] on input "173616" at bounding box center [98, 72] width 180 height 19
paste input "text"
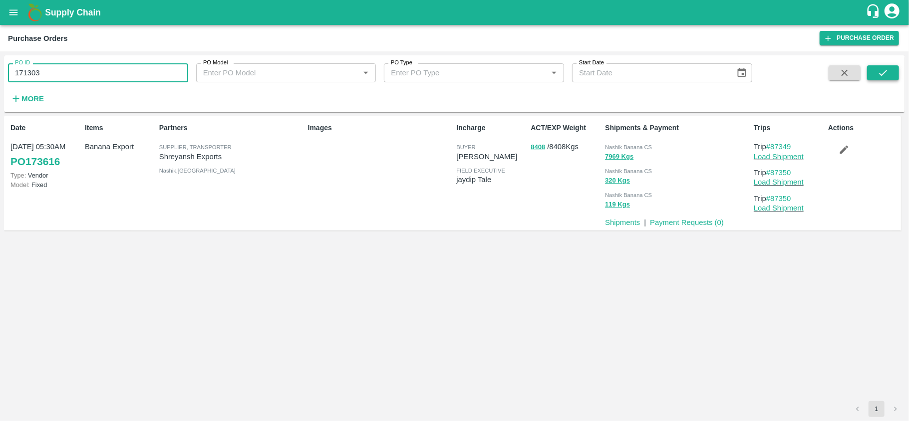
type input "171303"
click at [894, 72] on button "submit" at bounding box center [883, 72] width 32 height 15
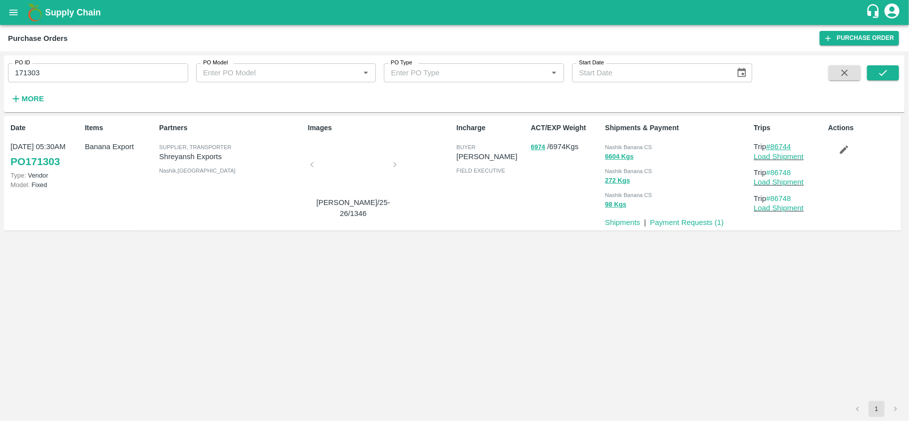
click at [784, 147] on link "#86744" at bounding box center [778, 147] width 25 height 8
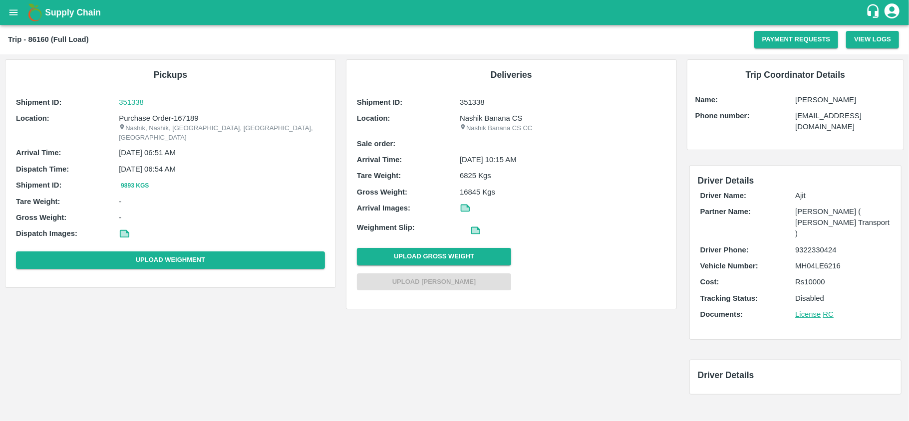
click at [817, 100] on p "[PERSON_NAME]" at bounding box center [845, 99] width 100 height 11
copy p "[PERSON_NAME]"
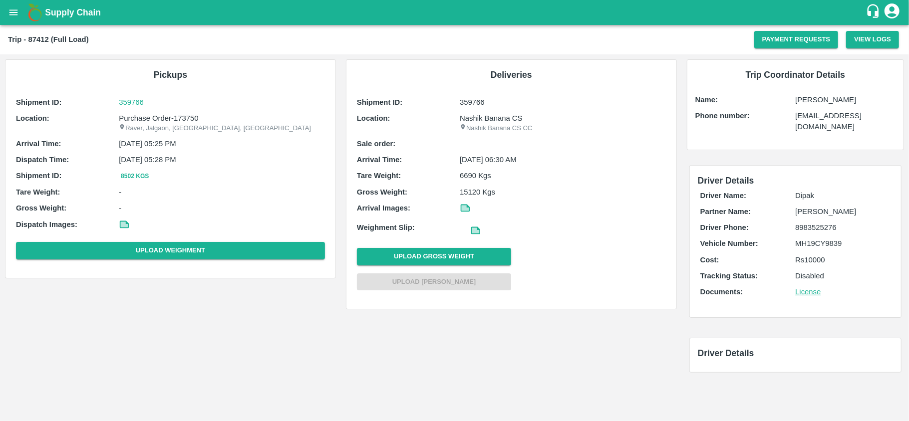
click at [814, 104] on p "Prakash Kavale" at bounding box center [845, 99] width 100 height 11
copy p "Prakash Kavale"
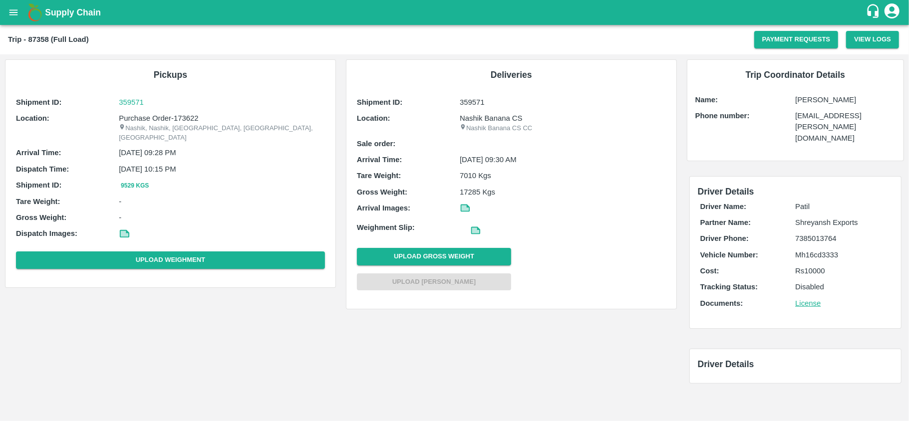
click at [815, 99] on p "[PERSON_NAME]" at bounding box center [845, 99] width 100 height 11
copy p "[PERSON_NAME]"
click at [813, 98] on p "Ajay Rathod" at bounding box center [845, 99] width 100 height 11
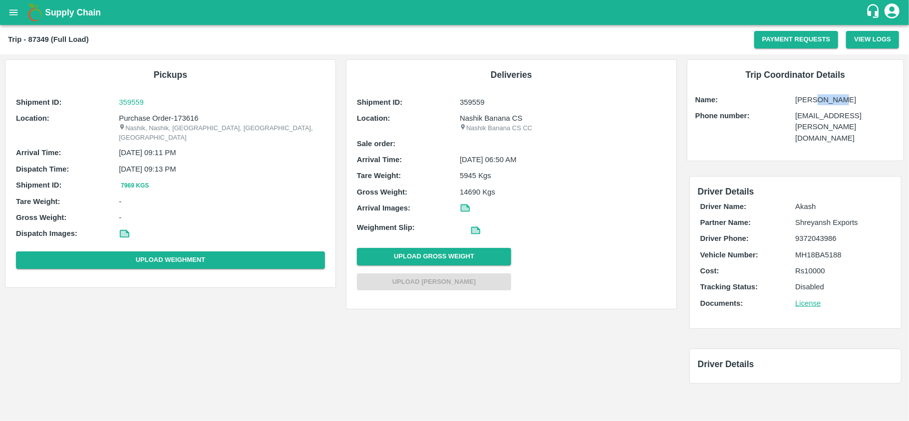
click at [813, 98] on p "Ajay Rathod" at bounding box center [845, 99] width 100 height 11
copy p "Ajay Rathod"
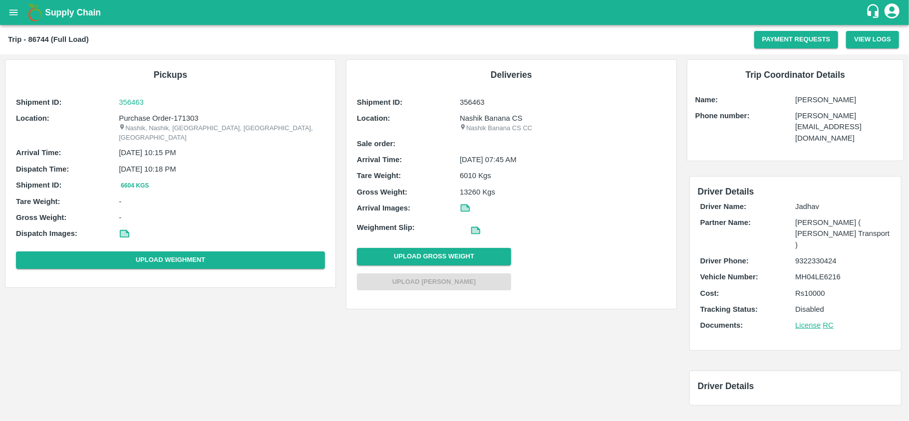
click at [817, 104] on p "Shubham Lakshe" at bounding box center [845, 99] width 100 height 11
click at [817, 104] on p "[PERSON_NAME]" at bounding box center [845, 99] width 100 height 11
copy p "[PERSON_NAME]"
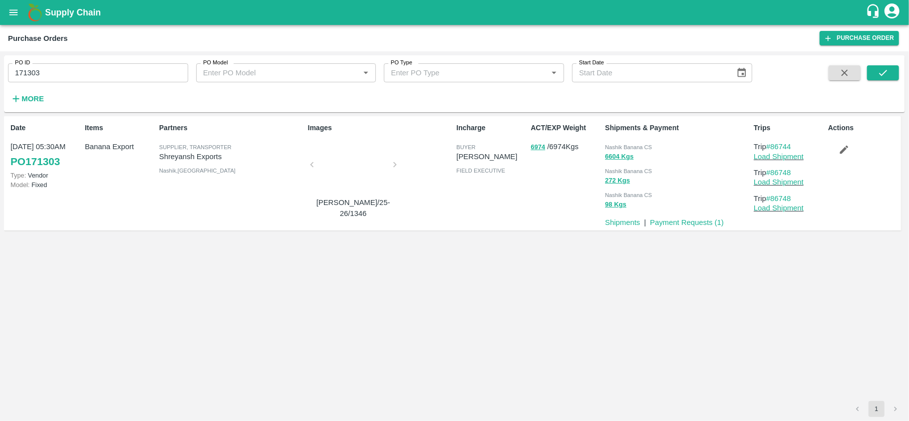
click at [46, 71] on input "171303" at bounding box center [98, 72] width 180 height 19
paste input "text"
type input "171302"
click at [875, 79] on button "submit" at bounding box center [883, 72] width 32 height 15
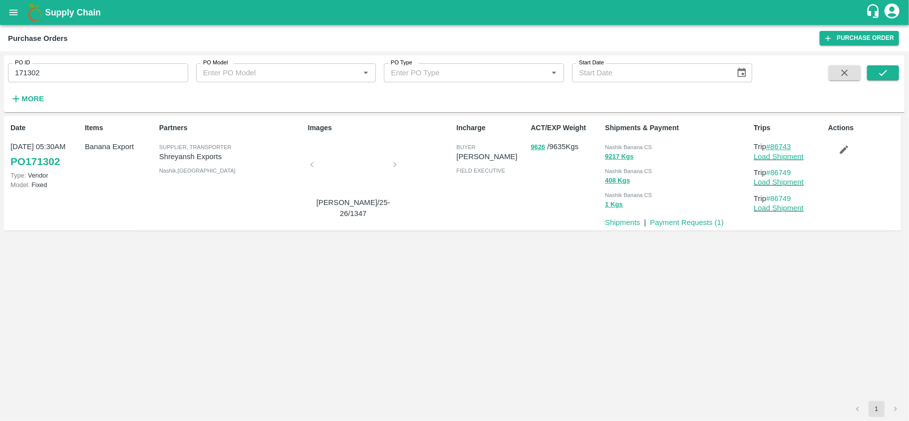
click at [778, 145] on link "#86743" at bounding box center [778, 147] width 25 height 8
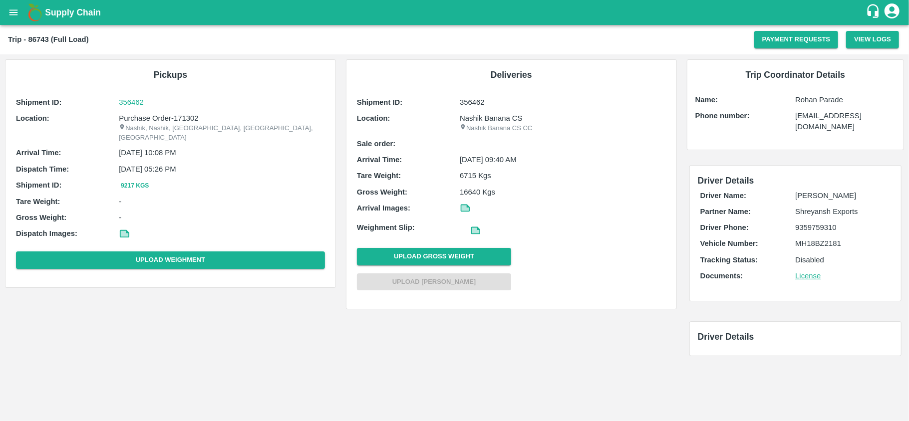
click at [818, 98] on p "Rohan Parade" at bounding box center [845, 99] width 100 height 11
copy p "Rohan Parade"
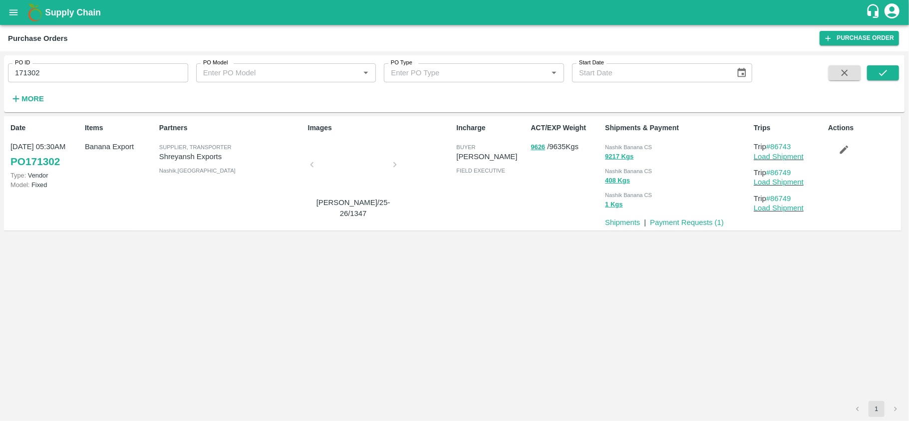
click at [76, 77] on input "171302" at bounding box center [98, 72] width 180 height 19
paste input "text"
type input "171297"
click at [875, 75] on button "submit" at bounding box center [883, 72] width 32 height 15
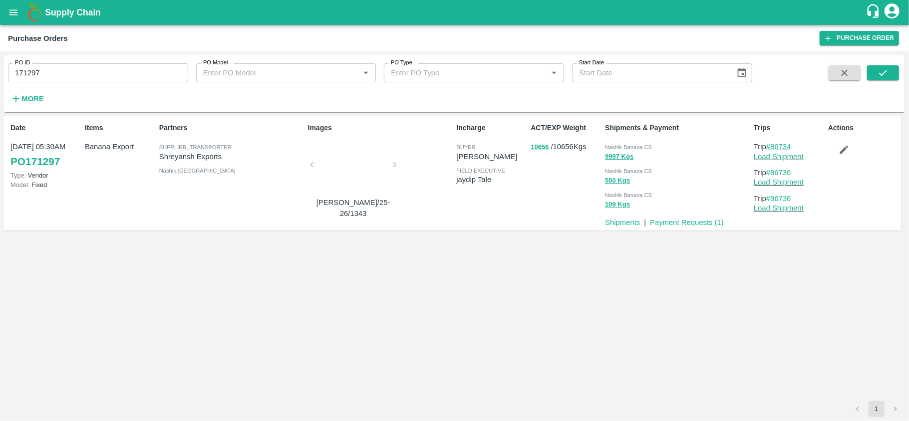
click at [785, 150] on link "#86734" at bounding box center [778, 147] width 25 height 8
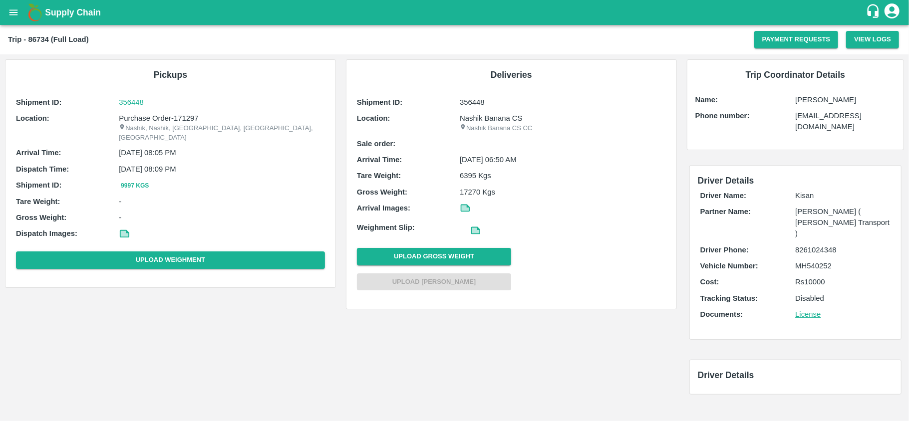
click at [834, 102] on p "[PERSON_NAME]" at bounding box center [845, 99] width 100 height 11
copy p "[PERSON_NAME]"
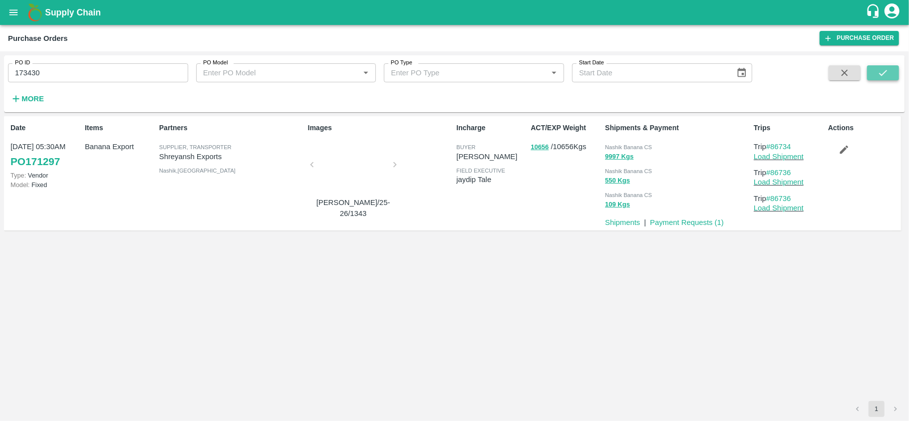
click at [882, 72] on icon "submit" at bounding box center [882, 72] width 11 height 11
click at [784, 143] on link "#87266" at bounding box center [778, 147] width 25 height 8
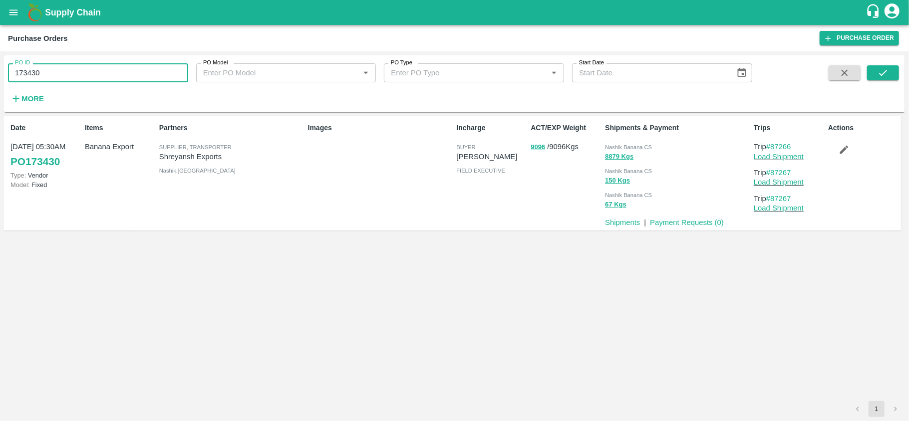
click at [25, 76] on input "173430" at bounding box center [98, 72] width 180 height 19
paste input "text"
click at [878, 72] on icon "submit" at bounding box center [882, 72] width 11 height 11
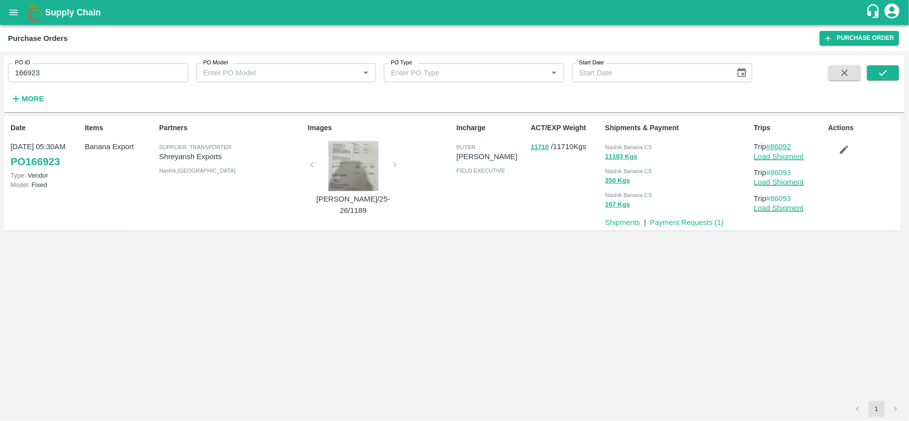
click at [786, 143] on link "#86092" at bounding box center [778, 147] width 25 height 8
click at [62, 72] on input "166923" at bounding box center [98, 72] width 180 height 19
paste input "text"
click at [891, 76] on button "submit" at bounding box center [883, 72] width 32 height 15
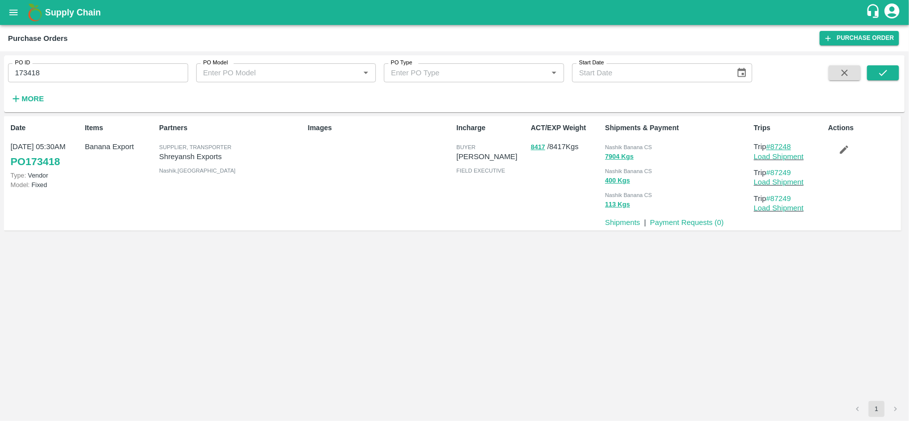
click at [785, 148] on link "#87248" at bounding box center [778, 147] width 25 height 8
click at [56, 78] on input "173418" at bounding box center [98, 72] width 180 height 19
paste input "text"
click at [880, 80] on button "submit" at bounding box center [883, 72] width 32 height 15
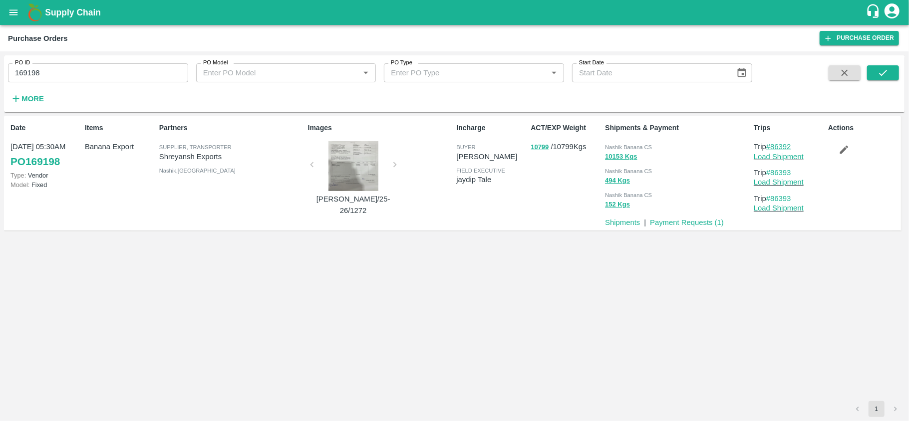
click at [788, 144] on link "#86392" at bounding box center [778, 147] width 25 height 8
click at [96, 72] on input "169198" at bounding box center [98, 72] width 180 height 19
paste input "text"
click at [880, 76] on icon "submit" at bounding box center [882, 72] width 11 height 11
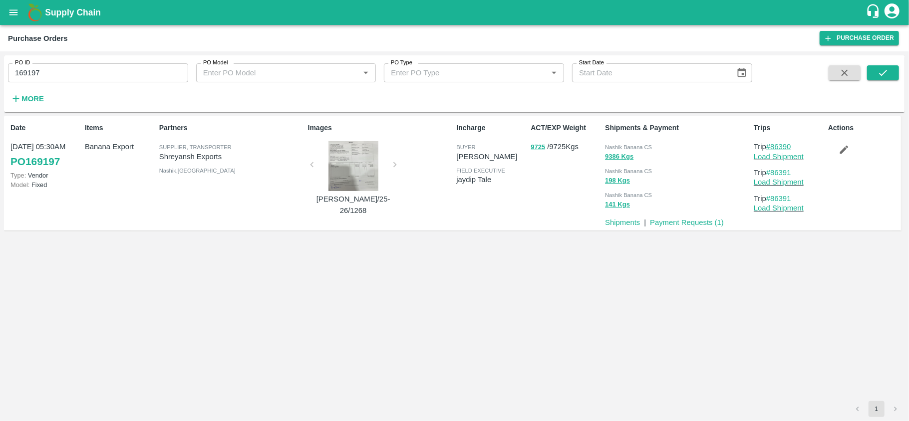
click at [771, 147] on link "#86390" at bounding box center [778, 147] width 25 height 8
click at [27, 66] on label "PO ID" at bounding box center [22, 63] width 15 height 8
click at [27, 66] on input "169197" at bounding box center [98, 72] width 180 height 19
click at [27, 66] on label "PO ID" at bounding box center [22, 63] width 15 height 8
click at [27, 66] on input "169197" at bounding box center [98, 72] width 180 height 19
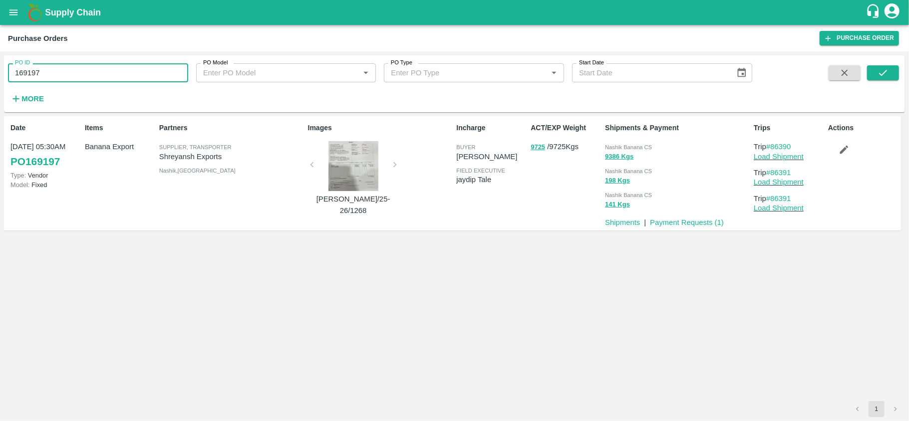
paste input "text"
click at [889, 78] on button "submit" at bounding box center [883, 72] width 32 height 15
click at [784, 149] on link "#86384" at bounding box center [778, 147] width 25 height 8
click at [105, 76] on input "169190" at bounding box center [98, 72] width 180 height 19
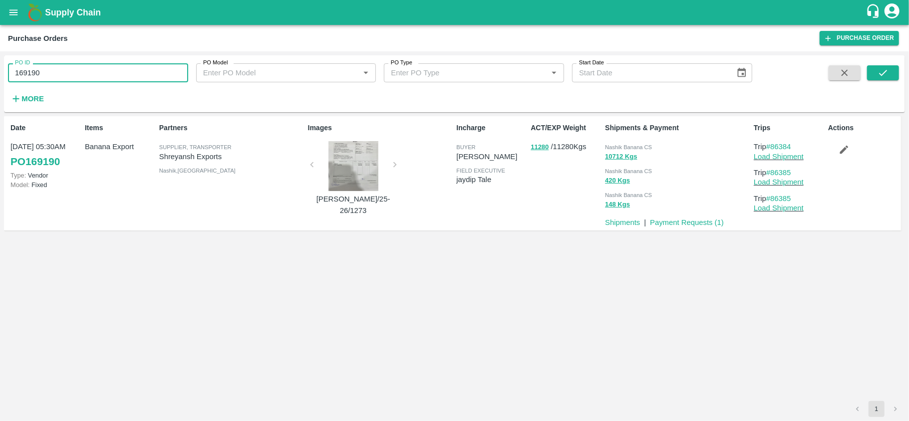
paste input "text"
click at [892, 76] on button "submit" at bounding box center [883, 72] width 32 height 15
click at [785, 150] on link "#86381" at bounding box center [778, 147] width 25 height 8
click at [100, 71] on input "169176" at bounding box center [98, 72] width 180 height 19
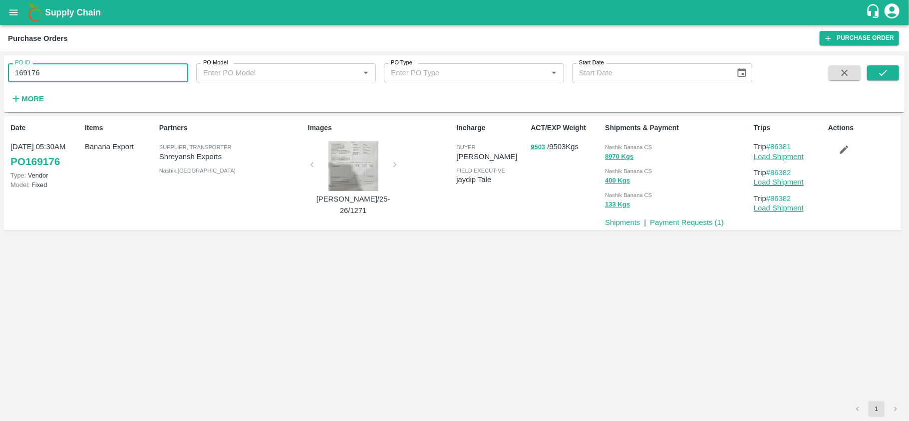
paste input "text"
click at [885, 68] on icon "submit" at bounding box center [882, 72] width 11 height 11
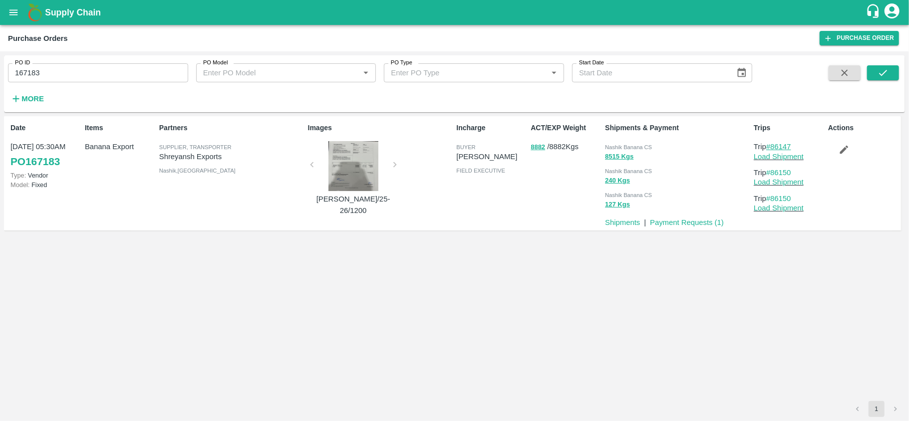
click at [784, 147] on link "#86147" at bounding box center [778, 147] width 25 height 8
click at [26, 75] on input "167183" at bounding box center [98, 72] width 180 height 19
paste input "text"
click at [879, 75] on icon "submit" at bounding box center [882, 72] width 11 height 11
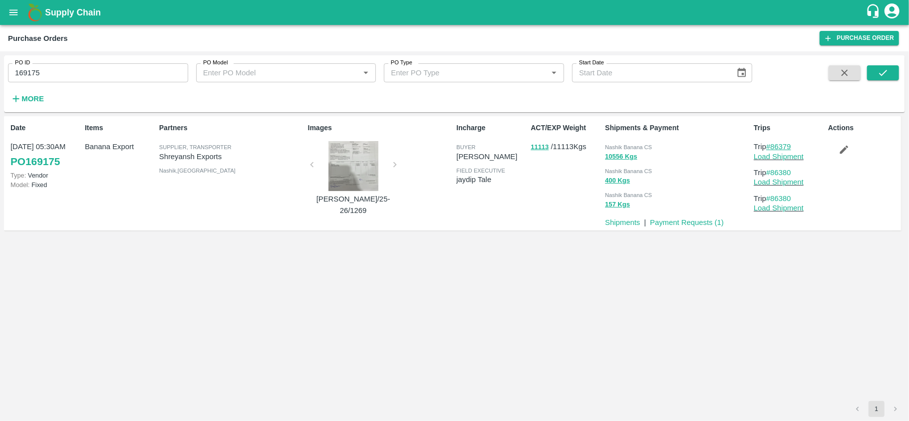
click at [783, 147] on link "#86379" at bounding box center [778, 147] width 25 height 8
click at [28, 73] on input "169175" at bounding box center [98, 72] width 180 height 19
paste input "text"
type input "173012"
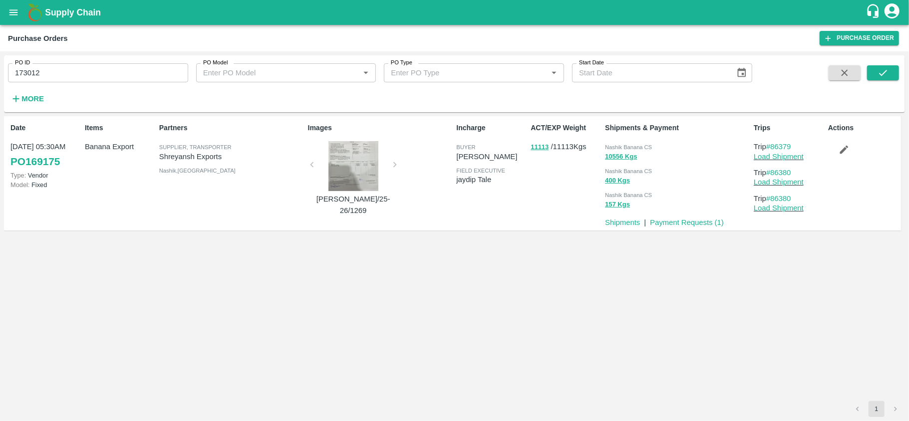
click at [888, 62] on div "PO ID 173012 PO ID PO Model PO Model   * PO Type PO Type   * Start Date Start D…" at bounding box center [454, 83] width 901 height 49
click at [878, 72] on icon "submit" at bounding box center [882, 72] width 11 height 11
click at [787, 149] on link "#87142" at bounding box center [778, 147] width 25 height 8
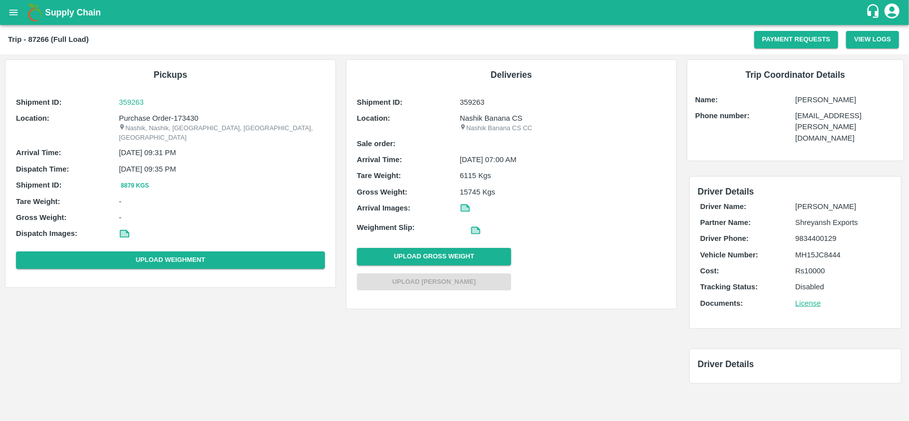
click at [813, 102] on p "[PERSON_NAME]" at bounding box center [845, 99] width 100 height 11
copy p "[PERSON_NAME]"
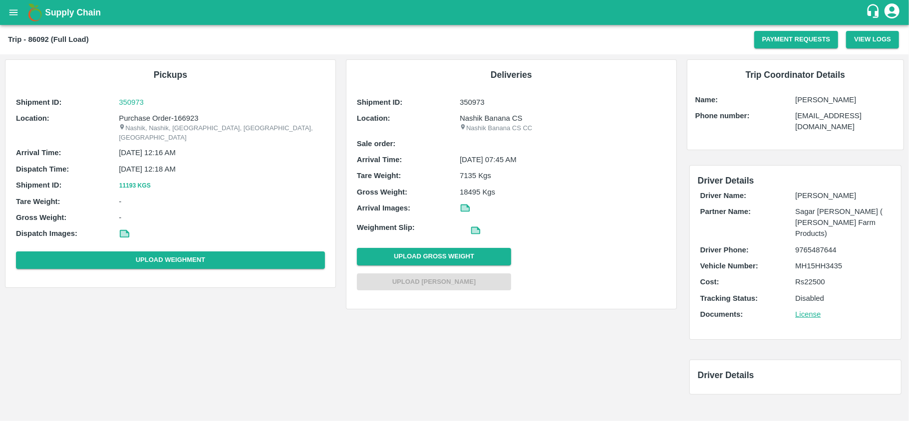
click at [824, 98] on p "[PERSON_NAME]" at bounding box center [845, 99] width 100 height 11
copy p "[PERSON_NAME]"
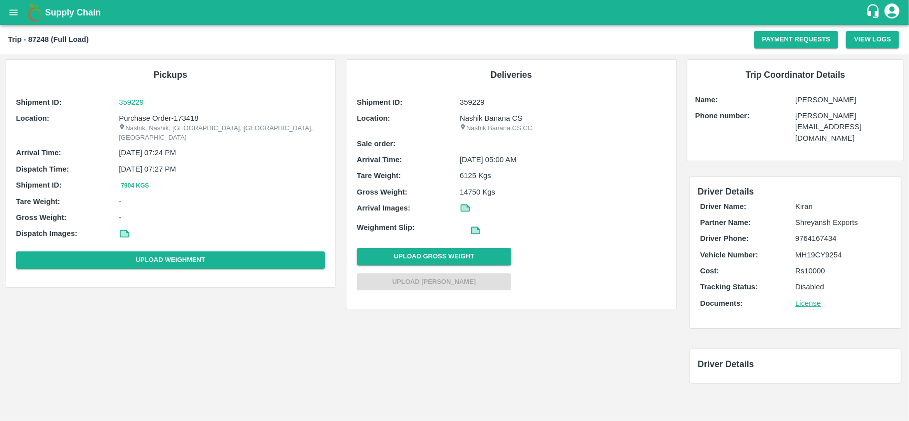
click at [810, 108] on div "Trip Coordinator Details Name: [PERSON_NAME] Phone number: [PERSON_NAME][EMAIL_…" at bounding box center [795, 110] width 216 height 101
click at [807, 100] on p "Shubham Lakshe" at bounding box center [845, 99] width 100 height 11
click at [807, 100] on p "[PERSON_NAME]" at bounding box center [845, 99] width 100 height 11
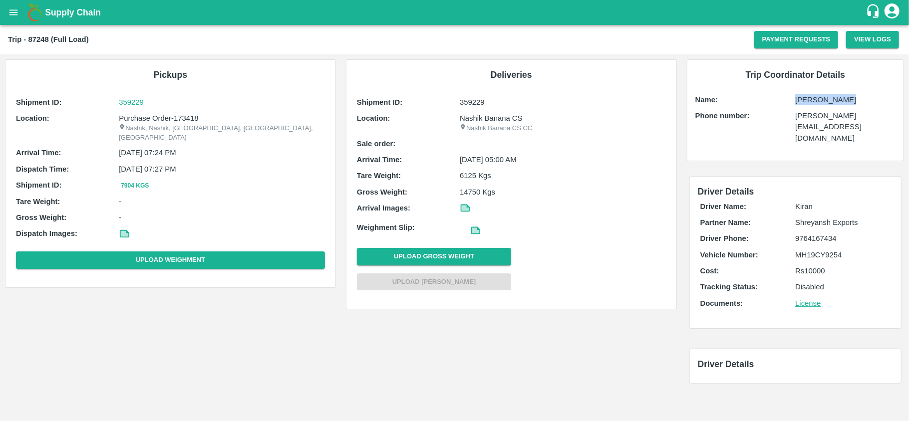
copy p "[PERSON_NAME]"
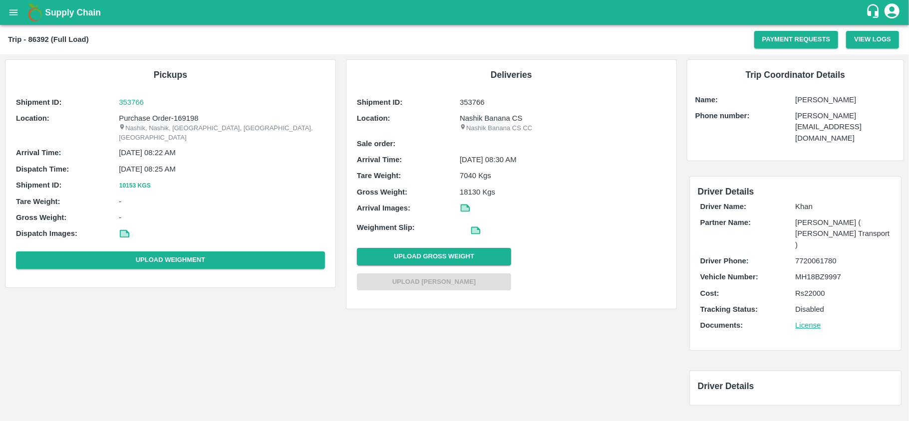
click at [817, 100] on p "[PERSON_NAME]" at bounding box center [845, 99] width 100 height 11
copy p "[PERSON_NAME]"
click at [815, 98] on p "[PERSON_NAME]" at bounding box center [845, 99] width 100 height 11
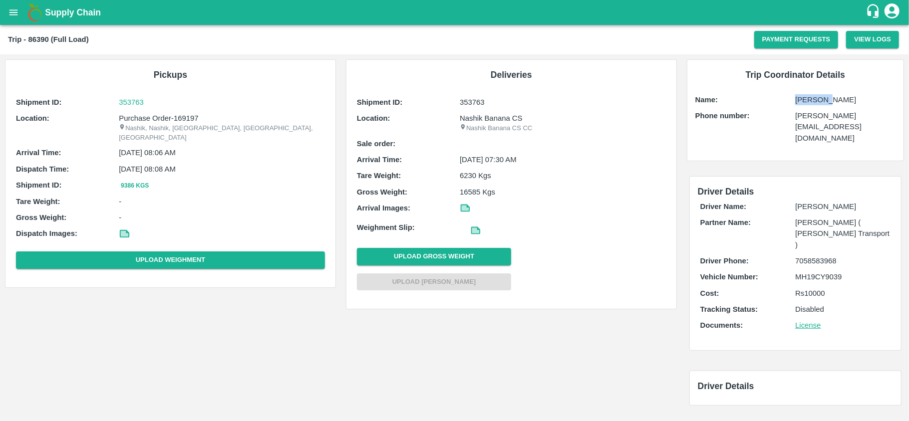
click at [815, 98] on p "[PERSON_NAME]" at bounding box center [845, 99] width 100 height 11
copy p "[PERSON_NAME]"
click at [827, 101] on p "[PERSON_NAME]" at bounding box center [845, 99] width 100 height 11
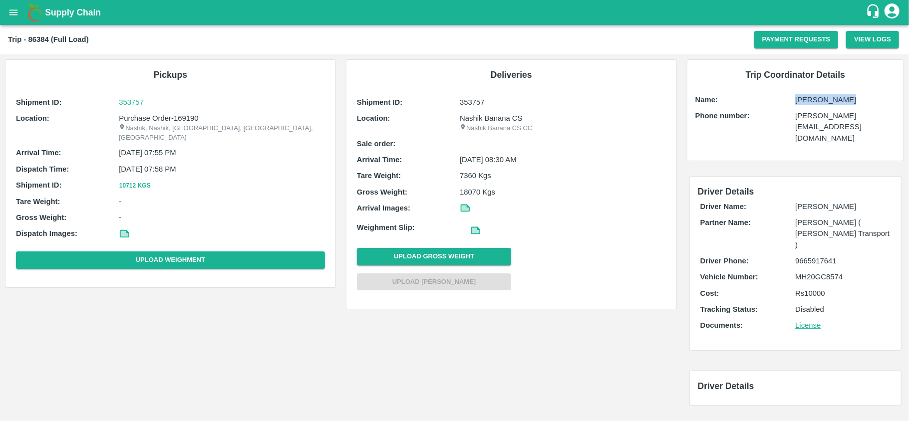
click at [827, 101] on p "Shubham Lakshe" at bounding box center [845, 99] width 100 height 11
copy p "Shubham Lakshe"
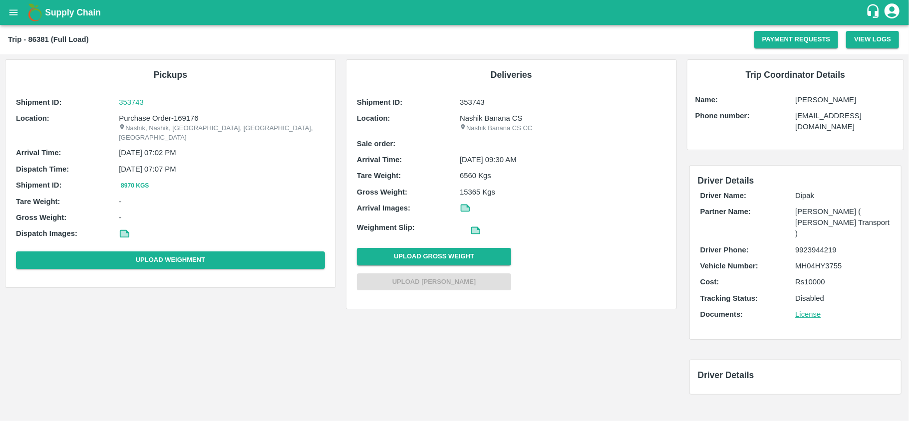
click at [819, 104] on p "[PERSON_NAME]" at bounding box center [845, 99] width 100 height 11
click at [819, 104] on p "Prakash Kavale" at bounding box center [845, 99] width 100 height 11
copy p "Prakash Kavale"
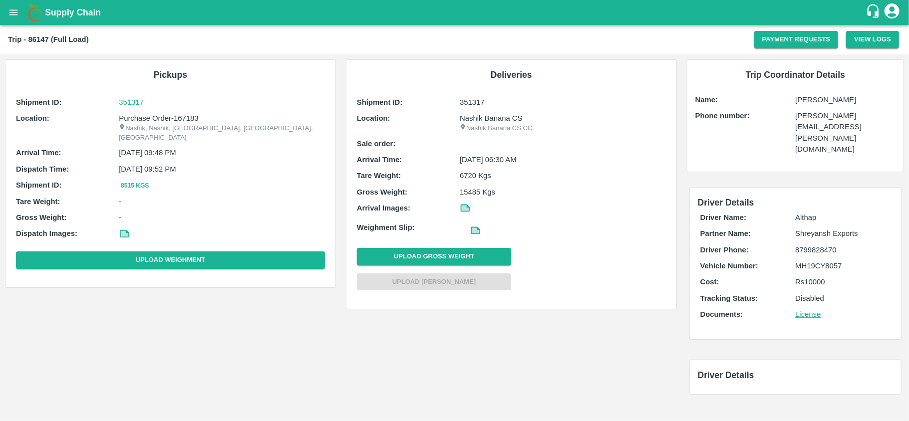
click at [815, 106] on div "Trip Coordinator Details Name: [PERSON_NAME] Phone number: [PERSON_NAME][EMAIL_…" at bounding box center [795, 116] width 216 height 112
click at [811, 102] on p "[PERSON_NAME]" at bounding box center [845, 99] width 100 height 11
click at [811, 102] on p "Omkar Shelke" at bounding box center [845, 99] width 100 height 11
copy p "Omkar Shelke"
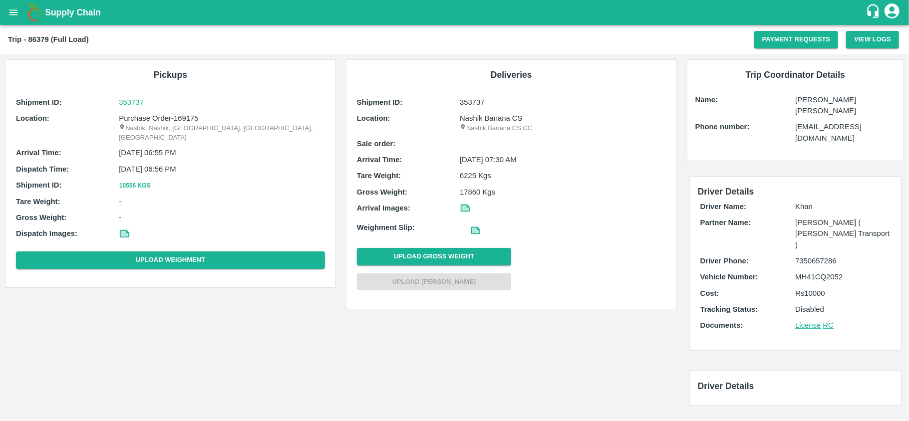
click at [805, 104] on p "Umesh Rajendra" at bounding box center [845, 105] width 100 height 22
copy p "Umesh Rajendra"
click at [830, 105] on p "[PERSON_NAME]" at bounding box center [845, 99] width 100 height 11
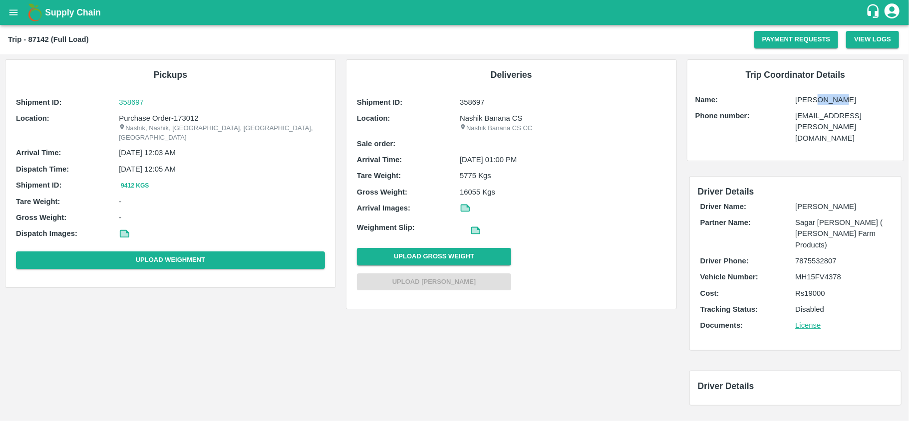
click at [830, 105] on p "[PERSON_NAME]" at bounding box center [845, 99] width 100 height 11
click at [830, 105] on p "Ajay Rathod" at bounding box center [845, 99] width 100 height 11
copy p "Ajay Rathod"
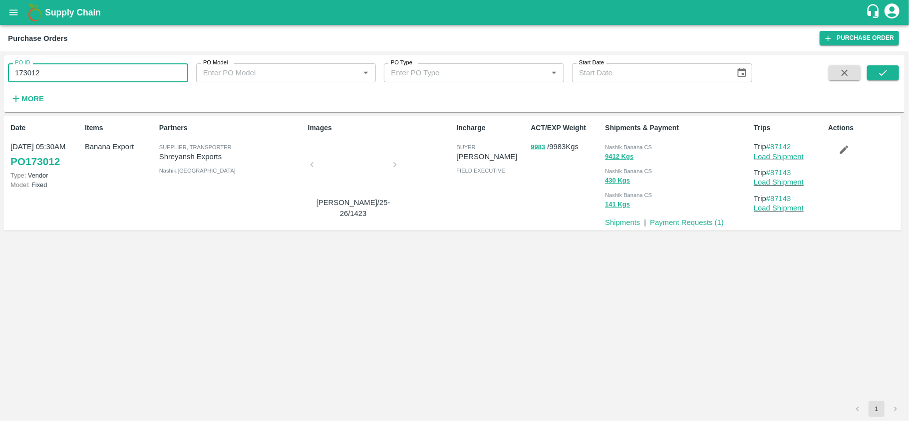
click at [34, 74] on input "173012" at bounding box center [98, 72] width 180 height 19
type input "170740"
click at [887, 76] on icon "submit" at bounding box center [882, 72] width 11 height 11
click at [779, 146] on link "#86621" at bounding box center [778, 147] width 25 height 8
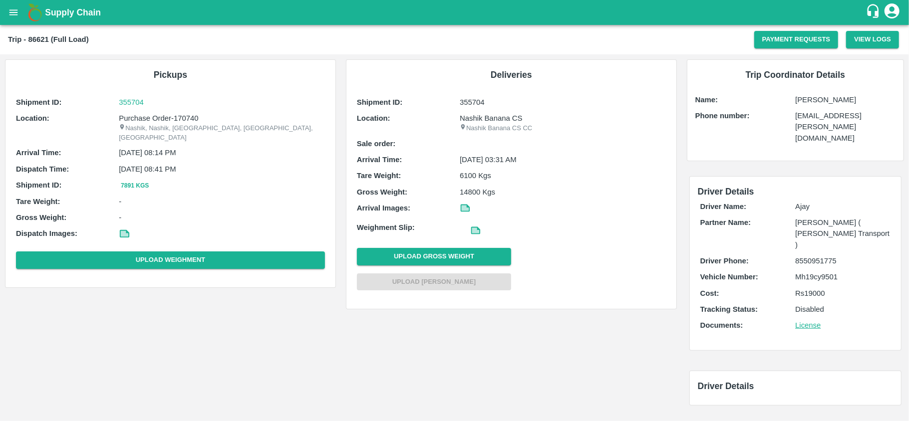
click at [817, 96] on p "[PERSON_NAME]" at bounding box center [845, 99] width 100 height 11
copy p "[PERSON_NAME]"
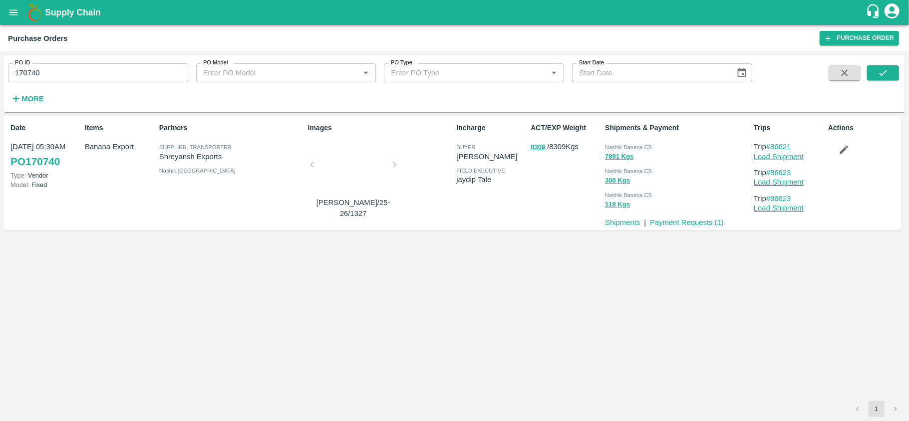
click at [40, 73] on input "170740" at bounding box center [98, 72] width 180 height 19
paste input "text"
click at [880, 76] on icon "submit" at bounding box center [882, 72] width 11 height 11
click at [784, 150] on link "#86355" at bounding box center [778, 147] width 25 height 8
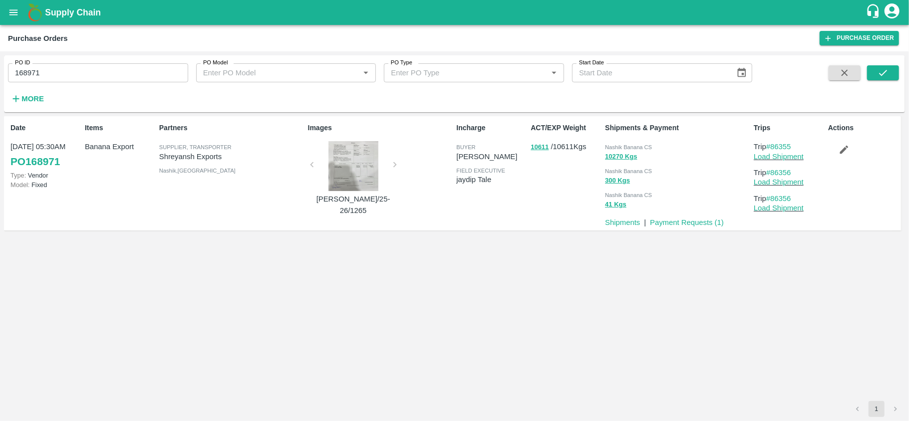
click at [25, 72] on input "168971" at bounding box center [98, 72] width 180 height 19
paste input "text"
type input "166920"
click at [875, 75] on button "submit" at bounding box center [883, 72] width 32 height 15
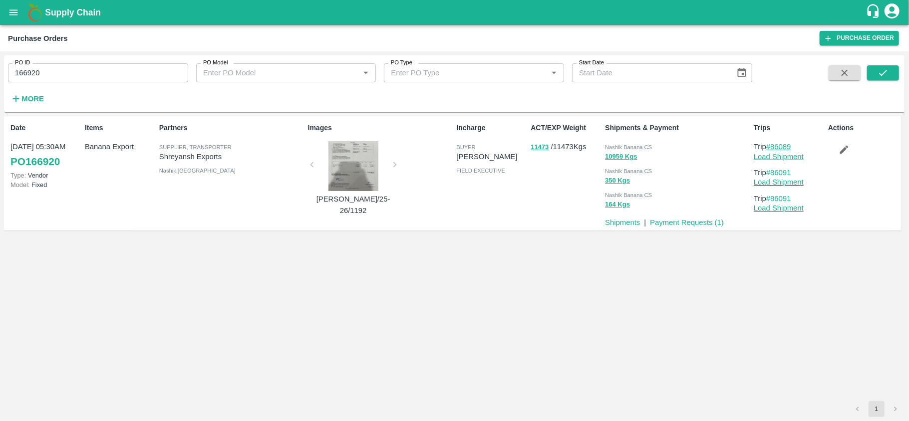
click at [778, 147] on link "#86089" at bounding box center [778, 147] width 25 height 8
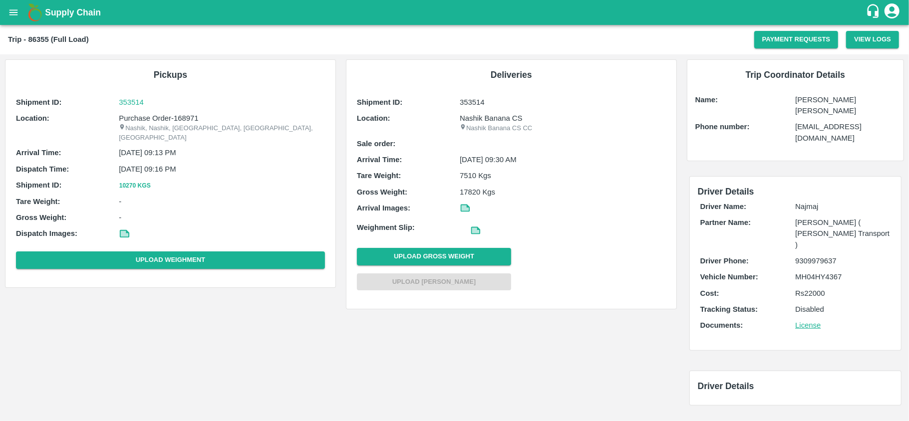
click at [810, 96] on p "[PERSON_NAME] [PERSON_NAME]" at bounding box center [845, 105] width 100 height 22
click at [810, 96] on p "Umesh Rajendra" at bounding box center [845, 105] width 100 height 22
copy p "Umesh Rajendra"
click at [801, 99] on p "[PERSON_NAME]" at bounding box center [845, 99] width 100 height 11
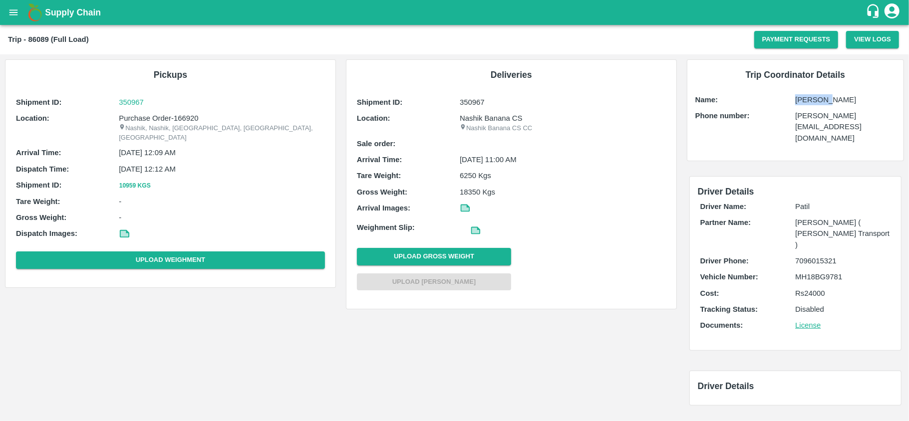
click at [801, 99] on p "[PERSON_NAME]" at bounding box center [845, 99] width 100 height 11
copy p "[PERSON_NAME]"
